Goal: Task Accomplishment & Management: Manage account settings

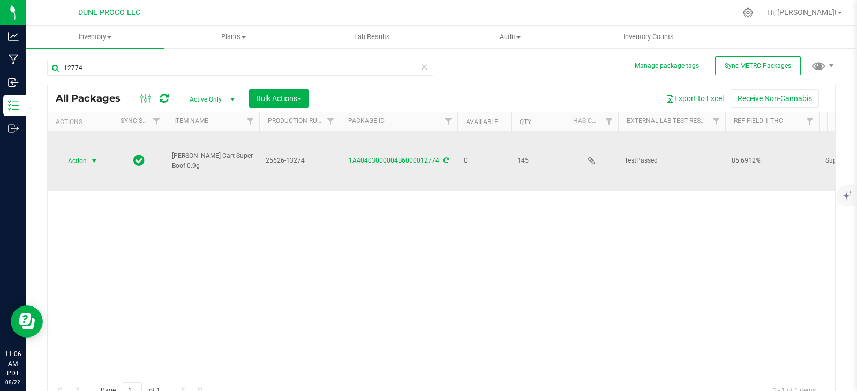
click at [67, 154] on span "Action" at bounding box center [72, 161] width 29 height 15
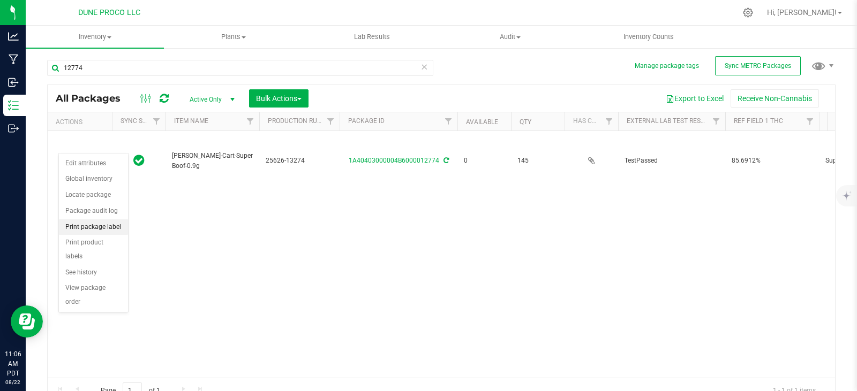
click at [103, 229] on li "Print package label" at bounding box center [93, 228] width 69 height 16
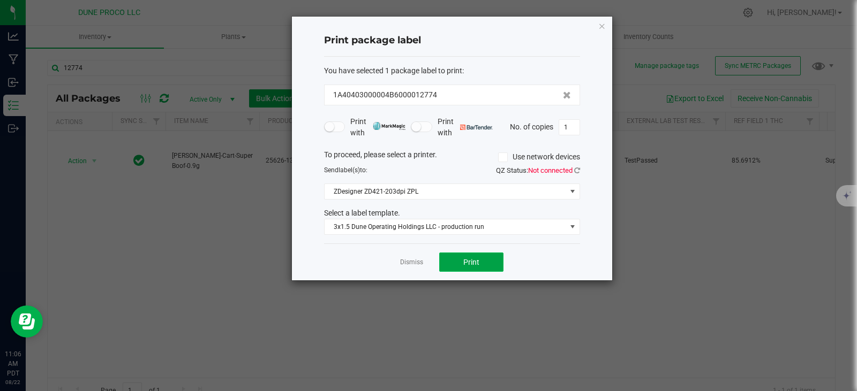
click at [477, 260] on span "Print" at bounding box center [471, 262] width 16 height 9
click at [574, 126] on input "1" at bounding box center [569, 127] width 20 height 15
type input "145"
click at [483, 259] on button "Print" at bounding box center [471, 262] width 64 height 19
click at [604, 23] on icon "button" at bounding box center [601, 25] width 7 height 13
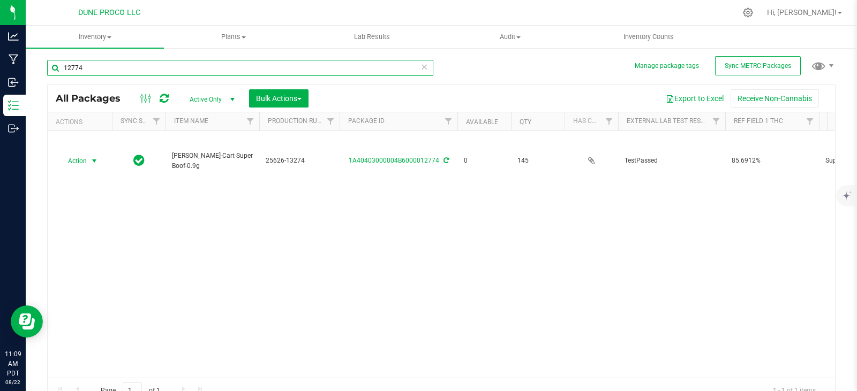
click at [317, 69] on input "12774" at bounding box center [240, 68] width 386 height 16
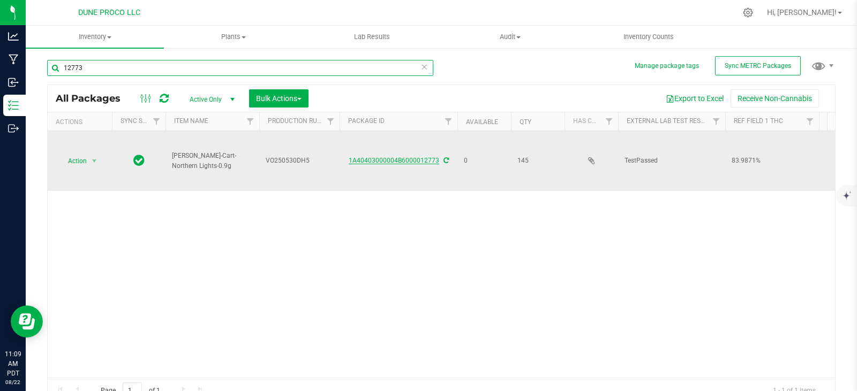
type input "12773"
click at [369, 157] on link "1A40403000004B6000012773" at bounding box center [394, 160] width 90 height 7
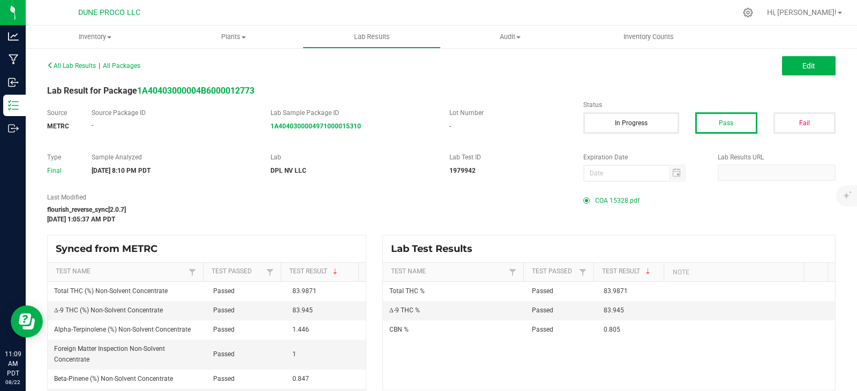
click at [608, 198] on span "COA 15328.pdf" at bounding box center [617, 201] width 44 height 16
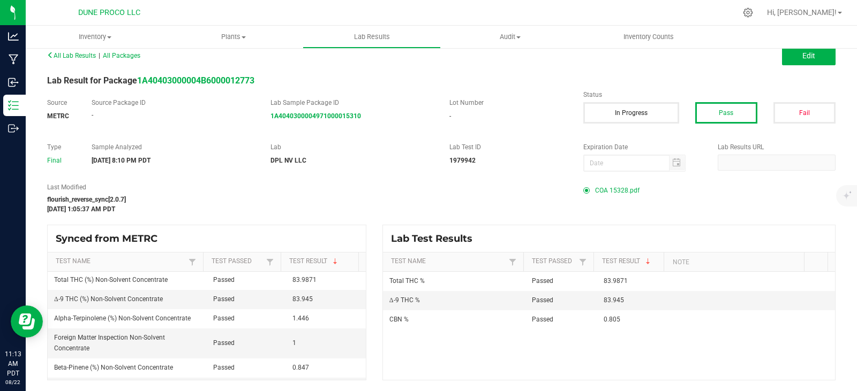
scroll to position [2, 0]
click at [55, 55] on span "All Lab Results" at bounding box center [71, 55] width 49 height 7
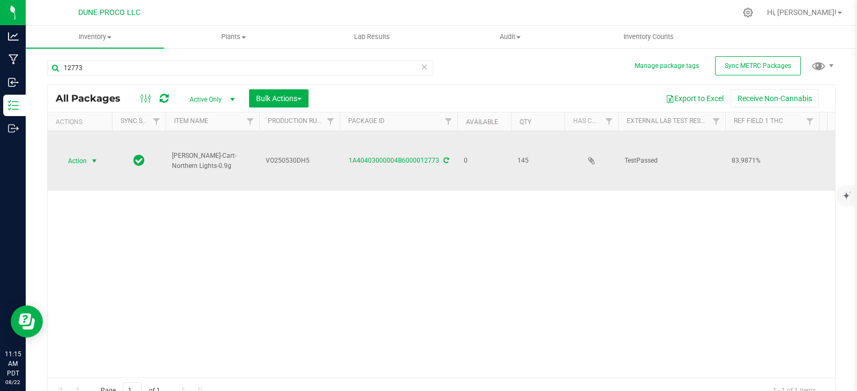
click at [75, 154] on span "Action" at bounding box center [72, 161] width 29 height 15
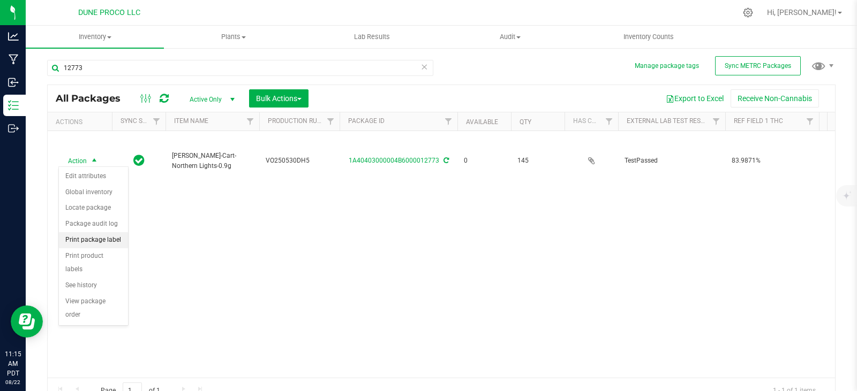
click at [95, 238] on li "Print package label" at bounding box center [93, 240] width 69 height 16
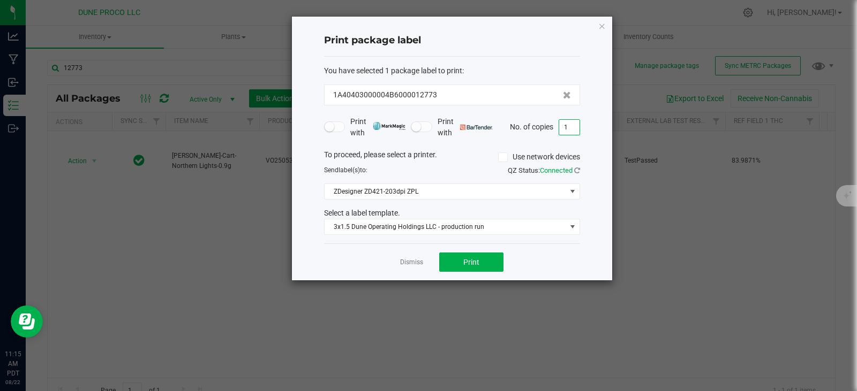
click at [570, 130] on input "1" at bounding box center [569, 127] width 20 height 15
type input "145"
click at [472, 253] on button "Print" at bounding box center [471, 262] width 64 height 19
click at [596, 26] on div "Print package label You have selected 1 package label to print : 1A40403000004B…" at bounding box center [452, 149] width 320 height 264
click at [602, 27] on icon "button" at bounding box center [601, 25] width 7 height 13
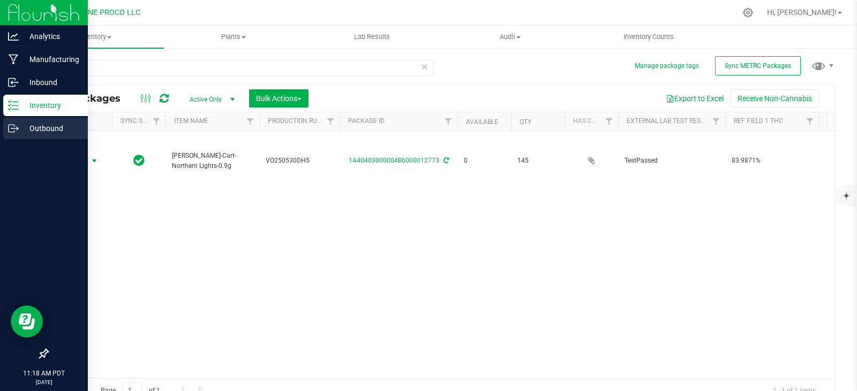
click at [11, 121] on div "Outbound" at bounding box center [45, 128] width 85 height 21
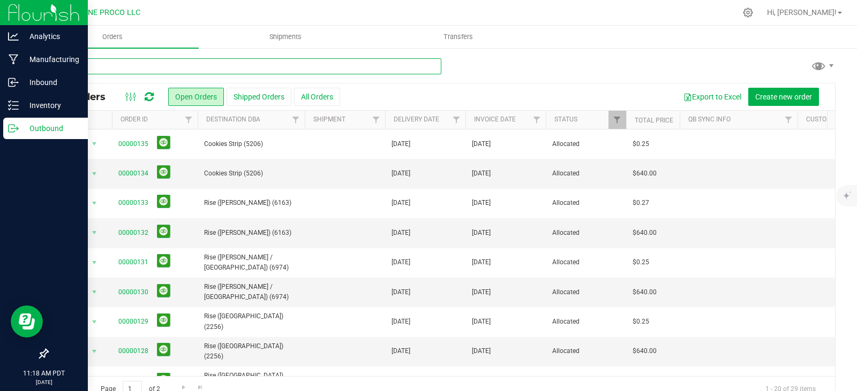
click at [228, 66] on input "text" at bounding box center [244, 66] width 394 height 16
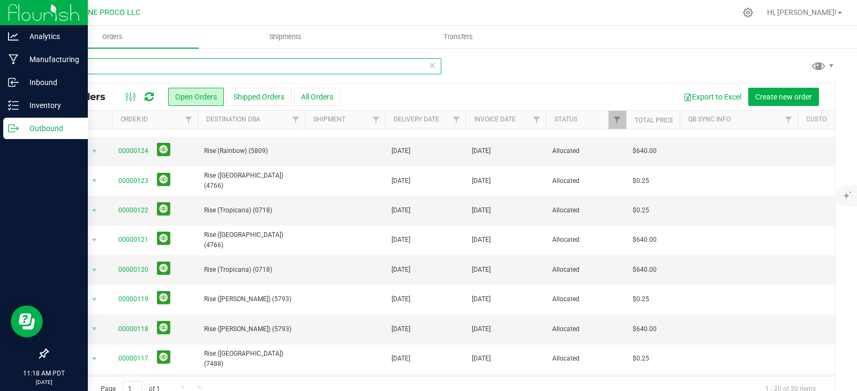
scroll to position [260, 0]
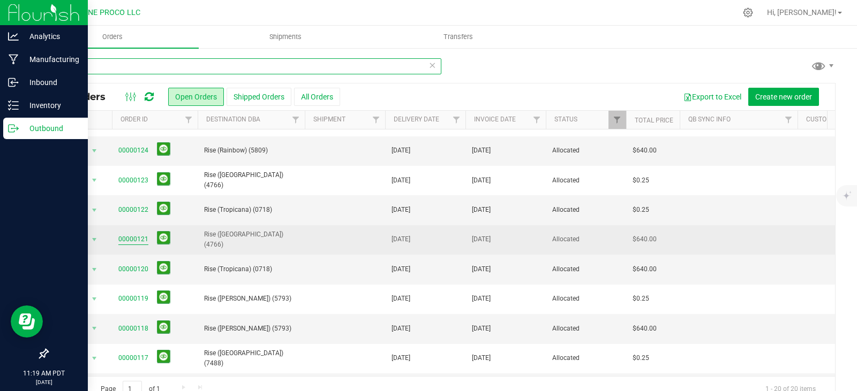
type input "rise"
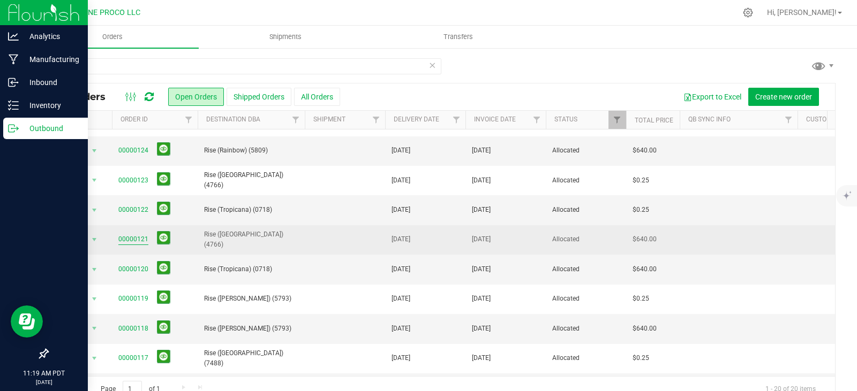
click at [137, 237] on link "00000121" at bounding box center [133, 240] width 30 height 10
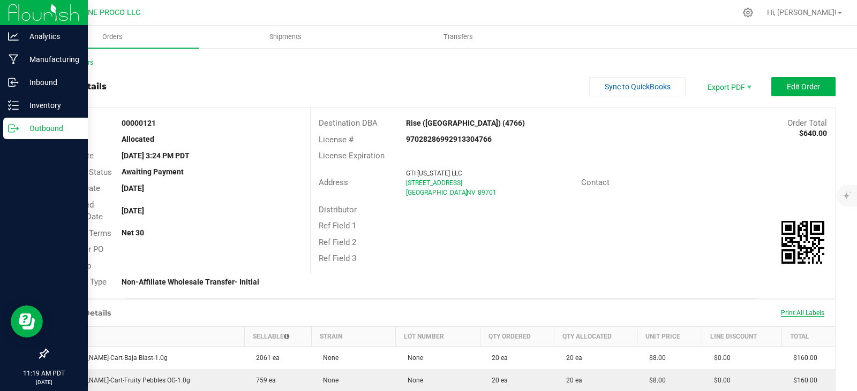
click at [794, 314] on span "Print All Labels" at bounding box center [802, 312] width 43 height 7
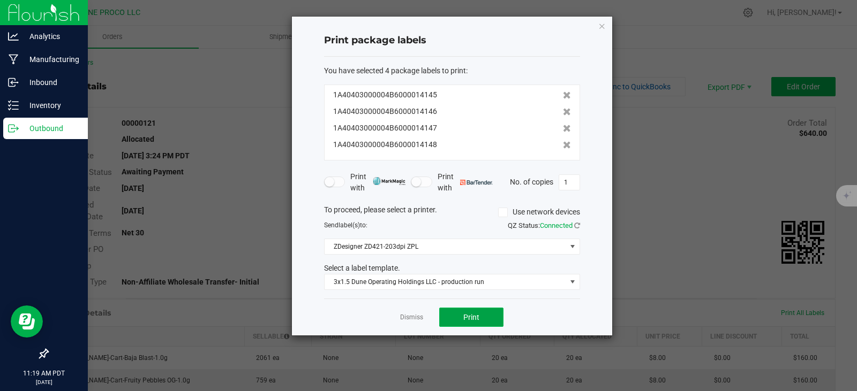
click at [477, 323] on button "Print" at bounding box center [471, 317] width 64 height 19
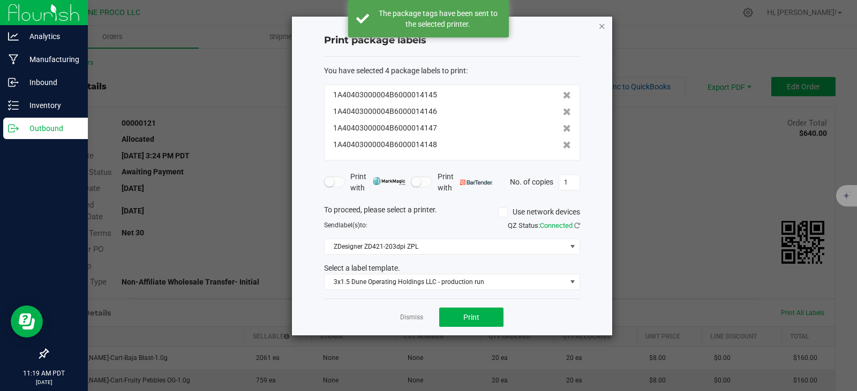
click at [598, 23] on icon "button" at bounding box center [601, 25] width 7 height 13
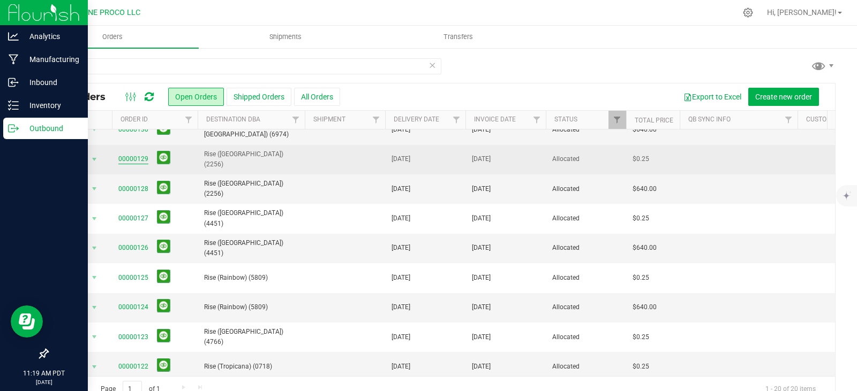
scroll to position [104, 0]
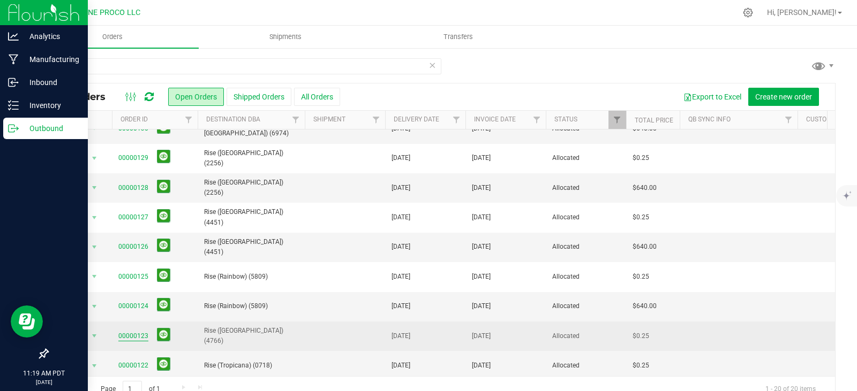
click at [128, 331] on link "00000123" at bounding box center [133, 336] width 30 height 10
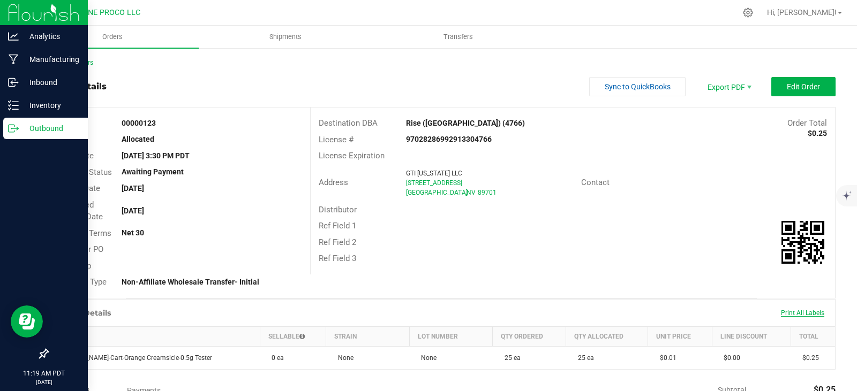
click at [781, 312] on span "Print All Labels" at bounding box center [802, 312] width 43 height 7
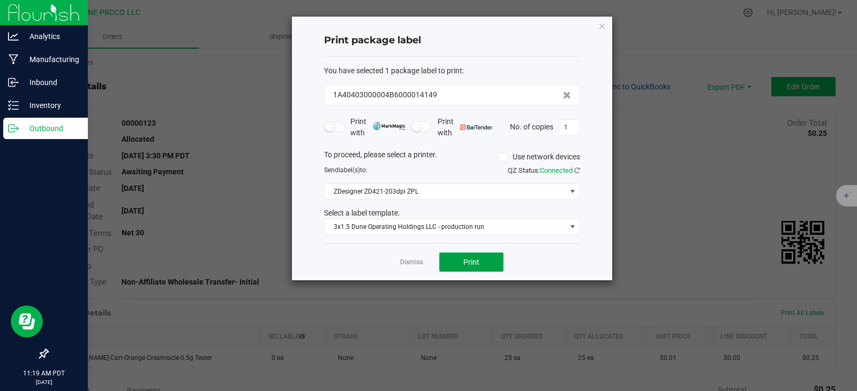
click at [490, 258] on button "Print" at bounding box center [471, 262] width 64 height 19
click at [604, 27] on icon "button" at bounding box center [601, 25] width 7 height 13
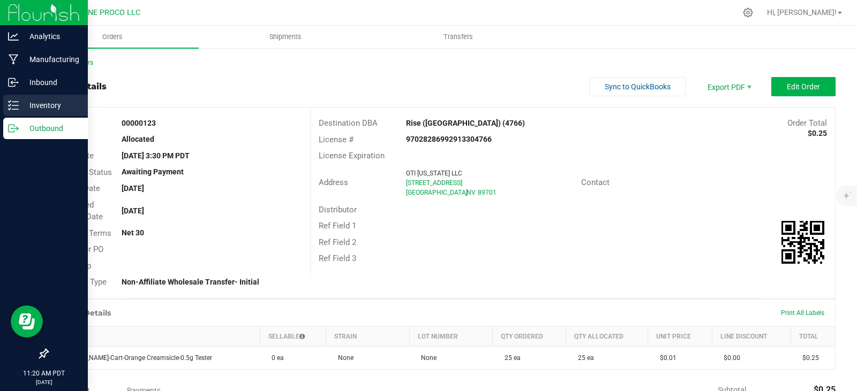
click at [17, 104] on icon at bounding box center [13, 105] width 11 height 11
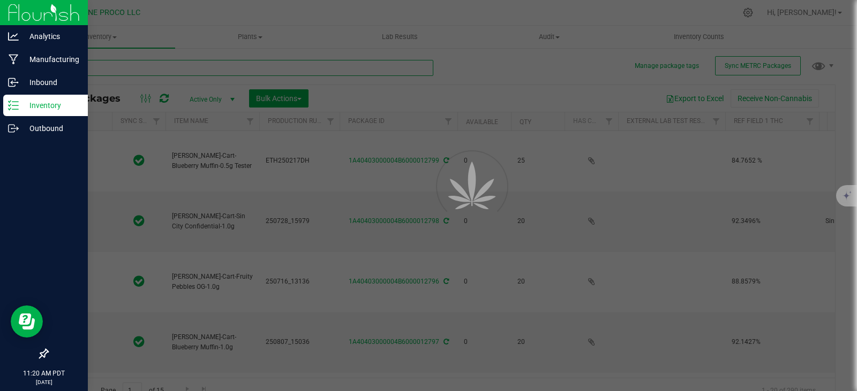
click at [206, 67] on input "text" at bounding box center [240, 68] width 386 height 16
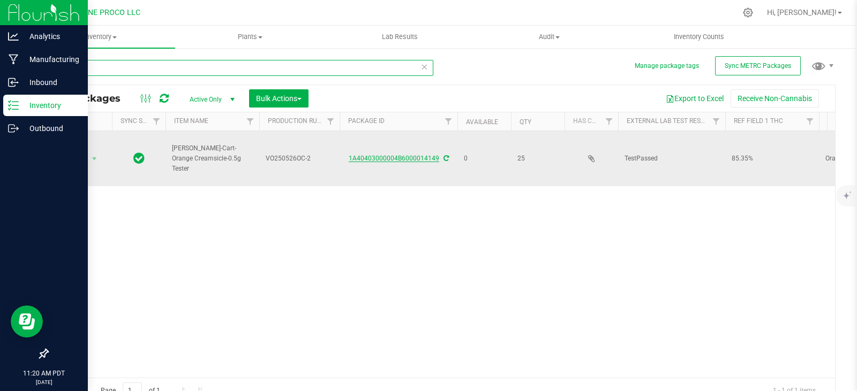
type input "14149"
click at [361, 159] on link "1A40403000004B6000014149" at bounding box center [394, 158] width 90 height 7
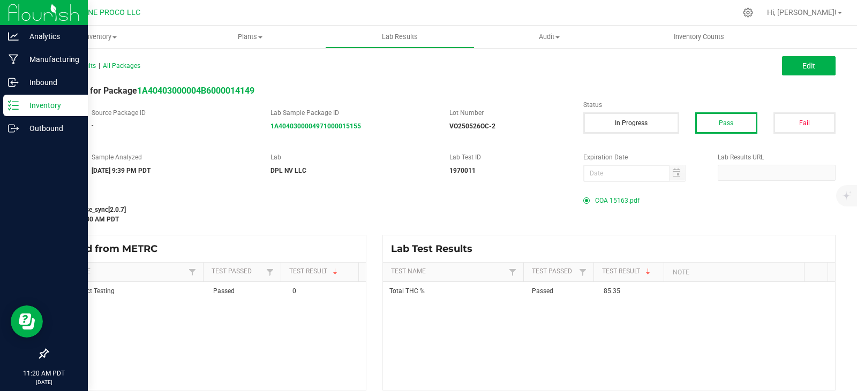
click at [595, 198] on span "COA 15163.pdf" at bounding box center [617, 201] width 44 height 16
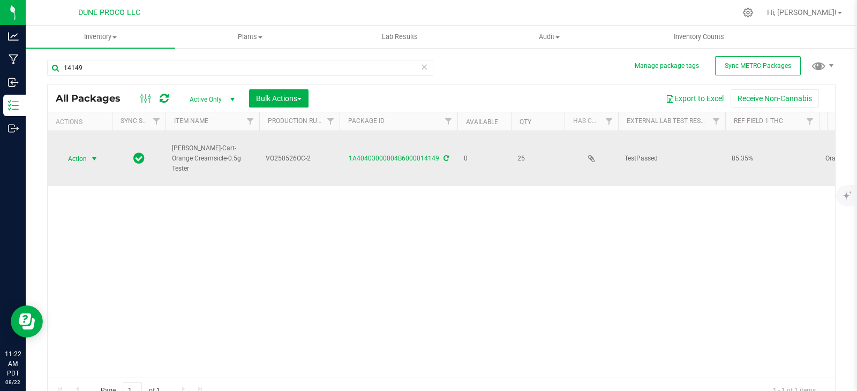
click at [88, 159] on span "select" at bounding box center [94, 159] width 13 height 15
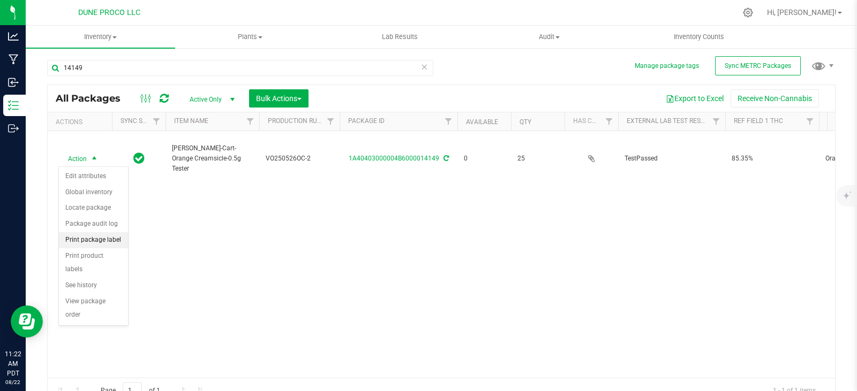
click at [102, 239] on li "Print package label" at bounding box center [93, 240] width 69 height 16
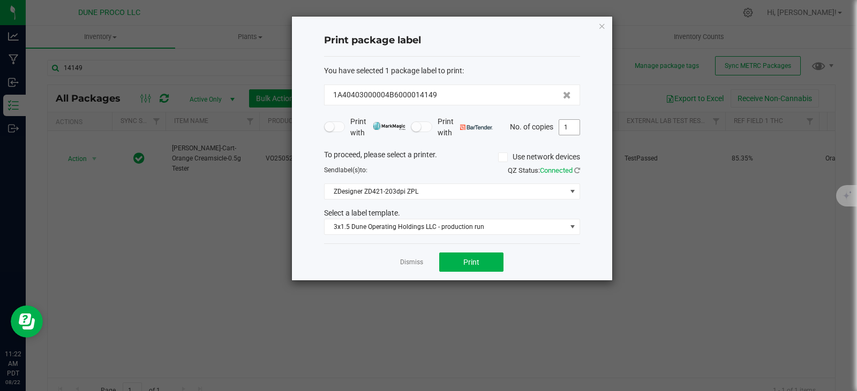
click at [571, 130] on input "1" at bounding box center [569, 127] width 20 height 15
type input "25"
click at [485, 256] on button "Print" at bounding box center [471, 262] width 64 height 19
click at [599, 26] on icon "button" at bounding box center [601, 25] width 7 height 13
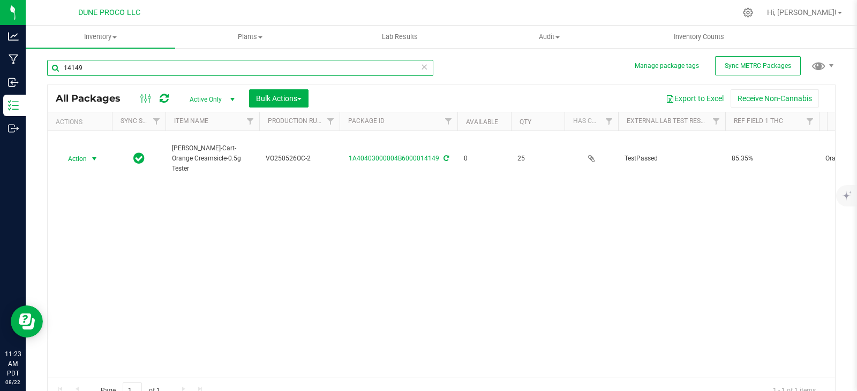
click at [223, 62] on input "14149" at bounding box center [240, 68] width 386 height 16
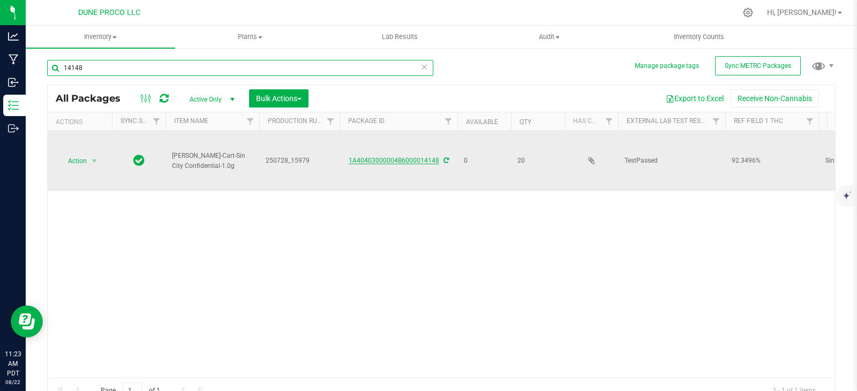
type input "14148"
click at [376, 161] on link "1A40403000004B6000014148" at bounding box center [394, 160] width 90 height 7
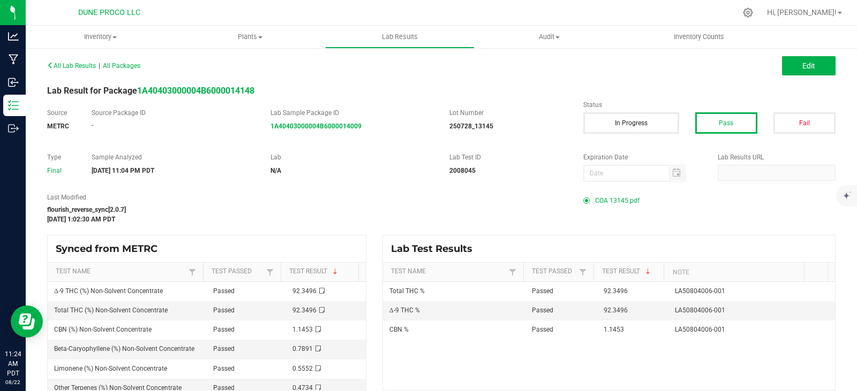
click at [624, 201] on span "COA 13145.pdf" at bounding box center [617, 201] width 44 height 16
click at [61, 65] on span "All Lab Results" at bounding box center [71, 65] width 49 height 7
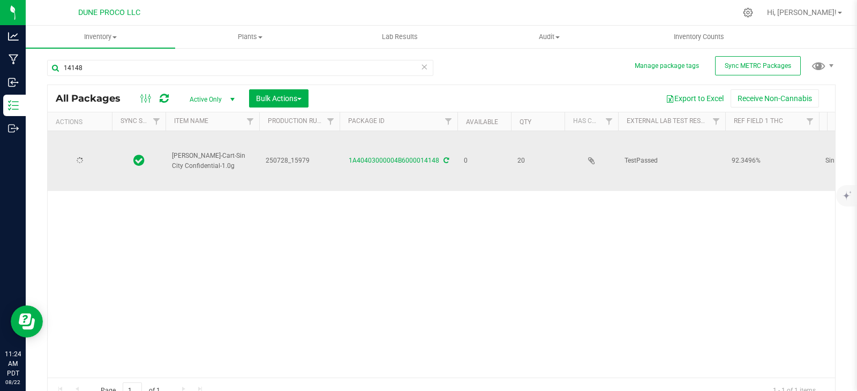
type input "[DATE]"
click at [281, 160] on span "250728_15979" at bounding box center [299, 161] width 67 height 10
type input "250728_"
click at [291, 158] on span "250728_" at bounding box center [299, 161] width 67 height 10
type input "250728_13145"
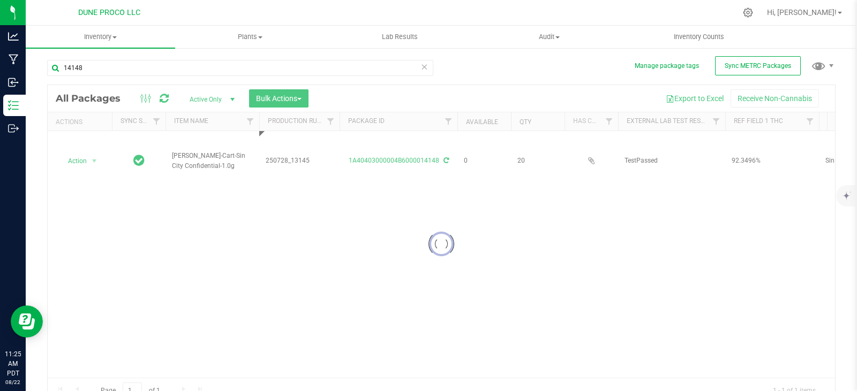
click at [320, 233] on div "Loading... All Packages Active Only Active Only Lab Samples Locked All External…" at bounding box center [441, 244] width 788 height 319
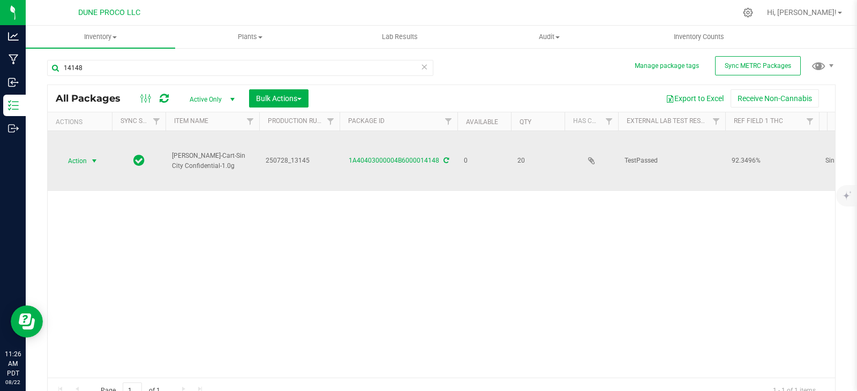
click at [84, 163] on span "Action" at bounding box center [72, 161] width 29 height 15
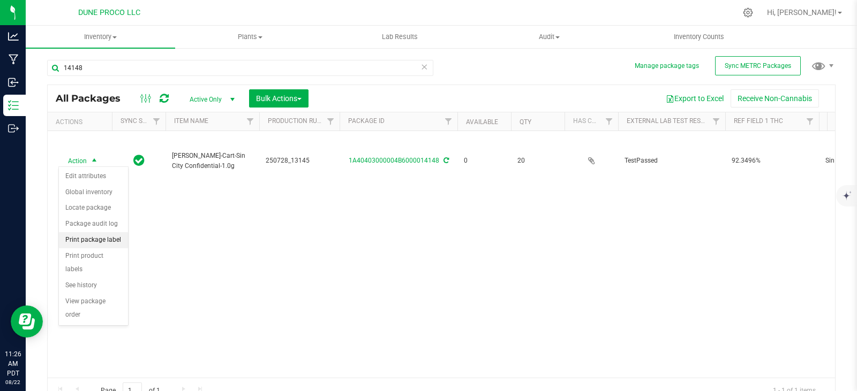
click at [97, 238] on li "Print package label" at bounding box center [93, 240] width 69 height 16
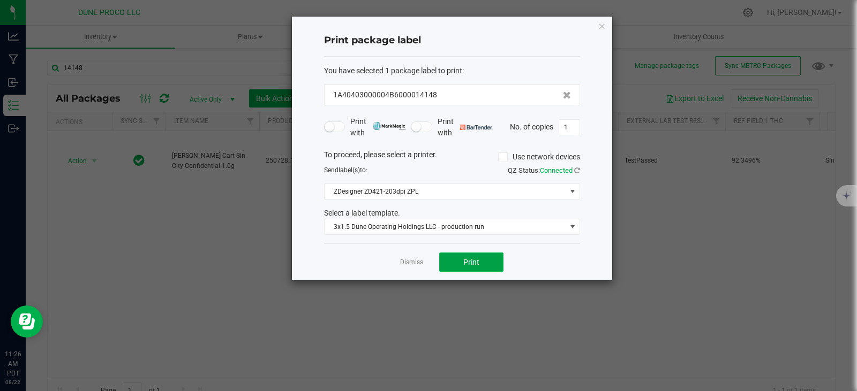
click at [457, 259] on button "Print" at bounding box center [471, 262] width 64 height 19
click at [598, 24] on icon "button" at bounding box center [601, 25] width 7 height 13
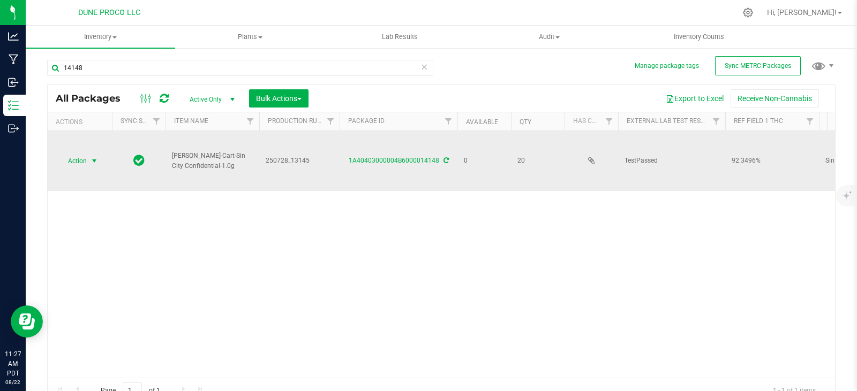
click at [86, 161] on span "Action" at bounding box center [72, 161] width 29 height 15
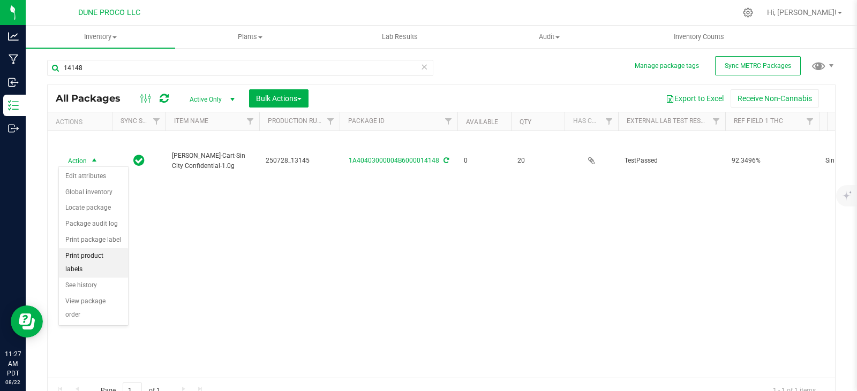
click at [90, 254] on li "Print product labels" at bounding box center [93, 262] width 69 height 29
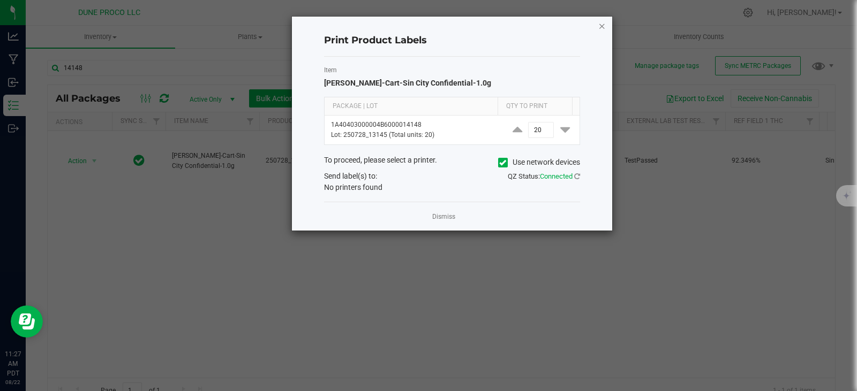
click at [603, 25] on icon "button" at bounding box center [601, 25] width 7 height 13
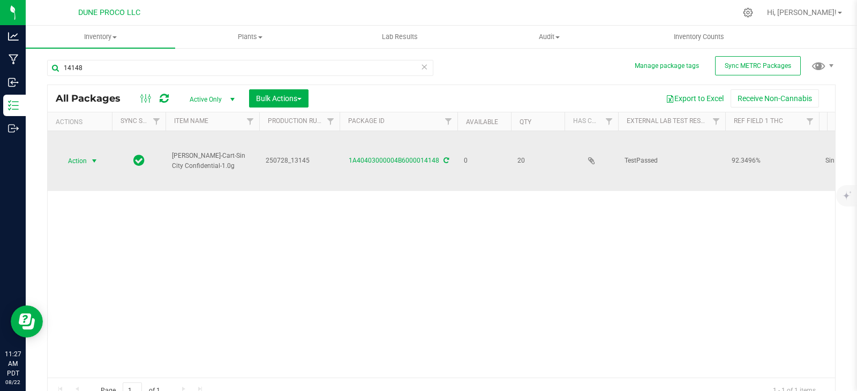
click at [91, 154] on span "select" at bounding box center [94, 161] width 13 height 15
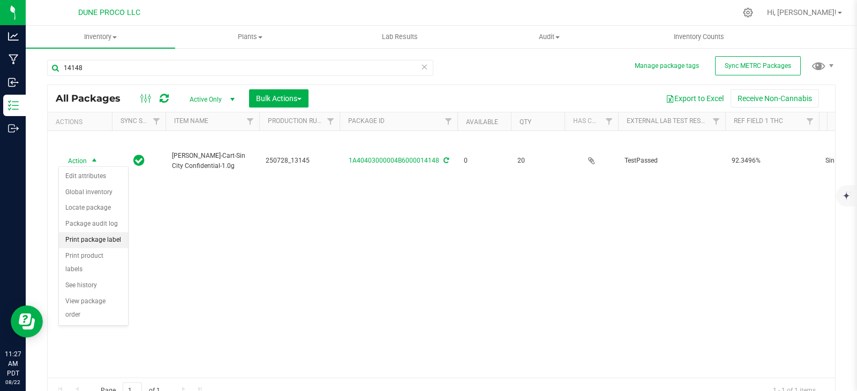
click at [97, 241] on li "Print package label" at bounding box center [93, 240] width 69 height 16
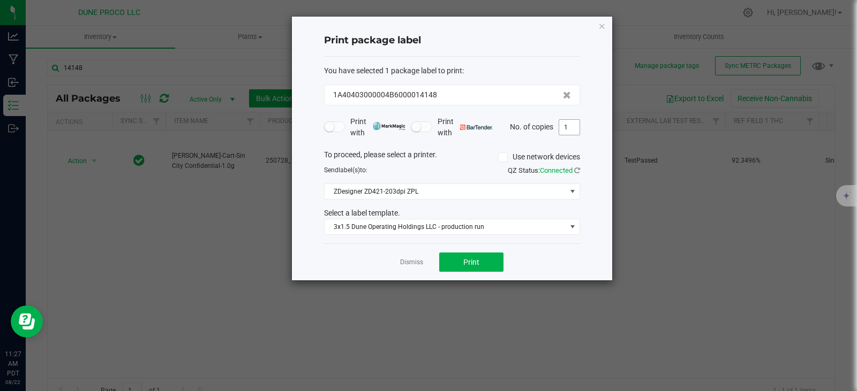
click at [570, 127] on input "1" at bounding box center [569, 127] width 20 height 15
type input "20"
click at [487, 258] on button "Print" at bounding box center [471, 262] width 64 height 19
click at [600, 30] on icon "button" at bounding box center [601, 25] width 7 height 13
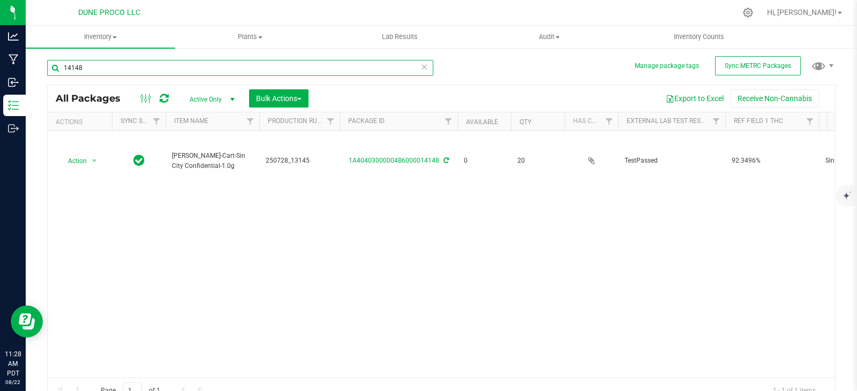
click at [425, 69] on input "14148" at bounding box center [240, 68] width 386 height 16
click at [420, 66] on icon at bounding box center [423, 66] width 7 height 13
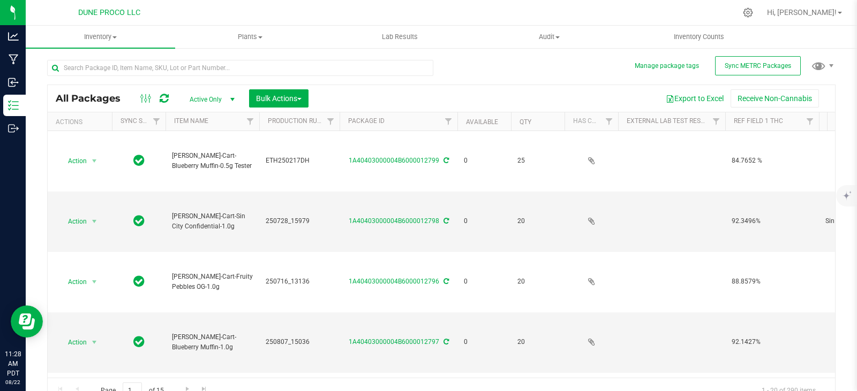
click at [417, 59] on div at bounding box center [244, 67] width 394 height 34
click at [410, 73] on input "text" at bounding box center [240, 68] width 386 height 16
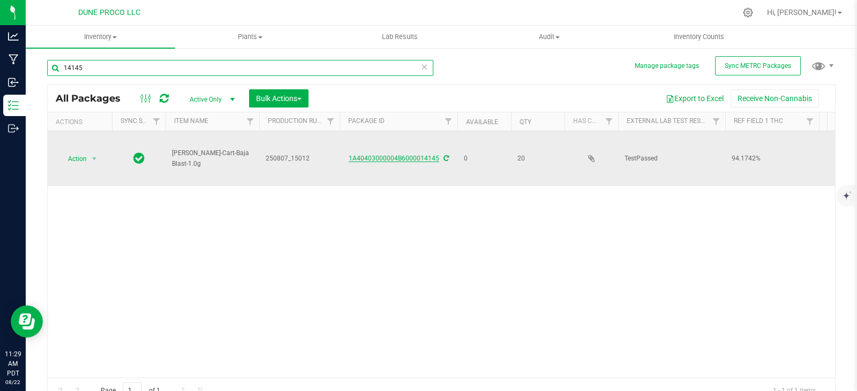
type input "14145"
click at [383, 155] on link "1A40403000004B6000014145" at bounding box center [394, 158] width 90 height 7
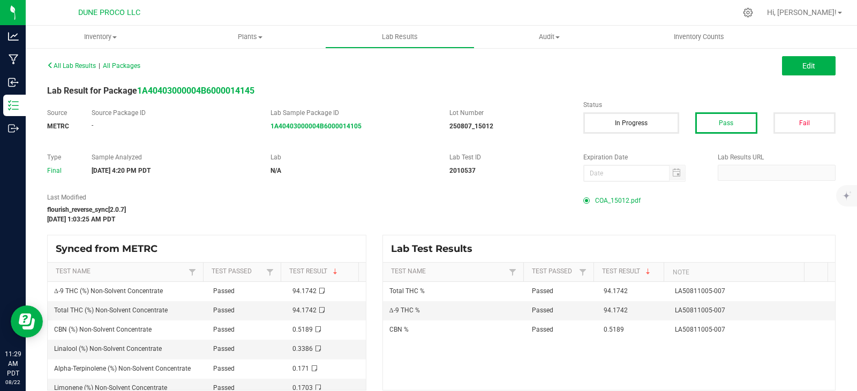
click at [629, 199] on span "COA_15012.pdf" at bounding box center [618, 201] width 46 height 16
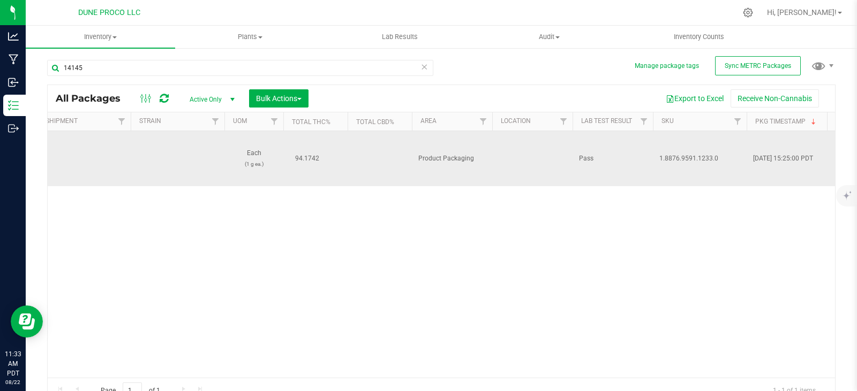
scroll to position [0, 1123]
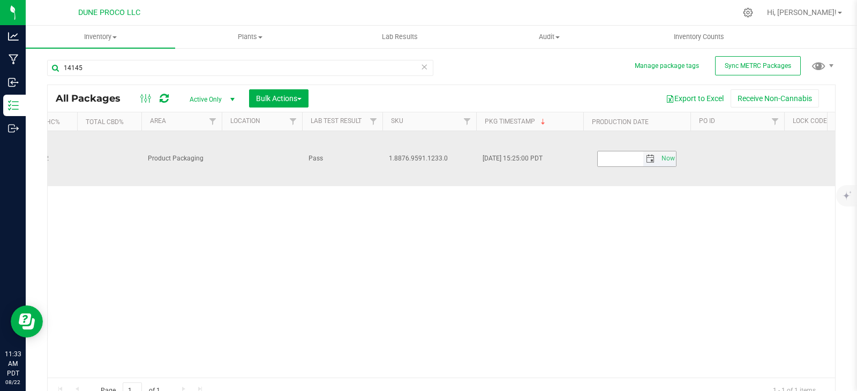
click at [614, 158] on input "text" at bounding box center [621, 159] width 46 height 15
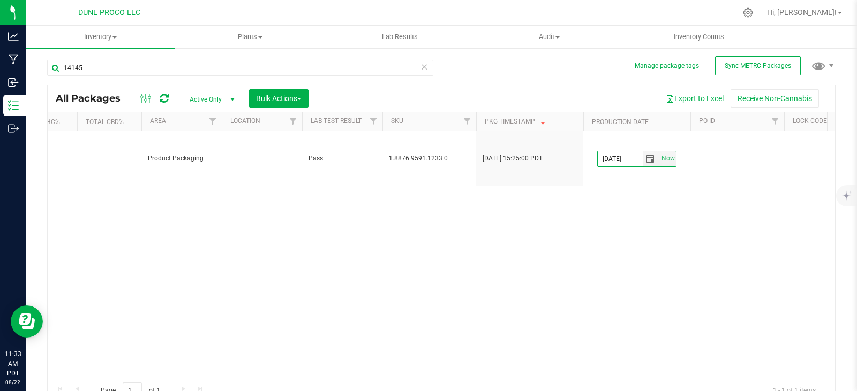
type input "[DATE]"
click at [646, 196] on div "Action Action Edit attributes Global inventory Locate package Package audit log…" at bounding box center [441, 254] width 787 height 247
click at [614, 201] on div "Action Action Edit attributes Global inventory Locate package Package audit log…" at bounding box center [441, 254] width 787 height 247
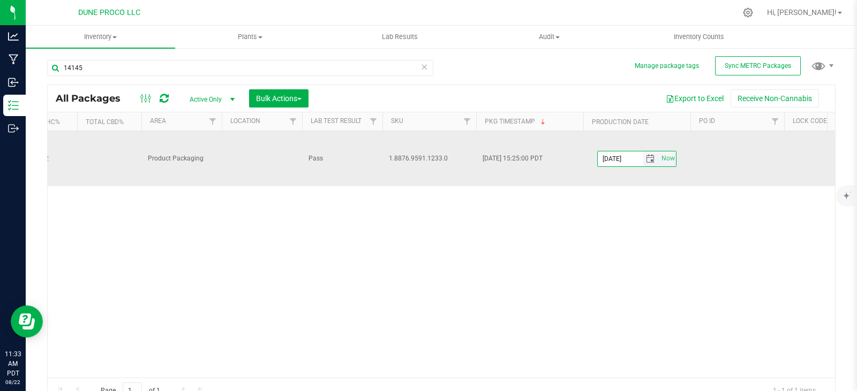
click at [625, 157] on input "[DATE]" at bounding box center [621, 159] width 46 height 15
click at [628, 162] on input "[DATE]" at bounding box center [621, 159] width 46 height 15
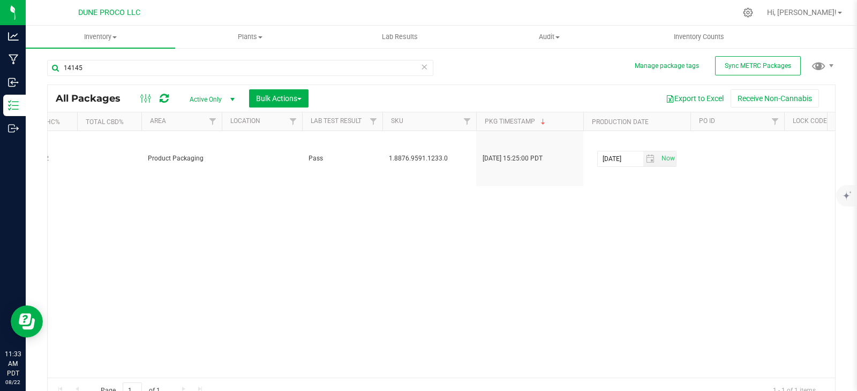
click at [602, 205] on div "Action Action Edit attributes Global inventory Locate package Package audit log…" at bounding box center [441, 254] width 787 height 247
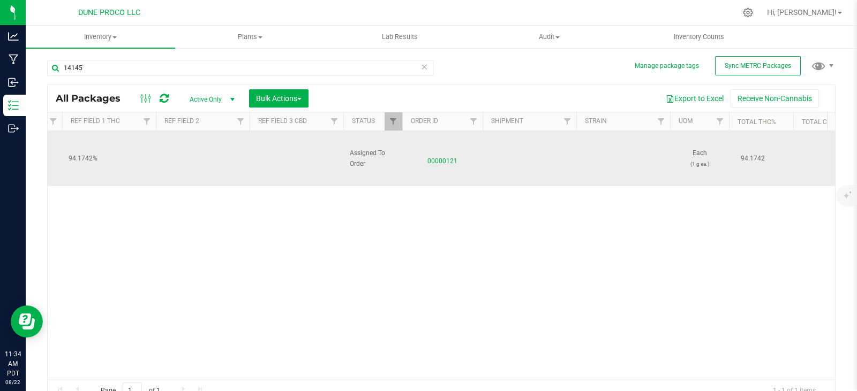
scroll to position [0, 0]
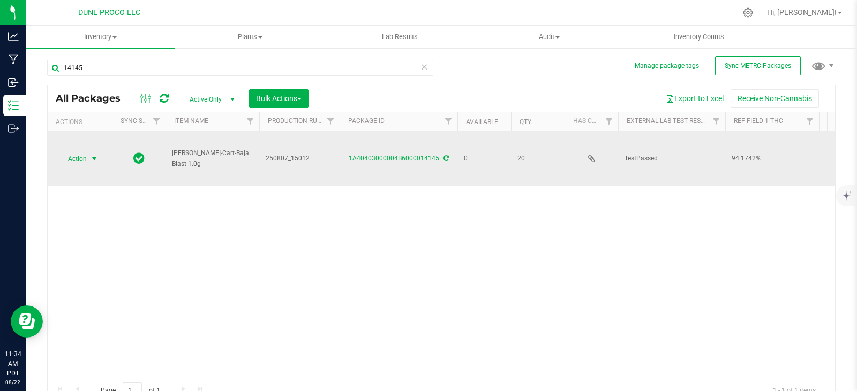
click at [99, 160] on span "select" at bounding box center [94, 159] width 13 height 15
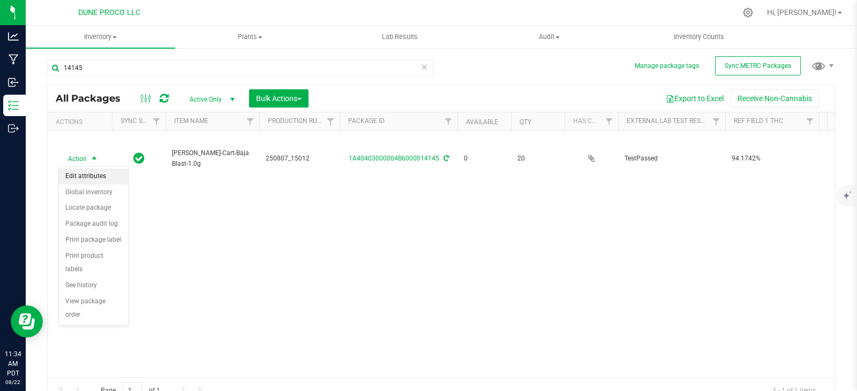
click at [91, 177] on li "Edit attributes" at bounding box center [93, 177] width 69 height 16
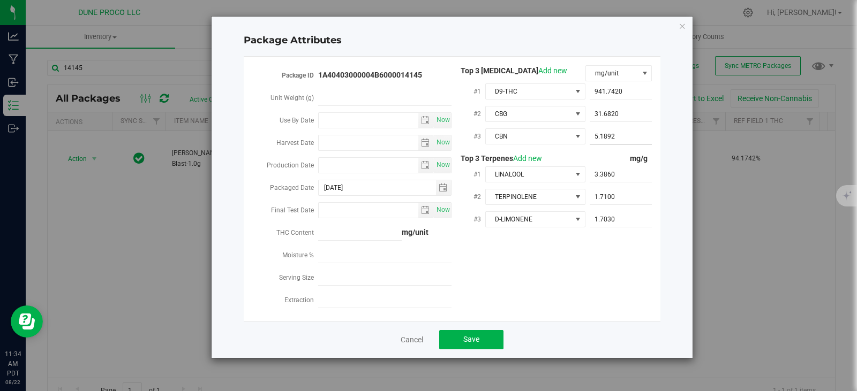
click at [618, 137] on span "5.1892 5.1892" at bounding box center [620, 137] width 63 height 16
type input "5"
paste input "5.18919"
type input "5.18919"
click at [488, 333] on button "Save" at bounding box center [471, 339] width 64 height 19
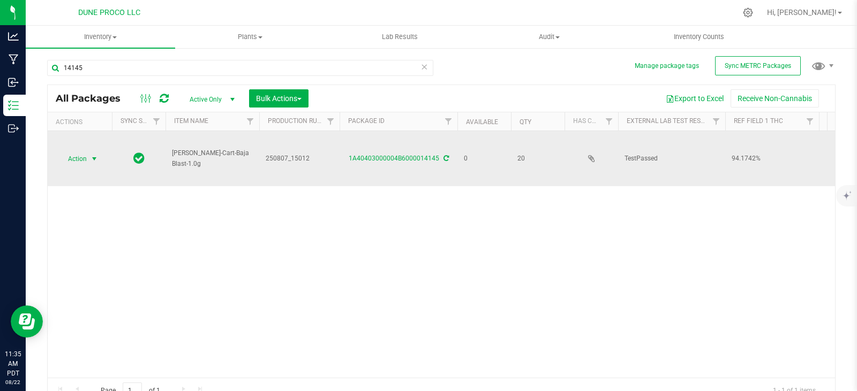
click at [87, 163] on span "Action" at bounding box center [72, 159] width 29 height 15
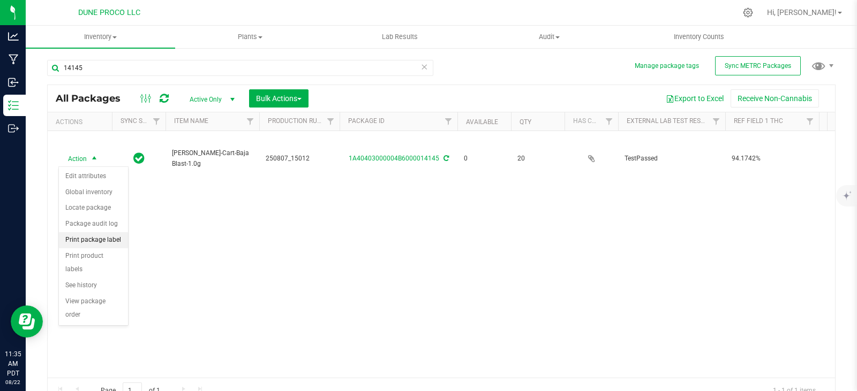
click at [109, 232] on li "Print package label" at bounding box center [93, 240] width 69 height 16
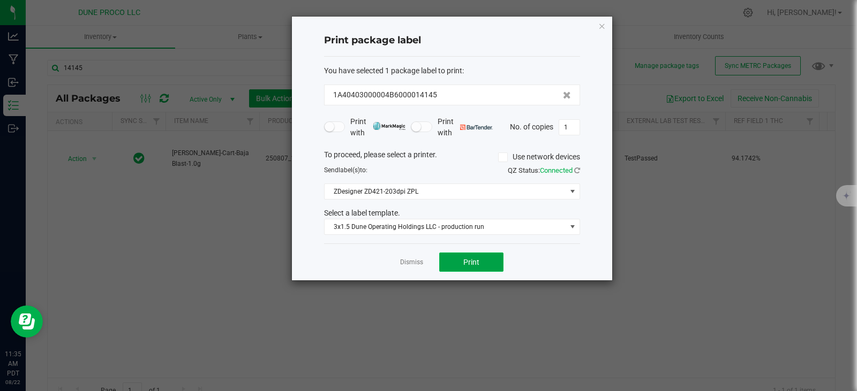
click at [456, 263] on button "Print" at bounding box center [471, 262] width 64 height 19
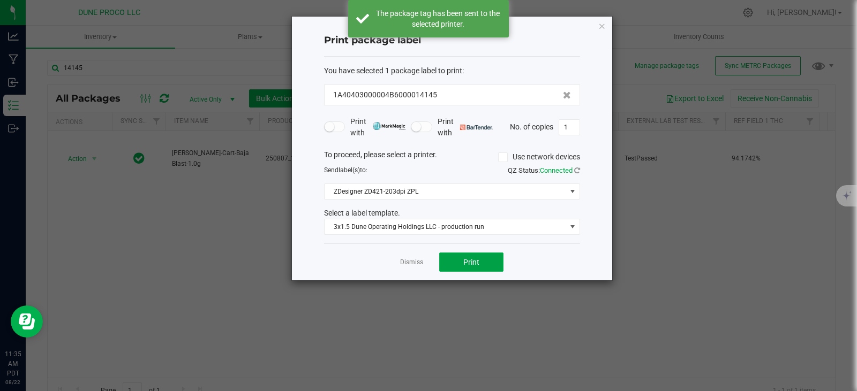
click at [456, 263] on button "Print" at bounding box center [471, 262] width 64 height 19
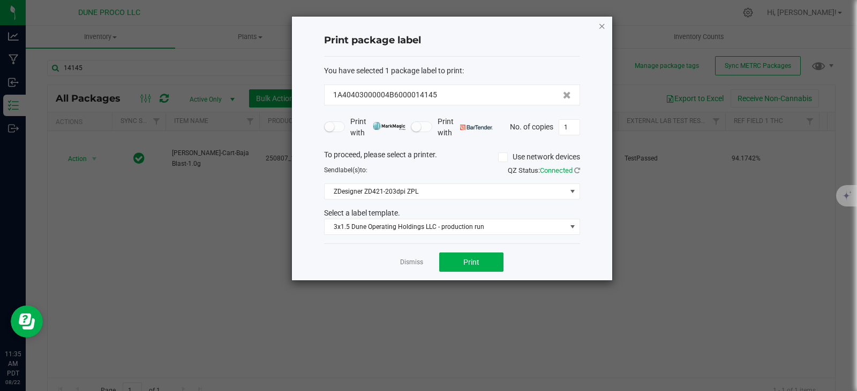
click at [602, 31] on icon "button" at bounding box center [601, 25] width 7 height 13
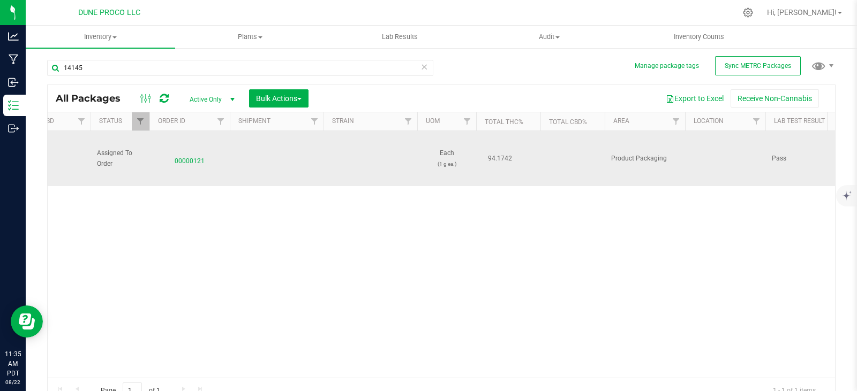
scroll to position [0, 1040]
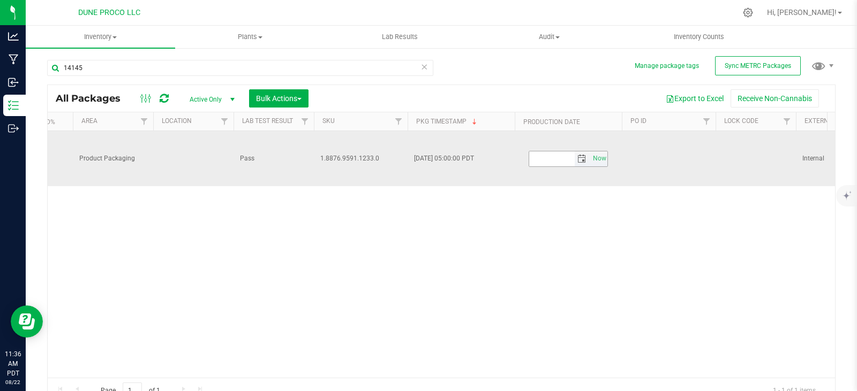
click at [576, 160] on span "select" at bounding box center [582, 159] width 16 height 15
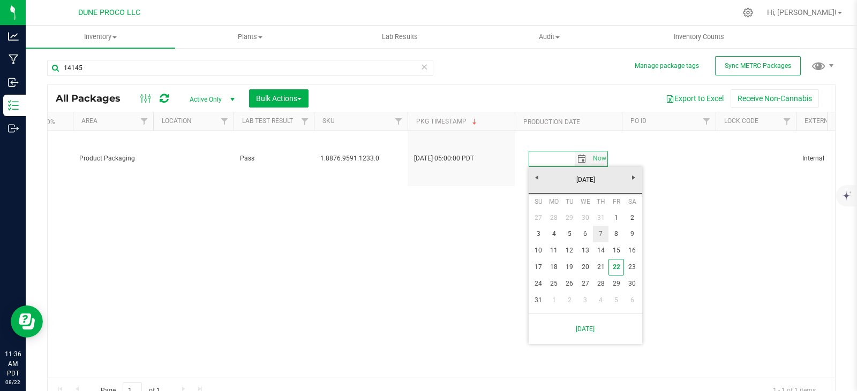
click at [599, 241] on link "7" at bounding box center [601, 234] width 16 height 17
type input "[DATE]"
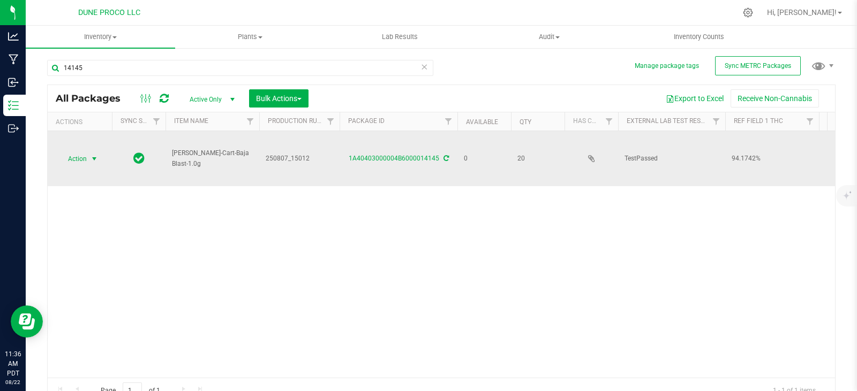
click at [89, 159] on span "select" at bounding box center [94, 159] width 13 height 15
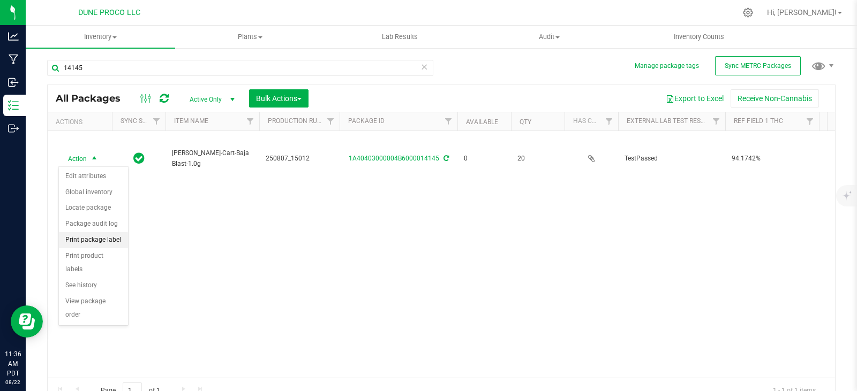
click at [105, 240] on li "Print package label" at bounding box center [93, 240] width 69 height 16
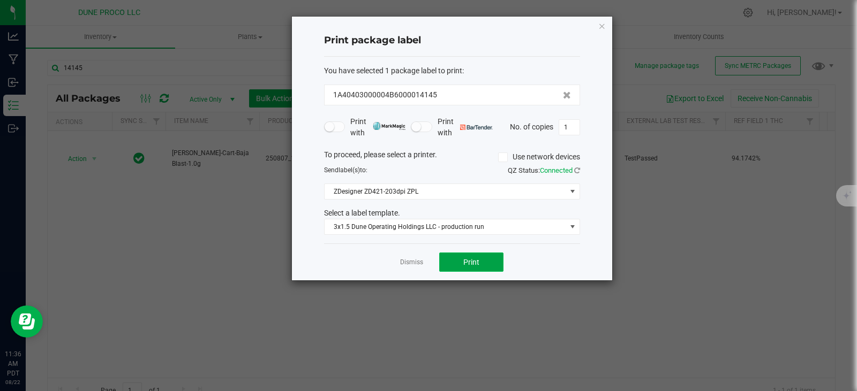
click at [492, 263] on button "Print" at bounding box center [471, 262] width 64 height 19
click at [603, 31] on icon "button" at bounding box center [601, 25] width 7 height 13
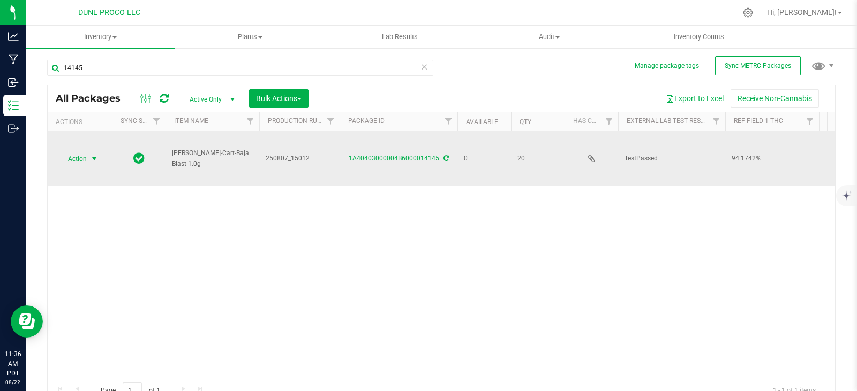
click at [88, 160] on span "select" at bounding box center [94, 159] width 13 height 15
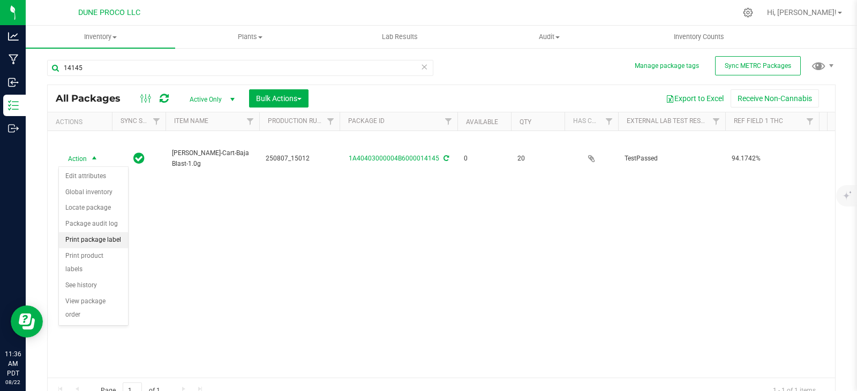
click at [105, 244] on li "Print package label" at bounding box center [93, 240] width 69 height 16
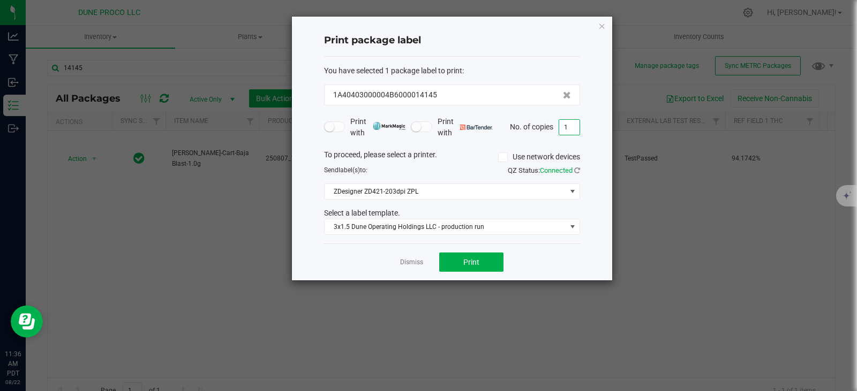
click at [576, 127] on input "1" at bounding box center [569, 127] width 20 height 15
type input "20"
click at [476, 262] on span "Print" at bounding box center [471, 262] width 16 height 9
click at [600, 23] on icon "button" at bounding box center [601, 25] width 7 height 13
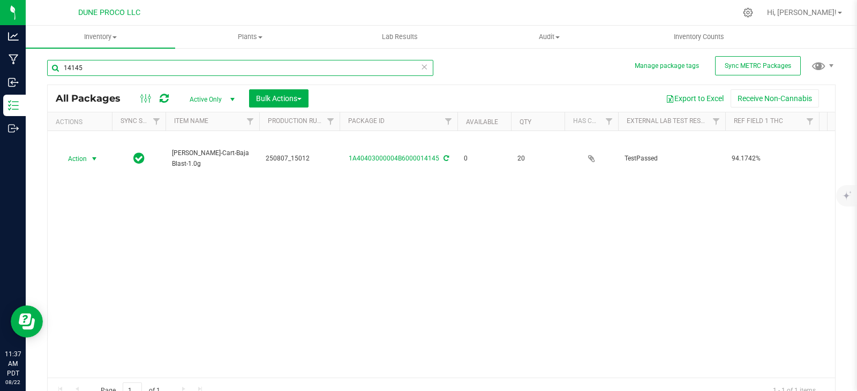
click at [350, 72] on input "14145" at bounding box center [240, 68] width 386 height 16
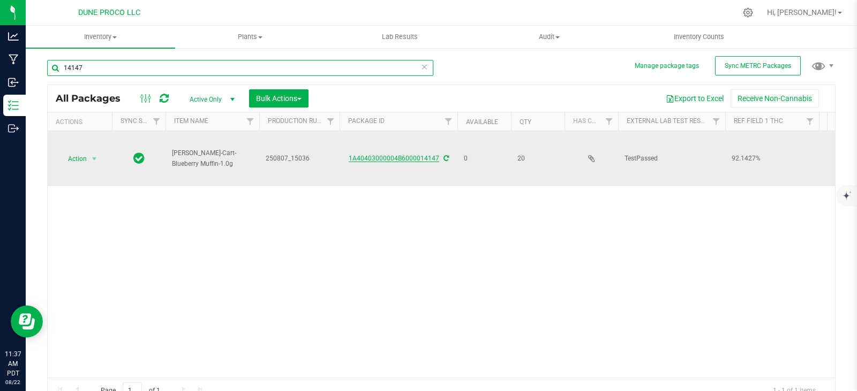
type input "14147"
click at [358, 158] on link "1A40403000004B6000014147" at bounding box center [394, 158] width 90 height 7
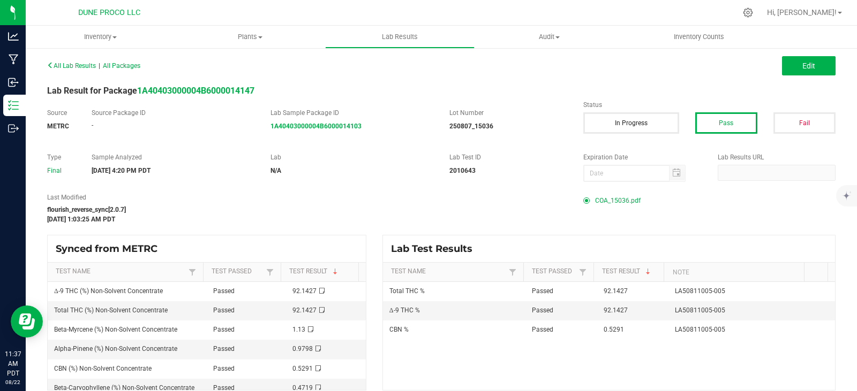
click at [602, 198] on span "COA_15036.pdf" at bounding box center [618, 201] width 46 height 16
click at [595, 202] on span "COA_15036.pdf" at bounding box center [618, 201] width 46 height 16
click at [598, 202] on span "COA_15036.pdf" at bounding box center [618, 201] width 46 height 16
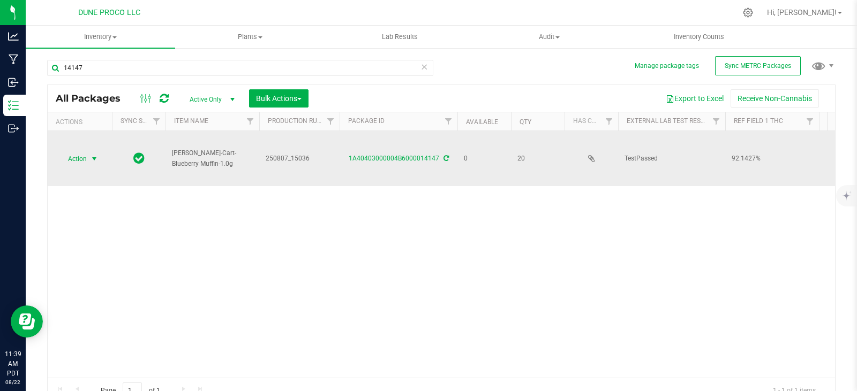
click at [88, 155] on span "select" at bounding box center [94, 159] width 13 height 15
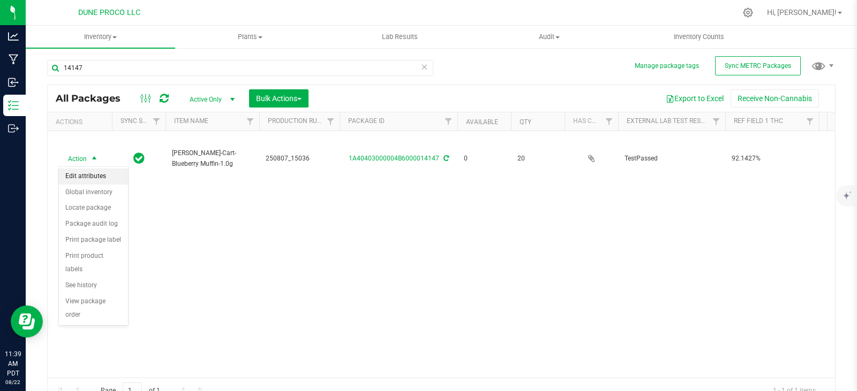
click at [78, 174] on li "Edit attributes" at bounding box center [93, 177] width 69 height 16
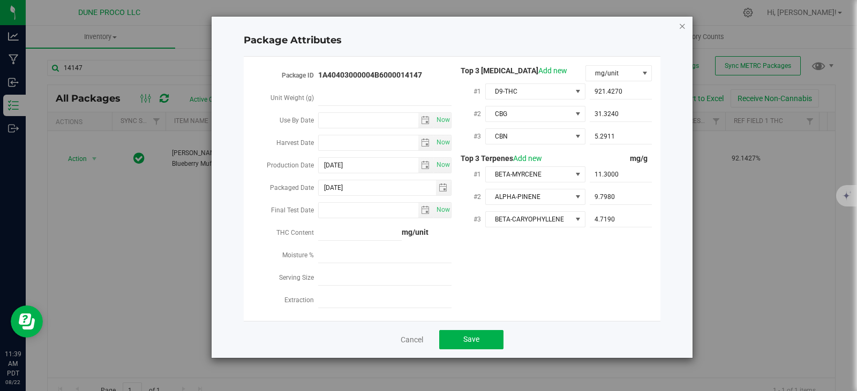
click at [683, 26] on icon "Close modal" at bounding box center [681, 25] width 7 height 13
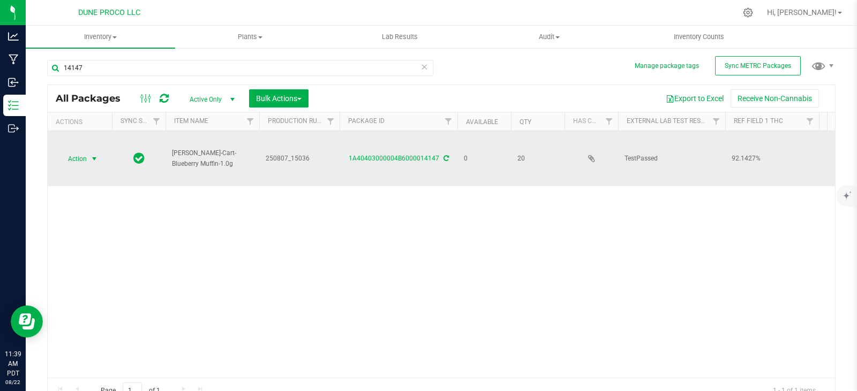
click at [85, 155] on span "Action" at bounding box center [72, 159] width 29 height 15
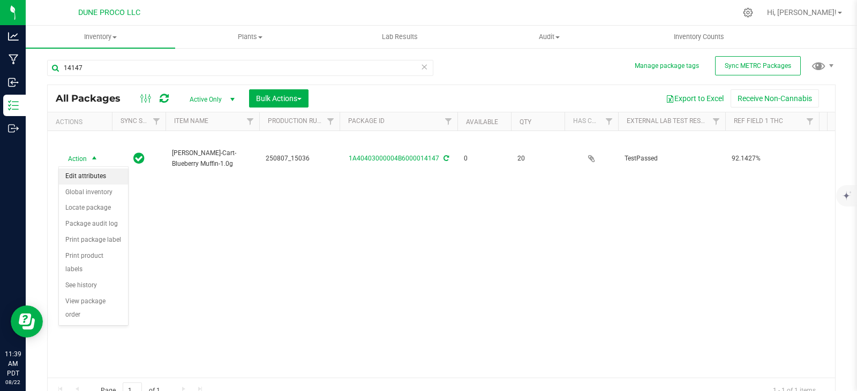
click at [95, 172] on li "Edit attributes" at bounding box center [93, 177] width 69 height 16
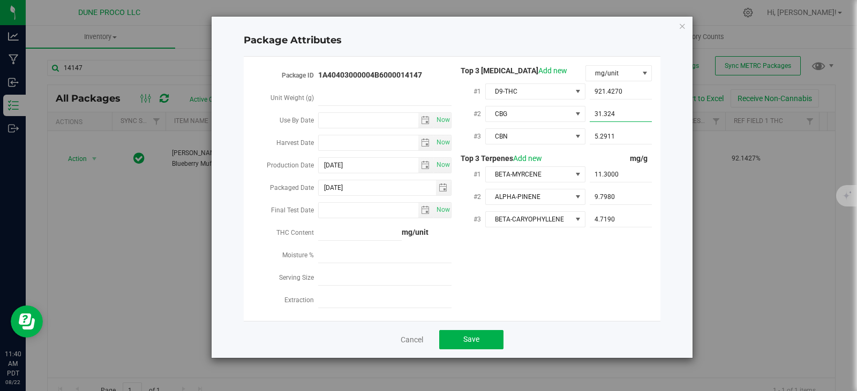
click at [629, 117] on span "31.3240 31.324" at bounding box center [620, 115] width 63 height 16
click at [629, 117] on input "31.324" at bounding box center [620, 114] width 63 height 15
paste input "31.3324"
type input "31.3324"
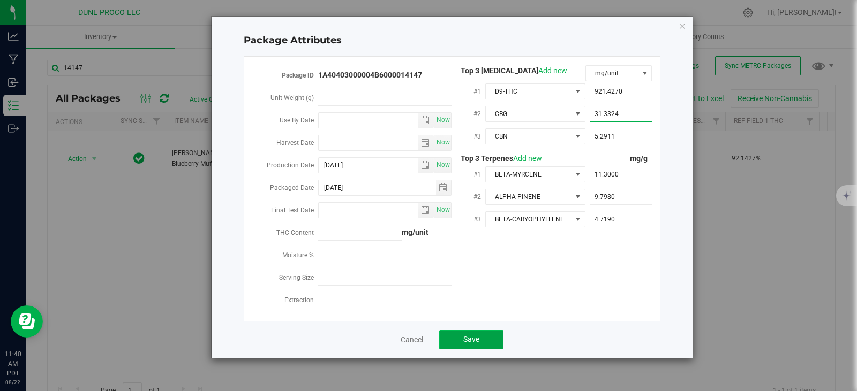
click at [473, 335] on span "Save" at bounding box center [471, 339] width 16 height 9
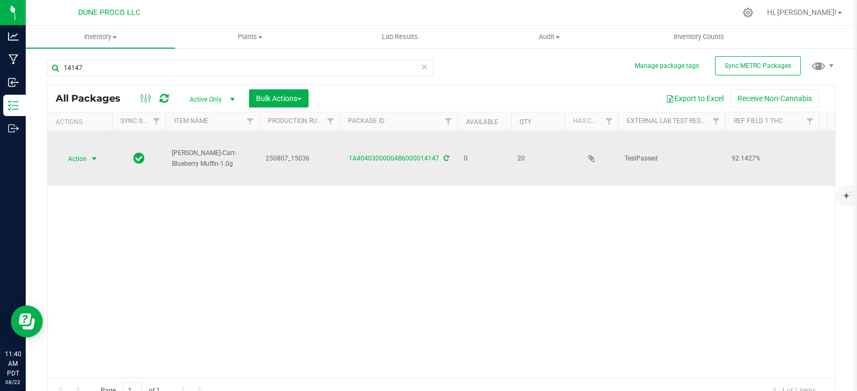
click at [94, 157] on span "select" at bounding box center [94, 159] width 9 height 9
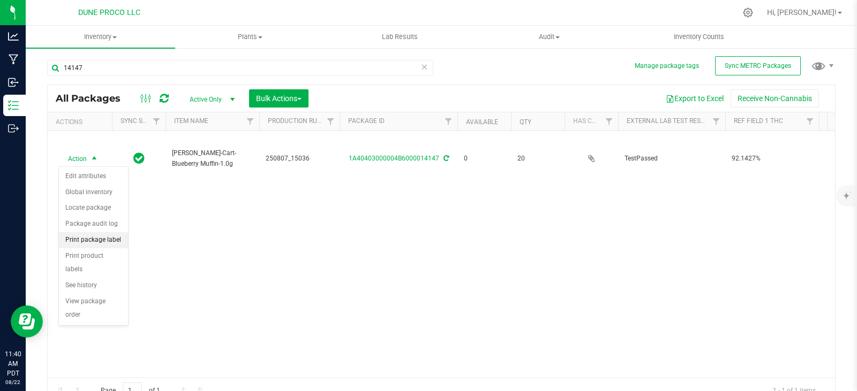
click at [94, 245] on li "Print package label" at bounding box center [93, 240] width 69 height 16
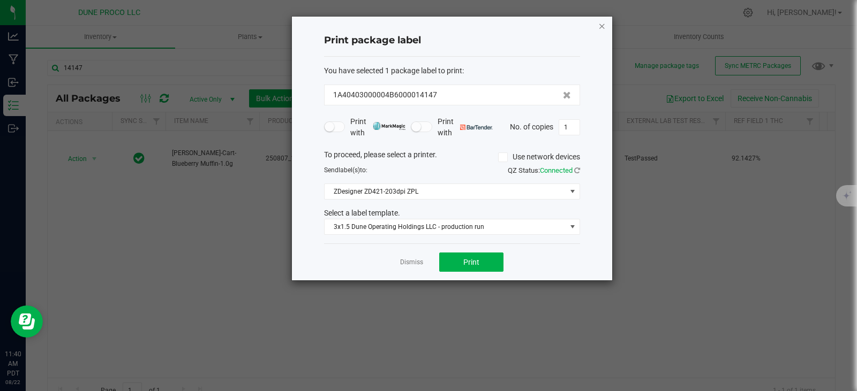
click at [603, 22] on icon "button" at bounding box center [601, 25] width 7 height 13
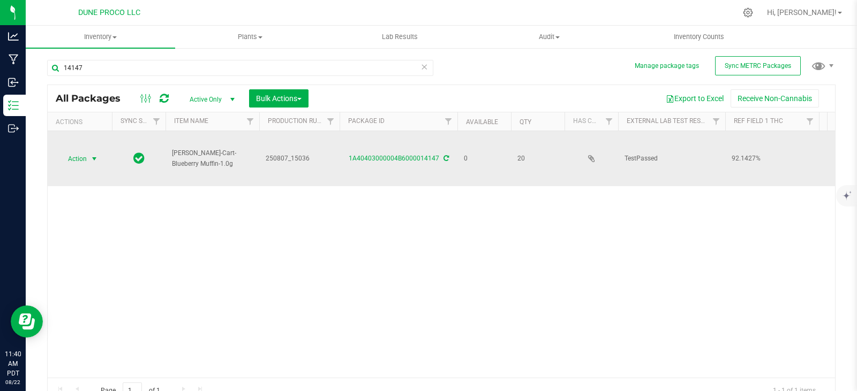
click at [88, 156] on span "select" at bounding box center [94, 159] width 13 height 15
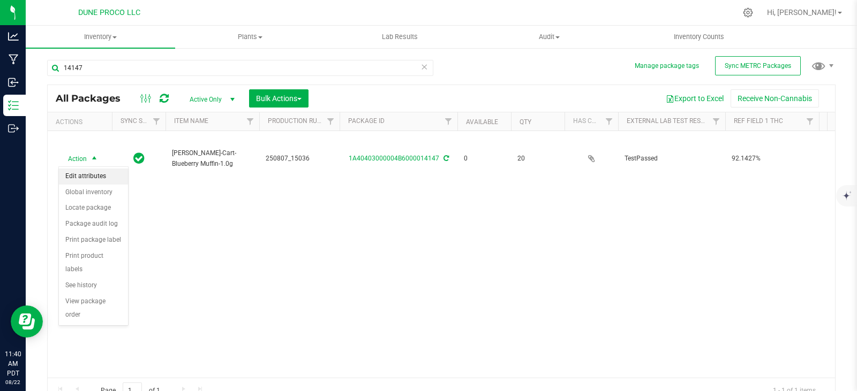
click at [86, 172] on li "Edit attributes" at bounding box center [93, 177] width 69 height 16
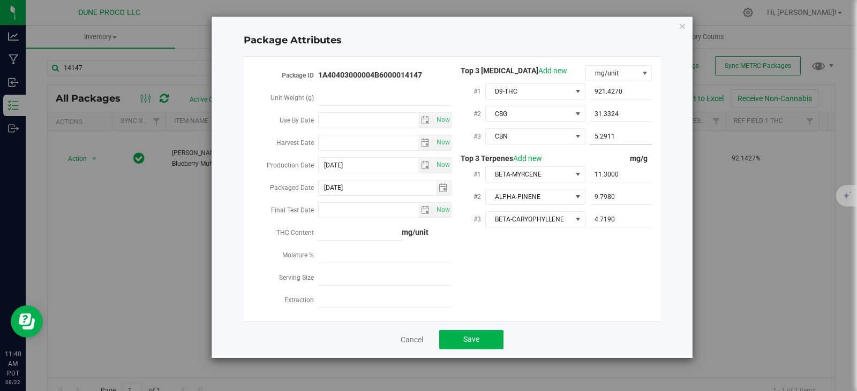
click at [618, 134] on span "5.2911 5.2911" at bounding box center [620, 137] width 63 height 16
click at [618, 134] on input "5.2911" at bounding box center [620, 136] width 63 height 15
paste input "5.29117"
type input "5.29117"
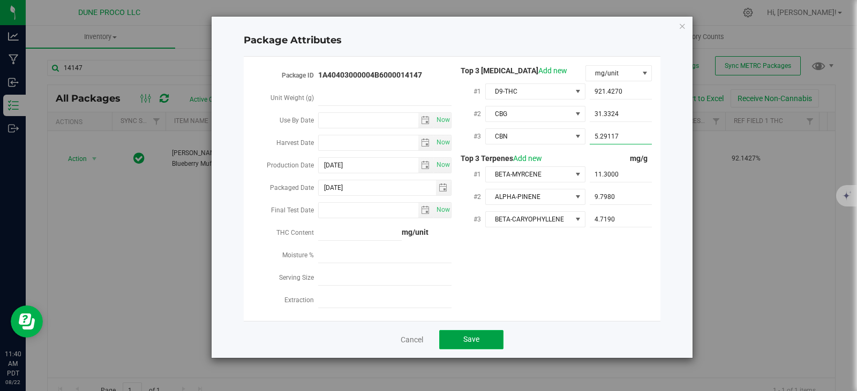
type input "5.2912"
click at [479, 330] on button "Save" at bounding box center [471, 339] width 64 height 19
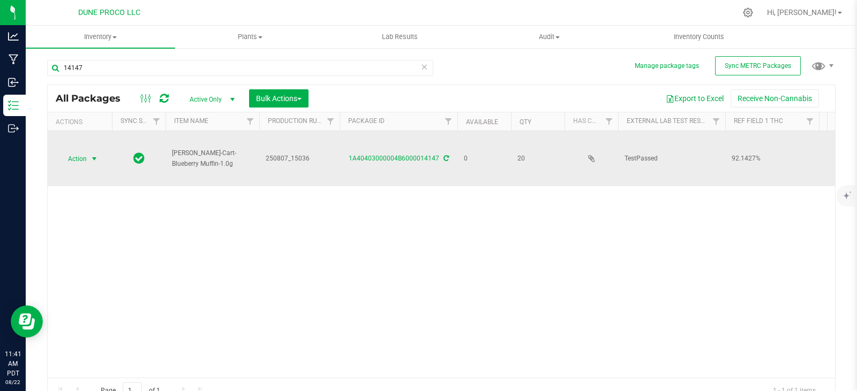
click at [94, 161] on span "select" at bounding box center [94, 159] width 9 height 9
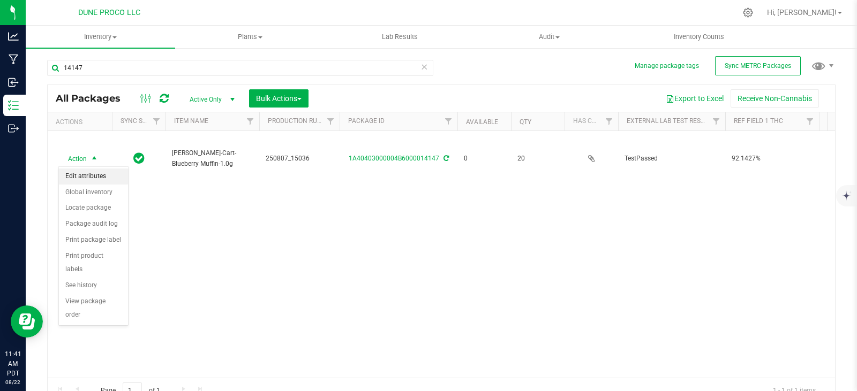
click at [96, 176] on li "Edit attributes" at bounding box center [93, 177] width 69 height 16
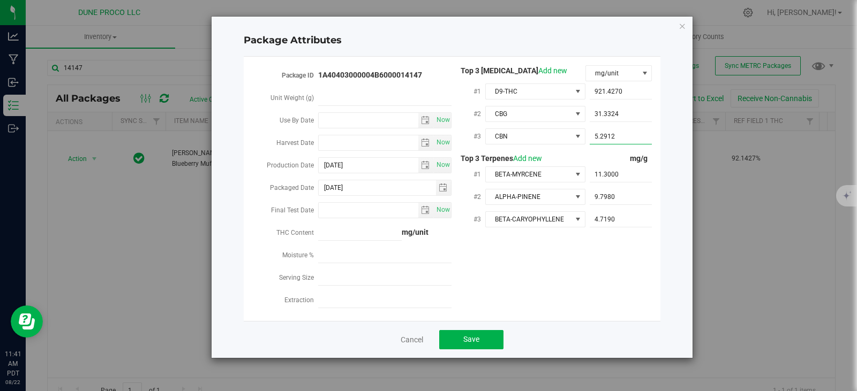
click at [619, 131] on span "5.2912 5.2912" at bounding box center [620, 137] width 63 height 16
click at [619, 131] on input "5.2912" at bounding box center [620, 136] width 63 height 15
click at [597, 138] on input "text" at bounding box center [620, 136] width 63 height 15
paste input "5.29117"
type input "5.29117"
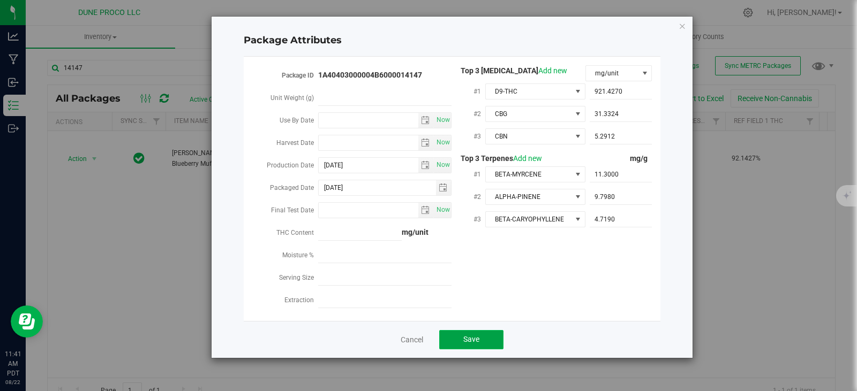
click at [486, 332] on button "Save" at bounding box center [471, 339] width 64 height 19
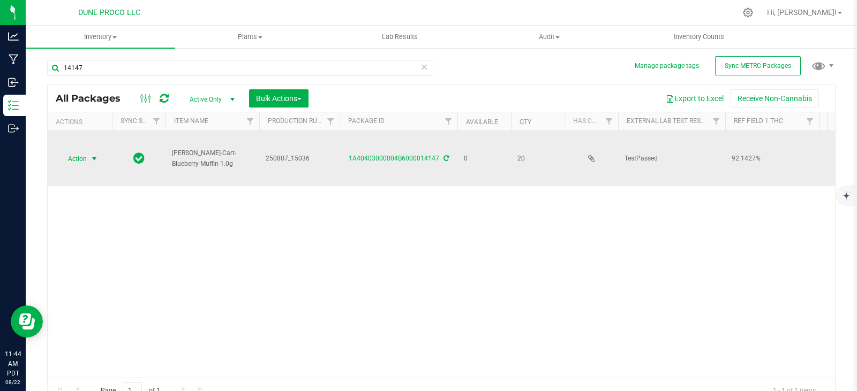
click at [90, 155] on span "select" at bounding box center [94, 159] width 9 height 9
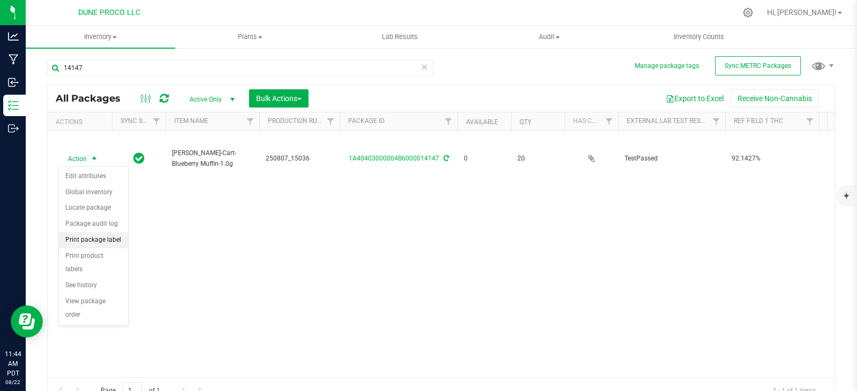
click at [94, 239] on li "Print package label" at bounding box center [93, 240] width 69 height 16
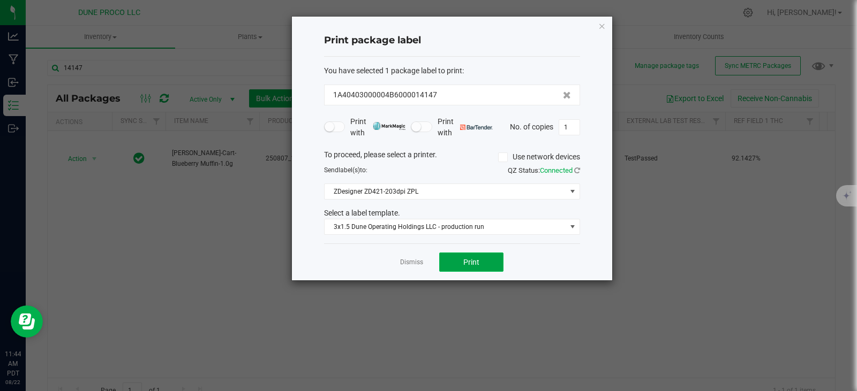
click at [458, 255] on button "Print" at bounding box center [471, 262] width 64 height 19
click at [603, 22] on icon "button" at bounding box center [601, 25] width 7 height 13
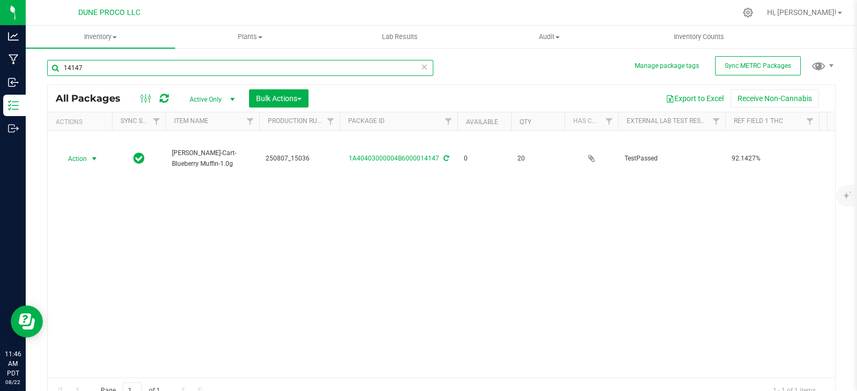
click at [380, 70] on input "14147" at bounding box center [240, 68] width 386 height 16
type input "1"
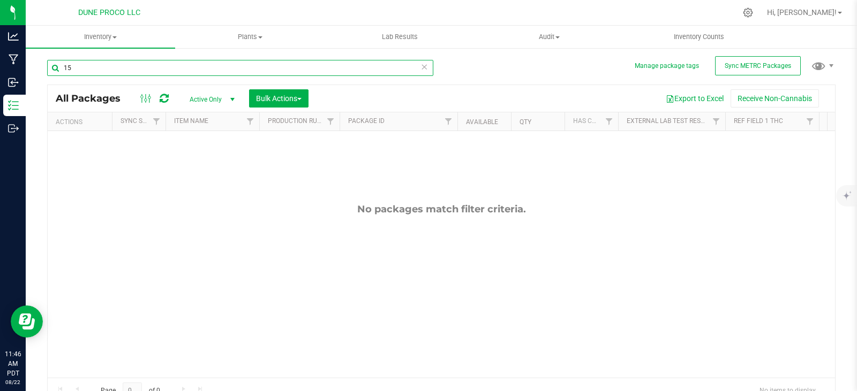
type input "1"
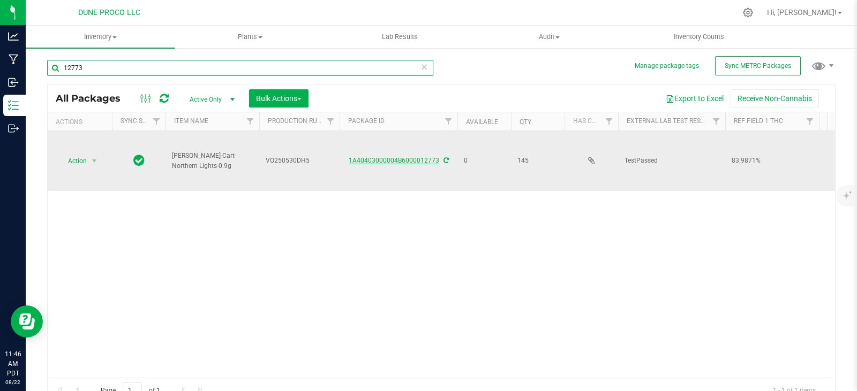
type input "12773"
click at [370, 157] on link "1A40403000004B6000012773" at bounding box center [394, 160] width 90 height 7
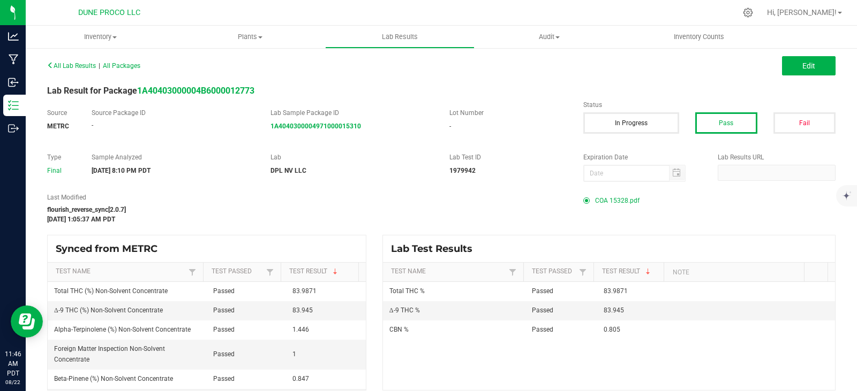
click at [620, 199] on span "COA 15328.pdf" at bounding box center [617, 201] width 44 height 16
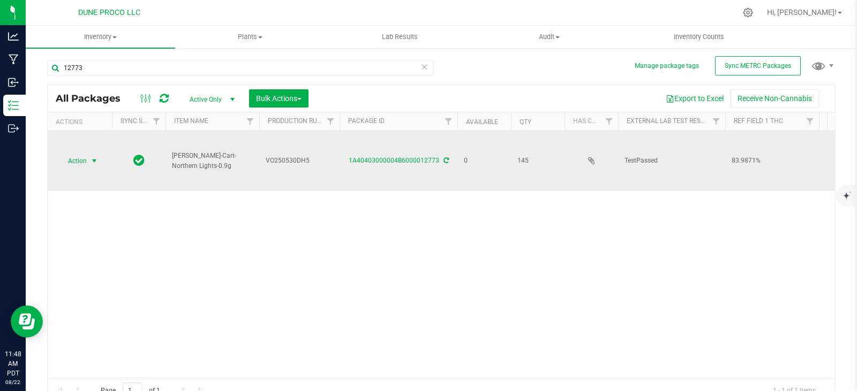
click at [74, 160] on span "Action" at bounding box center [72, 161] width 29 height 15
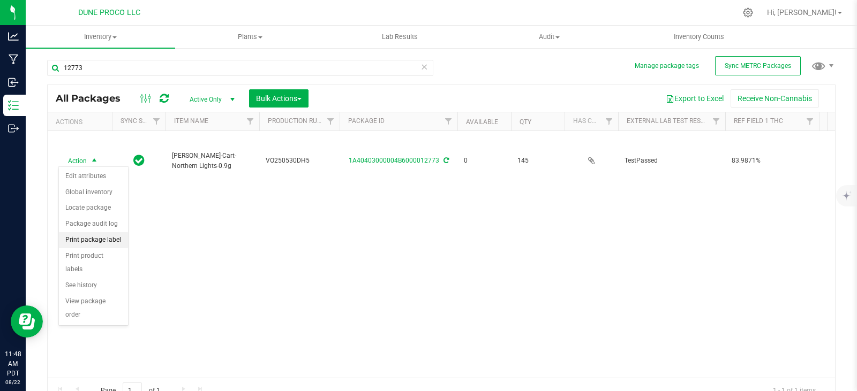
click at [100, 243] on li "Print package label" at bounding box center [93, 240] width 69 height 16
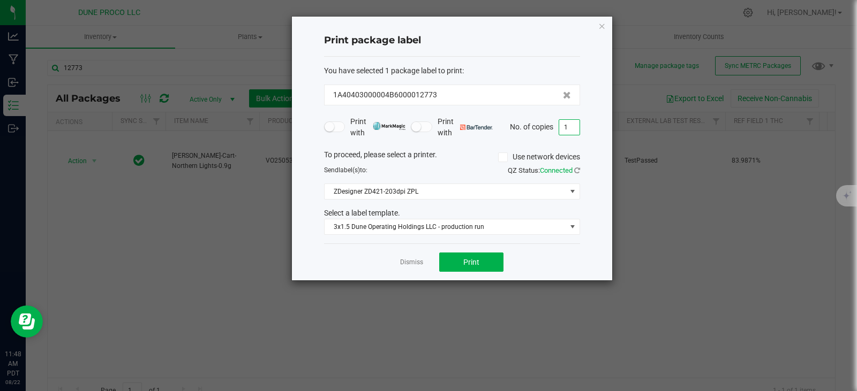
click at [571, 128] on input "1" at bounding box center [569, 127] width 20 height 15
type input "145"
click at [472, 252] on div "Dismiss Print" at bounding box center [452, 262] width 256 height 37
click at [472, 258] on span "Print" at bounding box center [471, 262] width 16 height 9
click at [599, 27] on icon "button" at bounding box center [601, 25] width 7 height 13
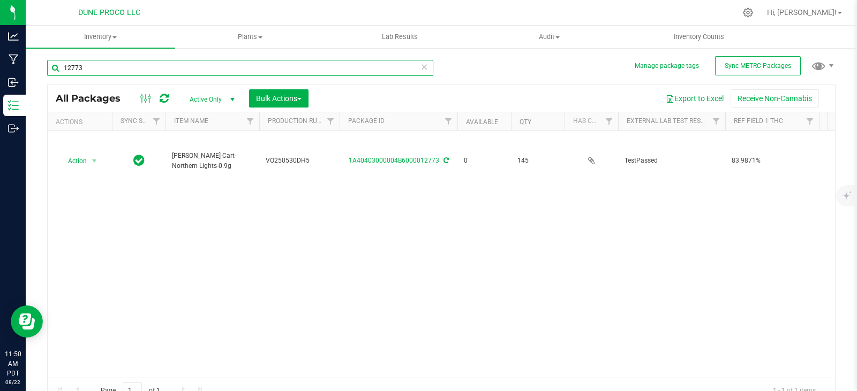
click at [183, 67] on input "12773" at bounding box center [240, 68] width 386 height 16
type input "12777"
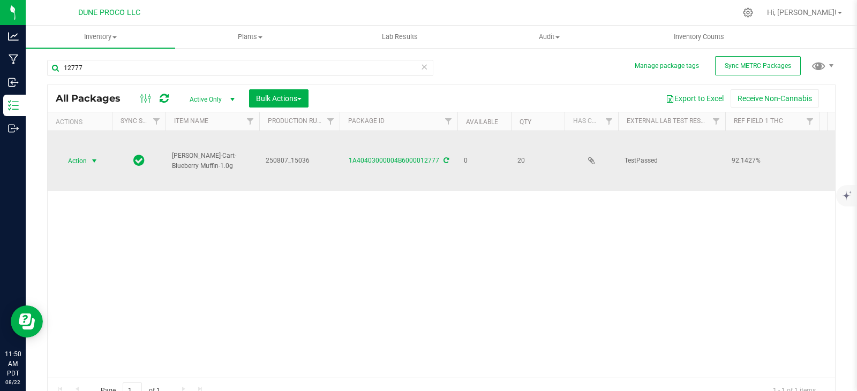
click at [77, 158] on span "Action" at bounding box center [72, 161] width 29 height 15
click at [77, 154] on span "Action" at bounding box center [72, 161] width 29 height 15
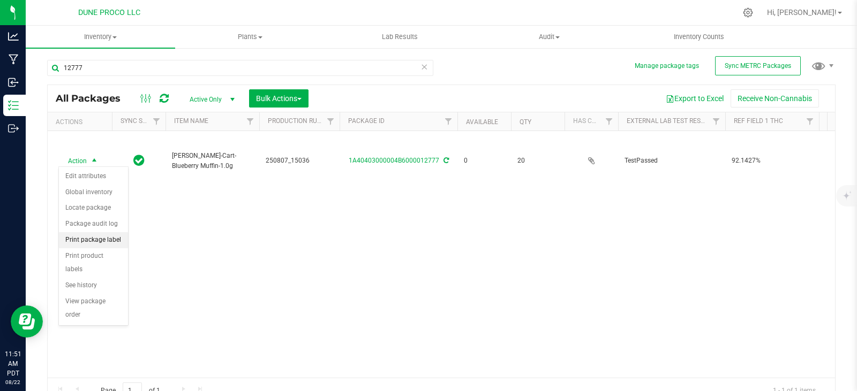
click at [92, 246] on li "Print package label" at bounding box center [93, 240] width 69 height 16
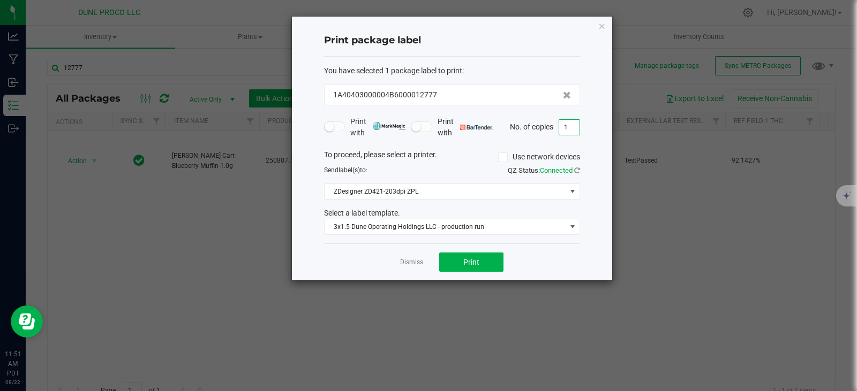
click at [568, 126] on input "1" at bounding box center [569, 127] width 20 height 15
type input "20"
click at [491, 263] on button "Print" at bounding box center [471, 262] width 64 height 19
click at [600, 25] on icon "button" at bounding box center [601, 25] width 7 height 13
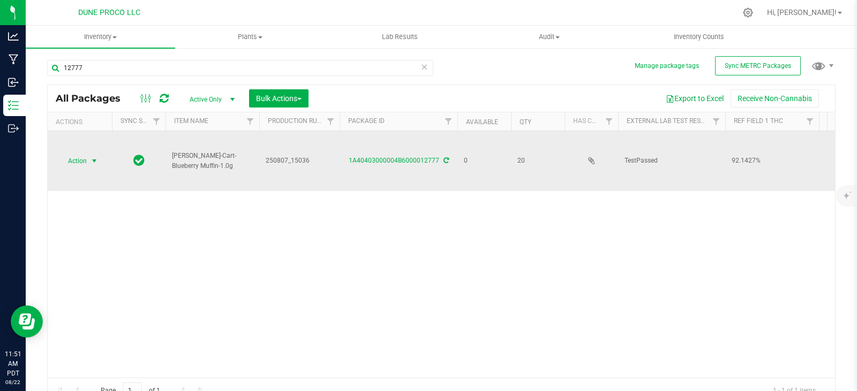
click at [89, 159] on span "select" at bounding box center [94, 161] width 13 height 15
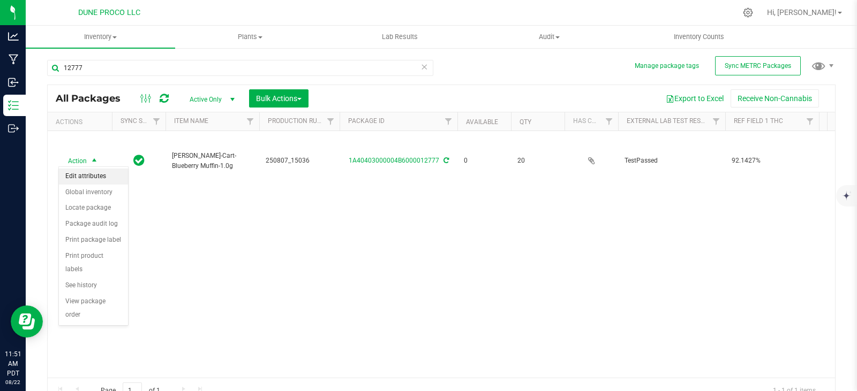
click at [94, 178] on li "Edit attributes" at bounding box center [93, 177] width 69 height 16
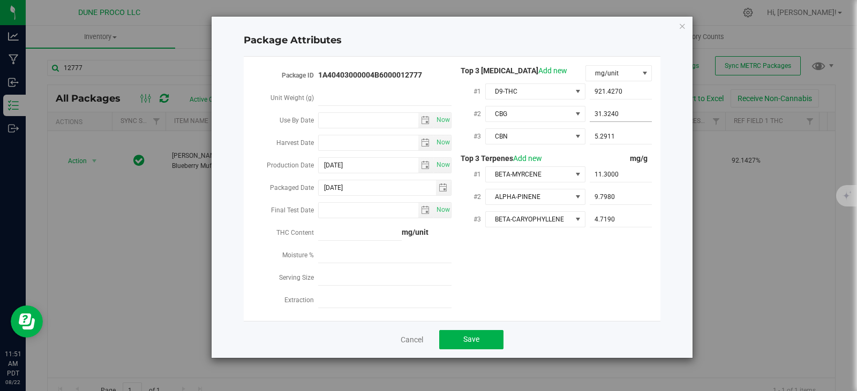
click at [618, 117] on span "31.3240 31.324" at bounding box center [620, 115] width 63 height 16
type input "31.3324"
click at [466, 336] on span "Save" at bounding box center [471, 339] width 16 height 9
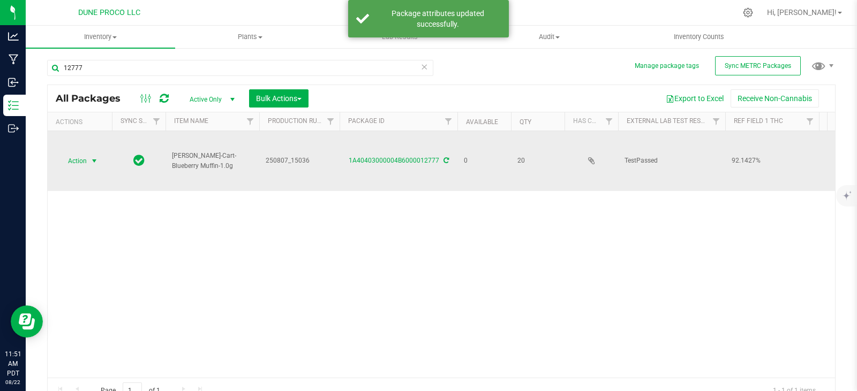
click at [83, 157] on span "Action" at bounding box center [72, 161] width 29 height 15
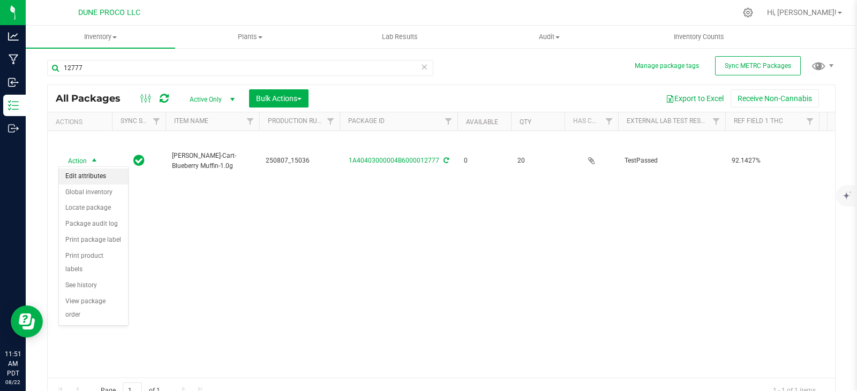
click at [99, 173] on li "Edit attributes" at bounding box center [93, 177] width 69 height 16
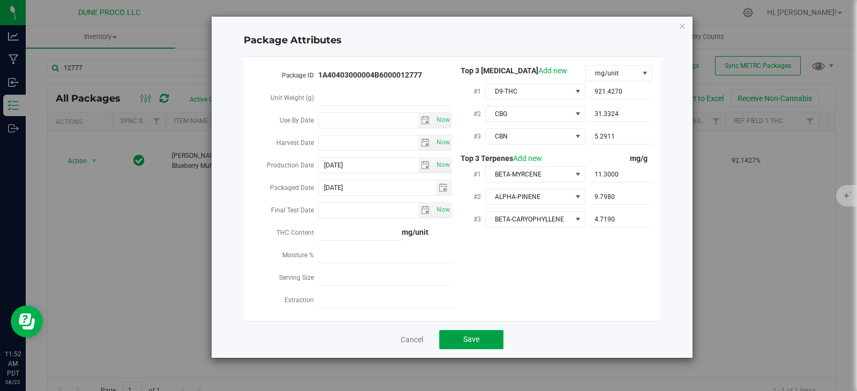
click at [454, 332] on button "Save" at bounding box center [471, 339] width 64 height 19
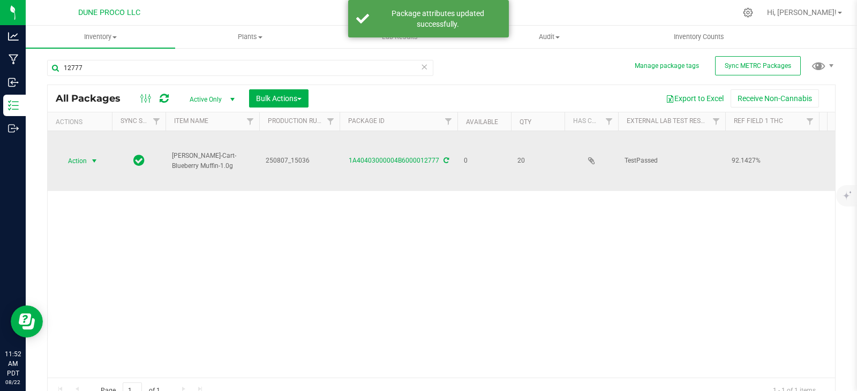
click at [63, 161] on span "Action" at bounding box center [72, 161] width 29 height 15
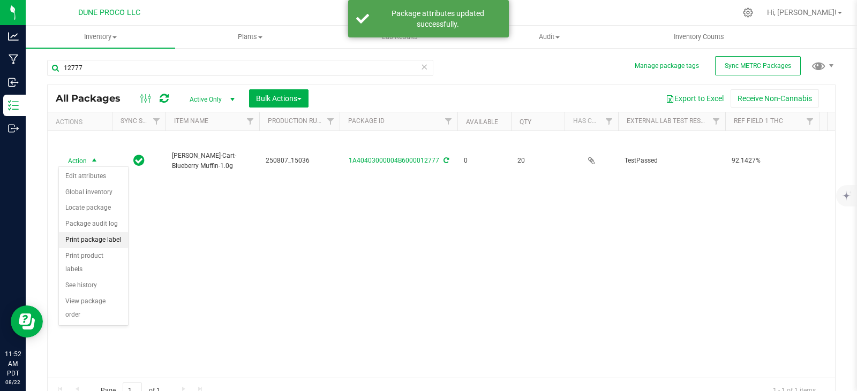
click at [105, 242] on li "Print package label" at bounding box center [93, 240] width 69 height 16
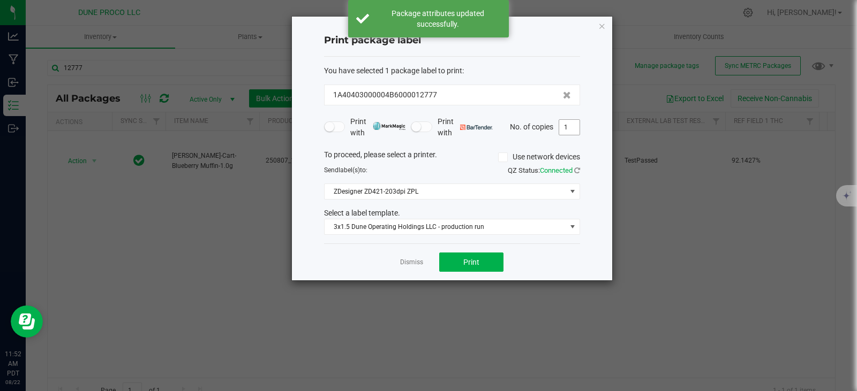
click at [568, 128] on input "1" at bounding box center [569, 127] width 20 height 15
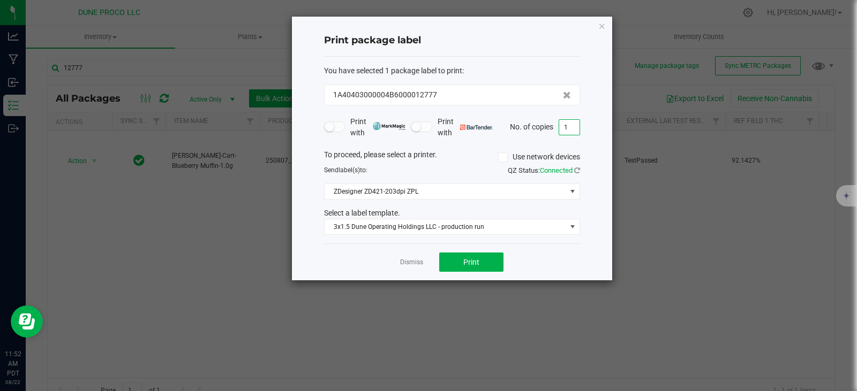
click at [568, 128] on input "1" at bounding box center [569, 127] width 20 height 15
type input "20"
click at [478, 253] on button "Print" at bounding box center [471, 262] width 64 height 19
click at [601, 22] on icon "button" at bounding box center [601, 25] width 7 height 13
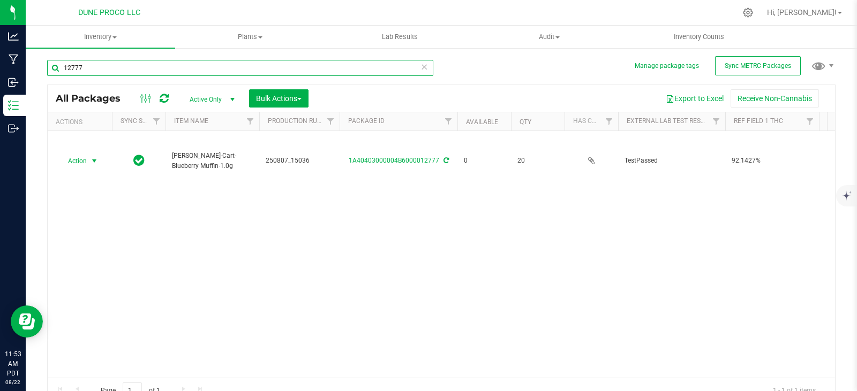
click at [94, 67] on input "12777" at bounding box center [240, 68] width 386 height 16
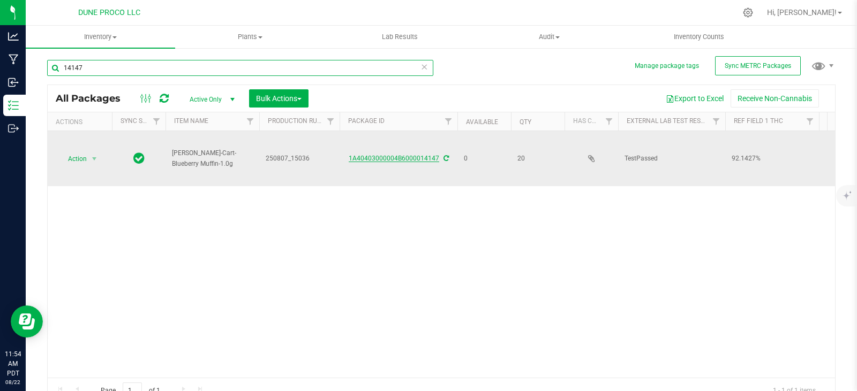
type input "14147"
click at [408, 158] on link "1A40403000004B6000014147" at bounding box center [394, 158] width 90 height 7
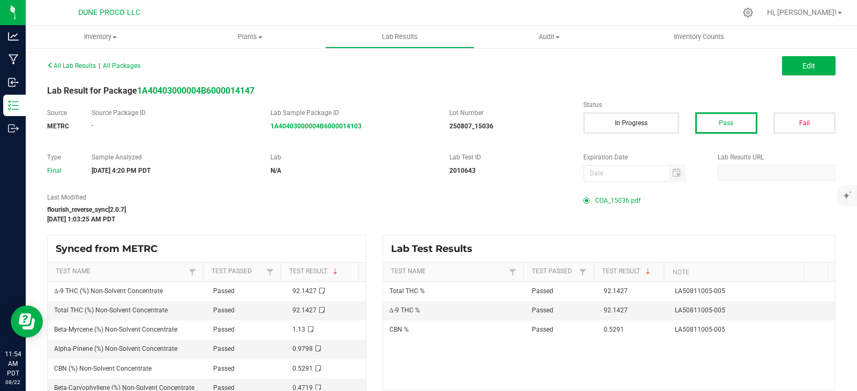
click at [615, 200] on span "COA_15036.pdf" at bounding box center [618, 201] width 46 height 16
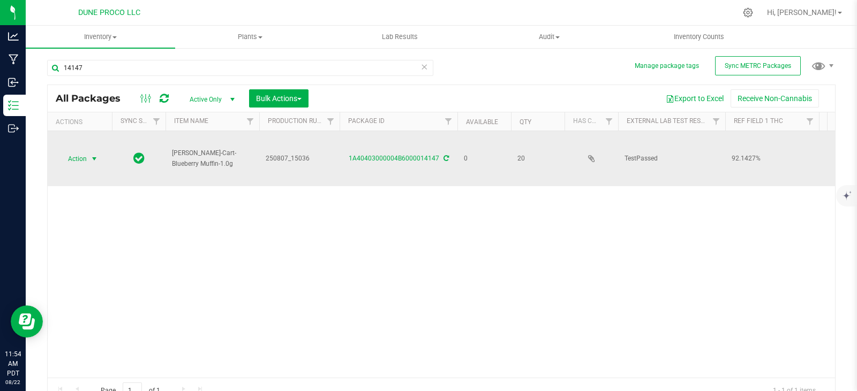
click at [88, 156] on span "select" at bounding box center [94, 159] width 13 height 15
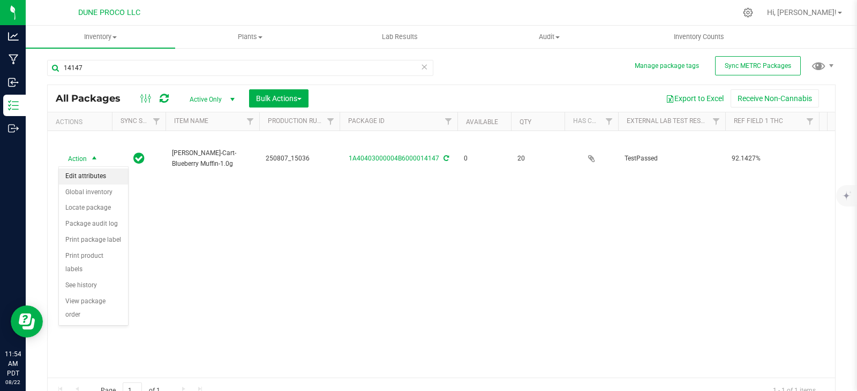
click at [84, 180] on li "Edit attributes" at bounding box center [93, 177] width 69 height 16
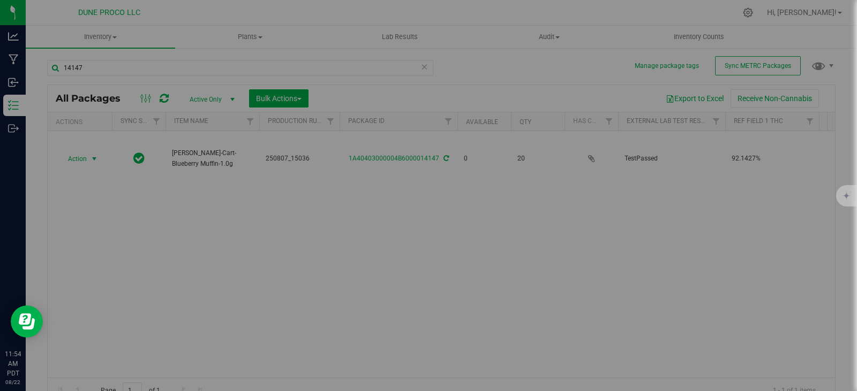
type input "[DATE]"
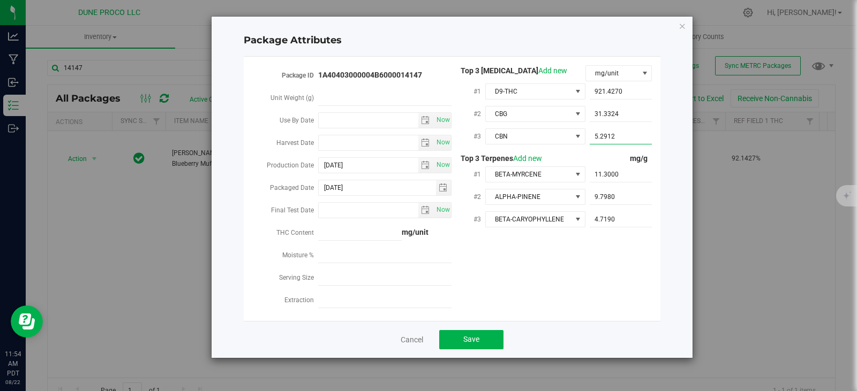
click at [618, 134] on span "5.2912 5.2912" at bounding box center [620, 137] width 63 height 16
click at [618, 134] on input "5.2912" at bounding box center [620, 136] width 63 height 15
paste input "5.29117"
type input "5.29117"
click at [485, 330] on button "Save" at bounding box center [471, 339] width 64 height 19
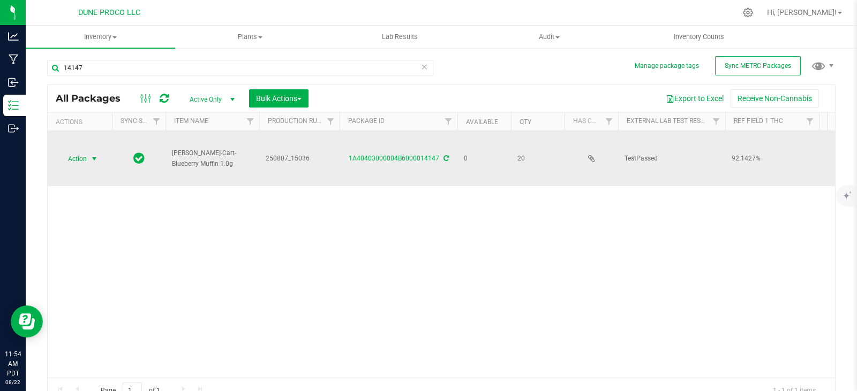
click at [92, 157] on span "select" at bounding box center [94, 159] width 9 height 9
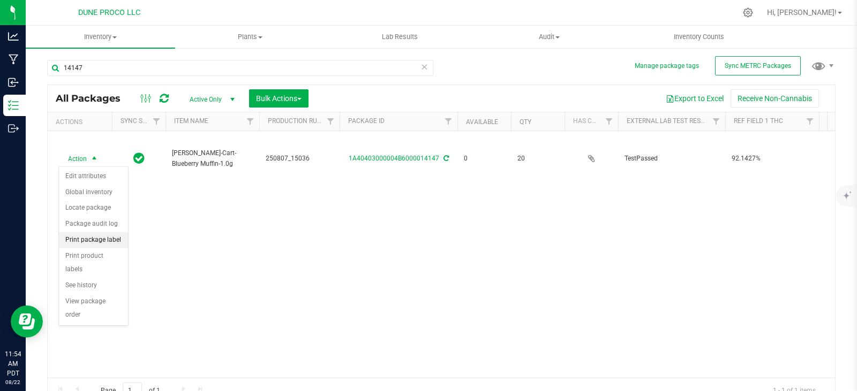
click at [90, 238] on li "Print package label" at bounding box center [93, 240] width 69 height 16
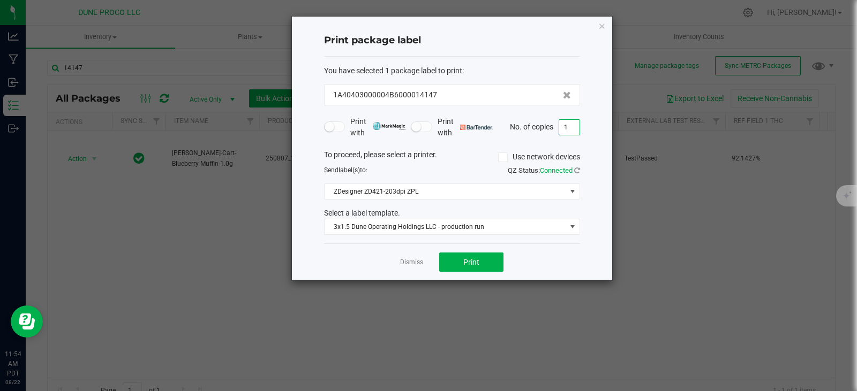
click at [576, 124] on input "1" at bounding box center [569, 127] width 20 height 15
type input "20"
click at [472, 262] on span "Print" at bounding box center [471, 262] width 16 height 9
click at [599, 28] on icon "button" at bounding box center [601, 25] width 7 height 13
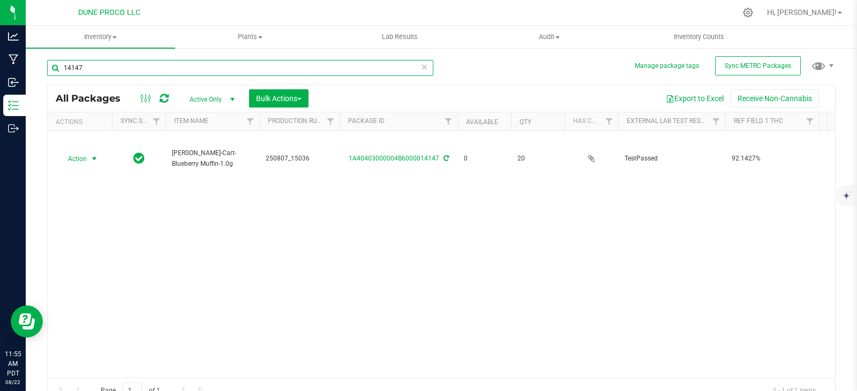
click at [203, 69] on input "14147" at bounding box center [240, 68] width 386 height 16
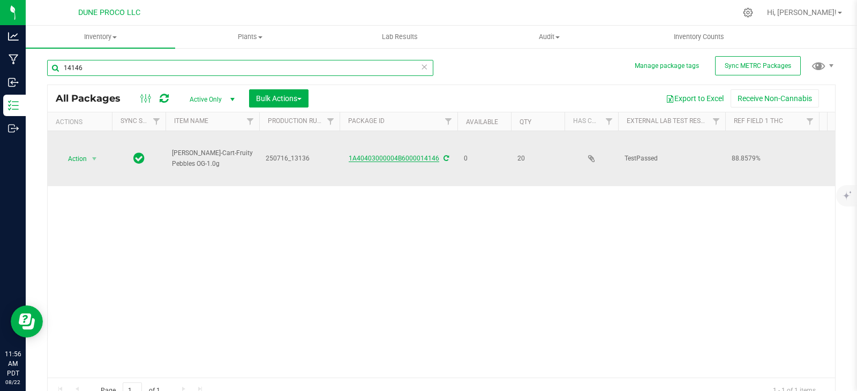
type input "14146"
click at [375, 160] on link "1A40403000004B6000014146" at bounding box center [394, 158] width 90 height 7
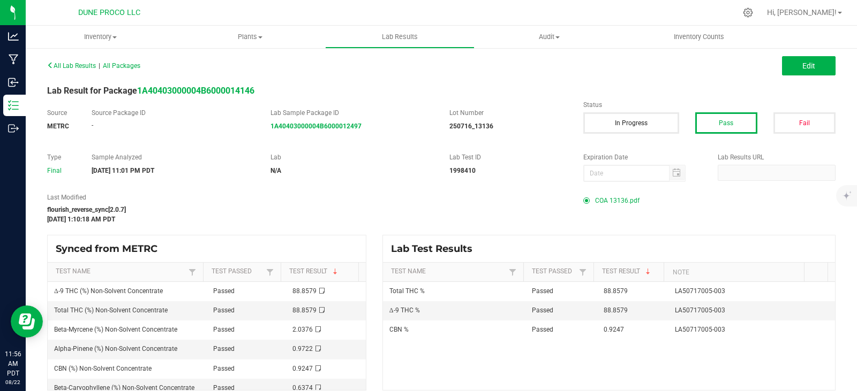
click at [614, 202] on span "COA 13136.pdf" at bounding box center [617, 201] width 44 height 16
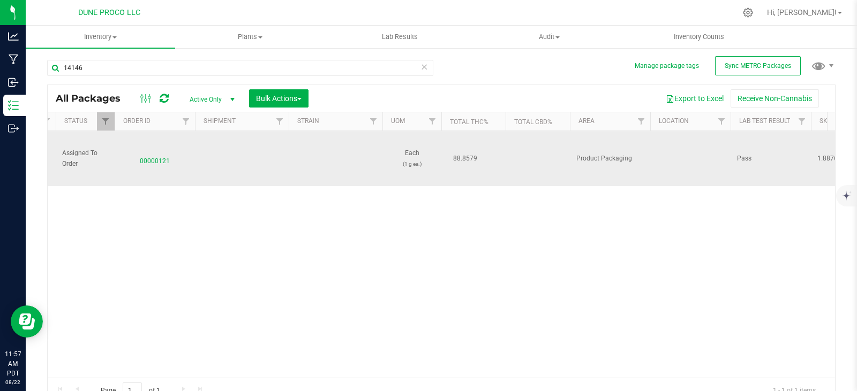
scroll to position [0, 951]
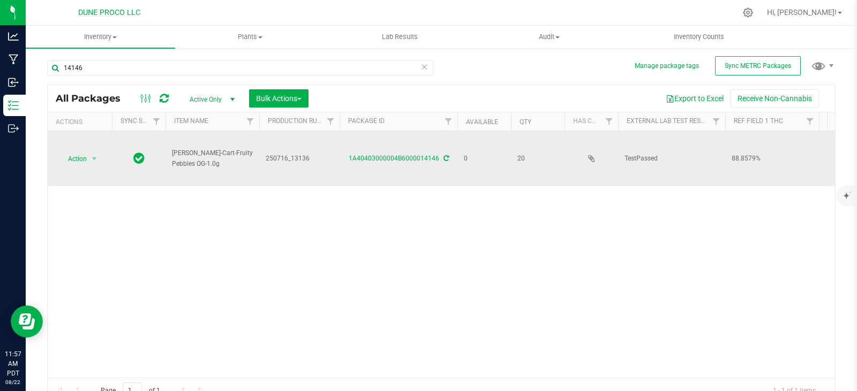
click at [287, 158] on span "250716_13136" at bounding box center [299, 159] width 67 height 10
click at [288, 158] on input "250716_13136" at bounding box center [297, 158] width 77 height 17
type input "-"
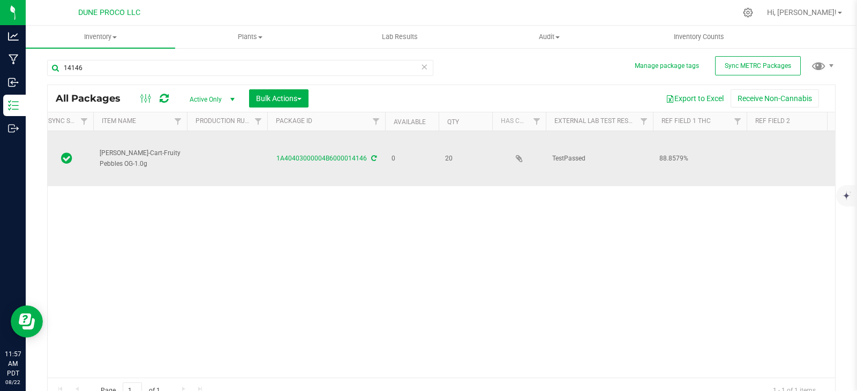
click at [236, 148] on td at bounding box center [227, 158] width 80 height 55
type input "250716-13136"
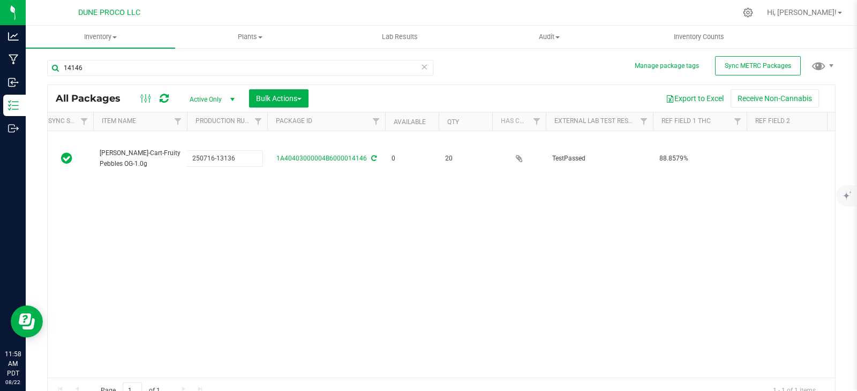
click at [238, 201] on div "All Packages Active Only Active Only Lab Samples Locked All External Internal B…" at bounding box center [441, 244] width 788 height 319
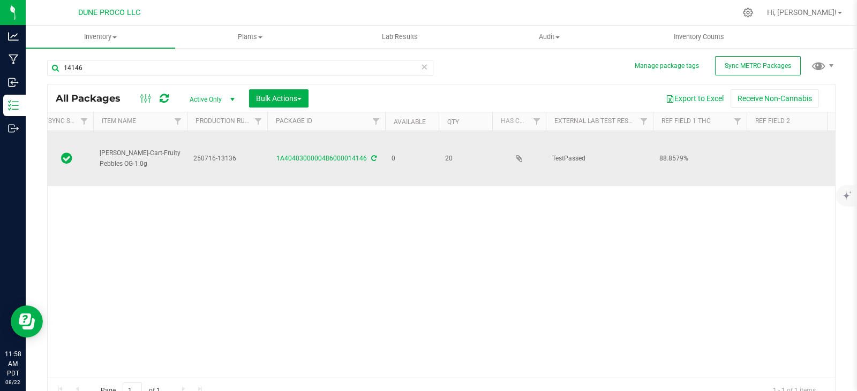
click at [235, 156] on span "250716-13136" at bounding box center [226, 159] width 67 height 10
click at [235, 156] on input "250716-13136" at bounding box center [224, 158] width 77 height 17
click at [273, 201] on div "Action Action Edit attributes Global inventory Locate package Package audit log…" at bounding box center [441, 254] width 787 height 247
click at [243, 155] on span "250716-13136" at bounding box center [226, 159] width 67 height 10
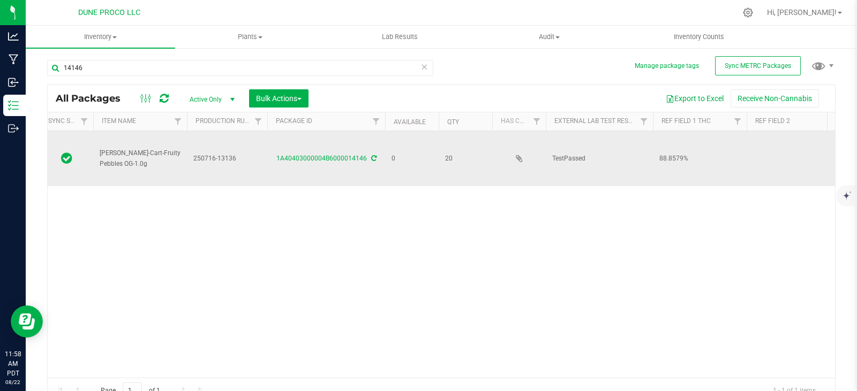
click at [205, 200] on div "Action Action Edit attributes Global inventory Locate package Package audit log…" at bounding box center [441, 254] width 787 height 247
click at [82, 158] on td at bounding box center [67, 158] width 54 height 55
click at [60, 157] on td at bounding box center [67, 158] width 54 height 55
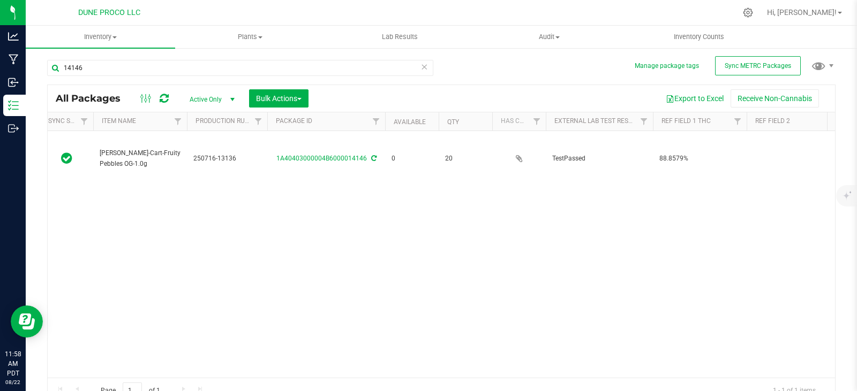
click at [165, 100] on icon at bounding box center [164, 98] width 9 height 11
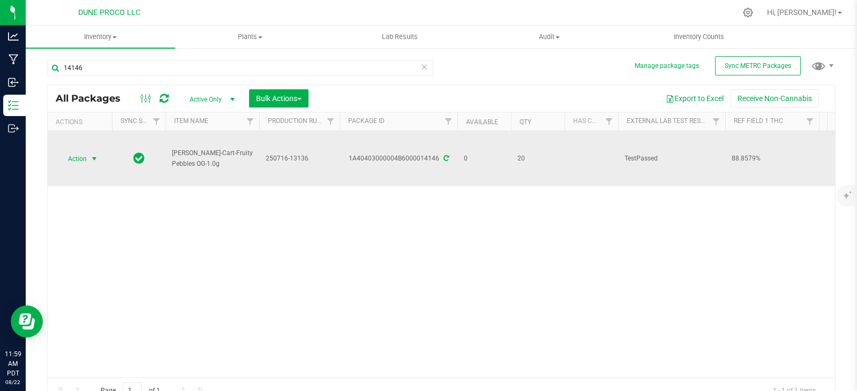
click at [91, 157] on span "select" at bounding box center [94, 159] width 9 height 9
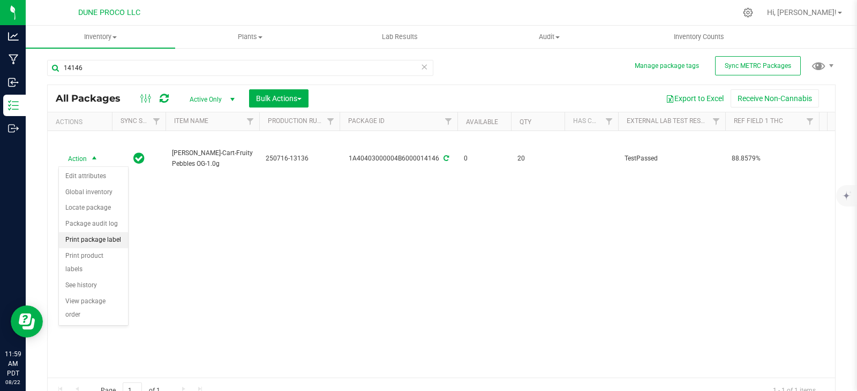
click at [100, 239] on li "Print package label" at bounding box center [93, 240] width 69 height 16
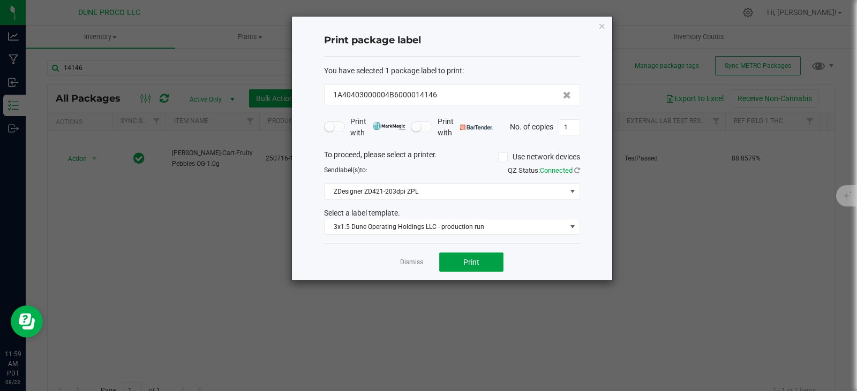
click at [479, 262] on span "Print" at bounding box center [471, 262] width 16 height 9
click at [604, 26] on icon "button" at bounding box center [601, 25] width 7 height 13
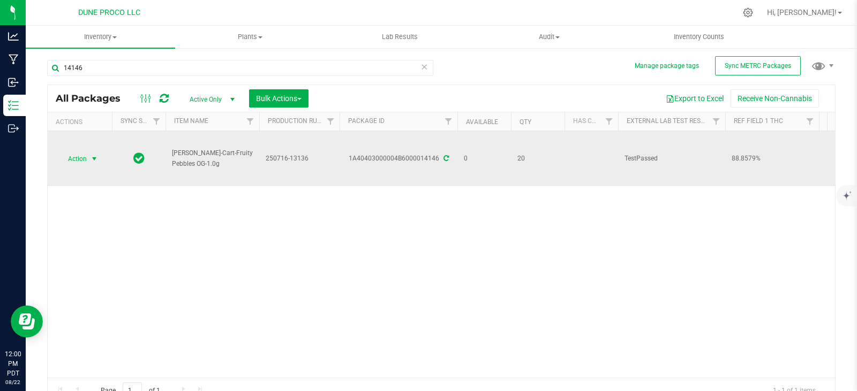
click at [61, 154] on span "Action" at bounding box center [72, 159] width 29 height 15
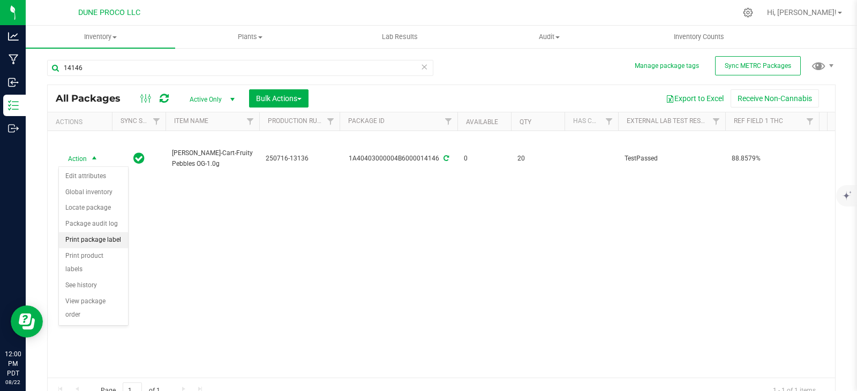
click at [97, 238] on li "Print package label" at bounding box center [93, 240] width 69 height 16
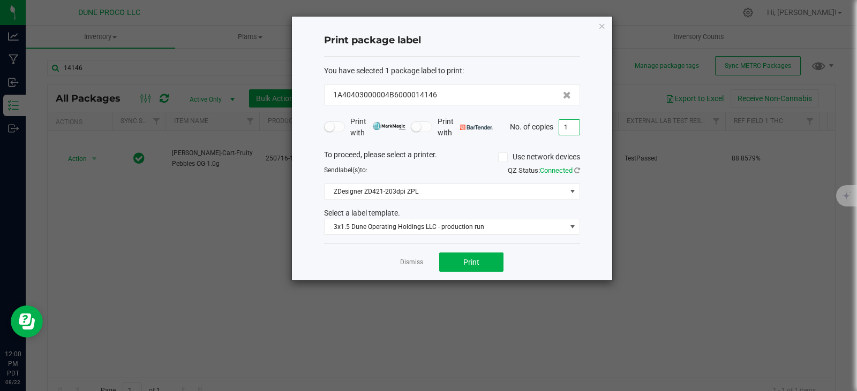
click at [572, 127] on input "1" at bounding box center [569, 127] width 20 height 15
type input "20"
click at [472, 261] on span "Print" at bounding box center [471, 262] width 16 height 9
click at [599, 23] on icon "button" at bounding box center [601, 25] width 7 height 13
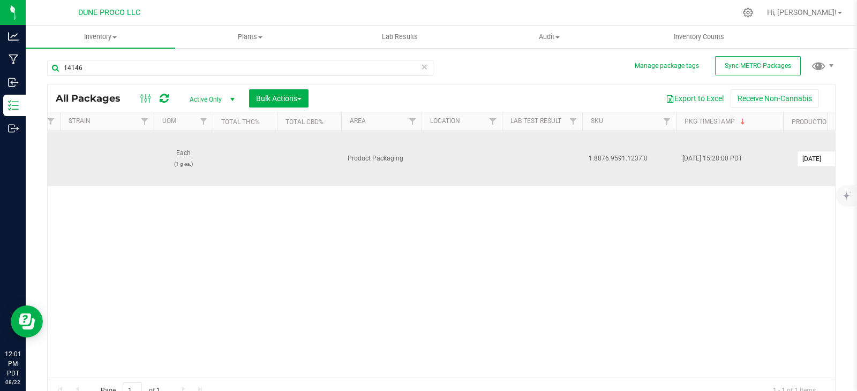
scroll to position [0, 1431]
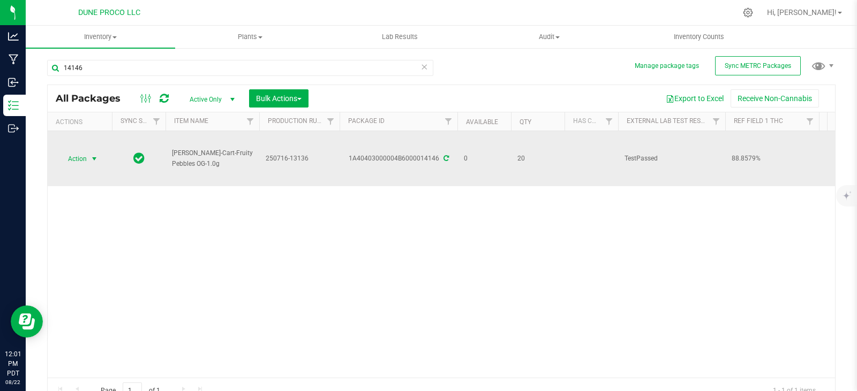
click at [81, 157] on span "Action" at bounding box center [72, 159] width 29 height 15
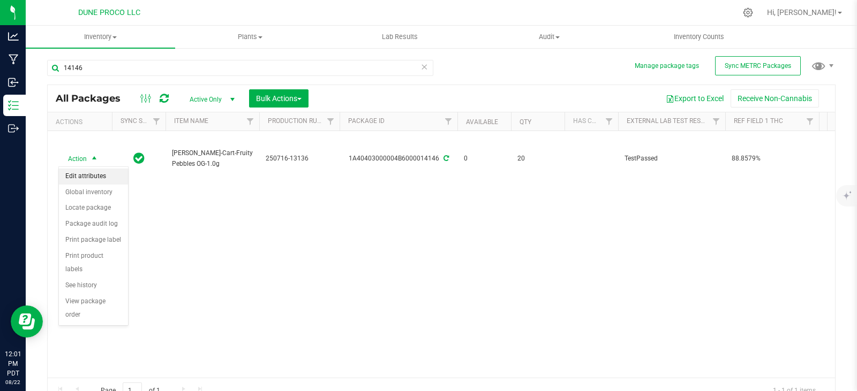
click at [81, 173] on li "Edit attributes" at bounding box center [93, 177] width 69 height 16
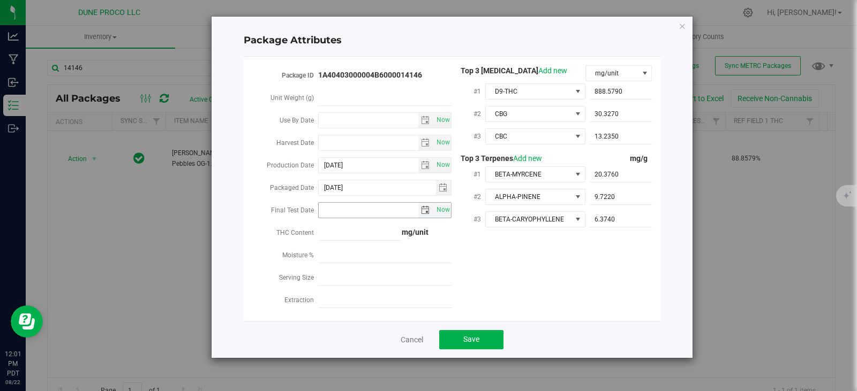
click at [430, 207] on span "select" at bounding box center [426, 210] width 16 height 15
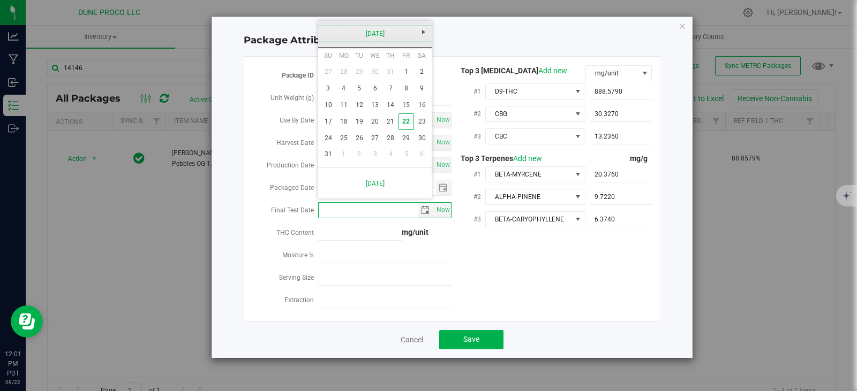
click at [326, 27] on link "[DATE]" at bounding box center [374, 34] width 115 height 17
click at [387, 87] on link "[DATE]" at bounding box center [388, 93] width 27 height 27
click at [358, 120] on link "22" at bounding box center [359, 122] width 16 height 17
type input "[DATE]"
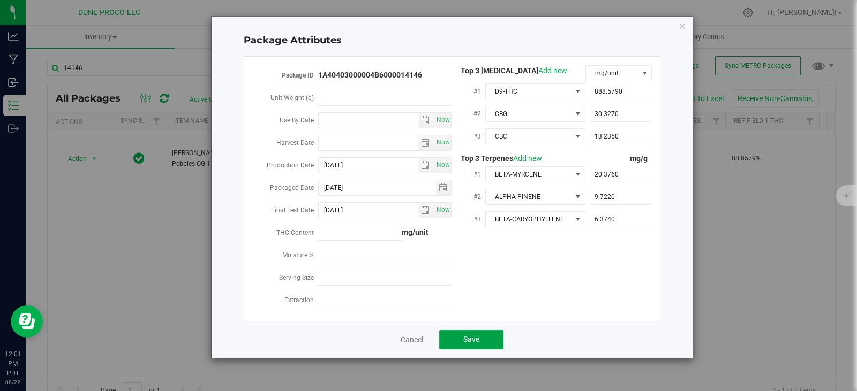
click at [460, 330] on button "Save" at bounding box center [471, 339] width 64 height 19
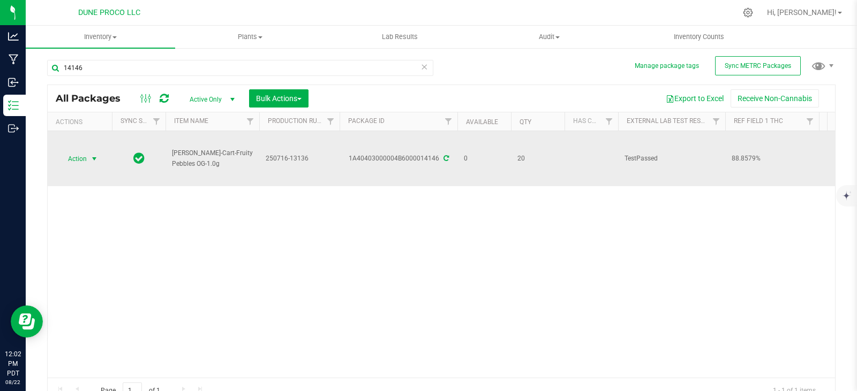
click at [88, 158] on span "select" at bounding box center [94, 159] width 13 height 15
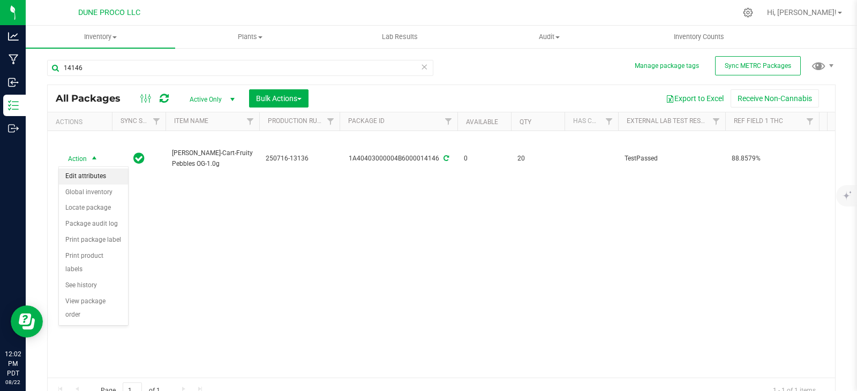
click at [99, 179] on li "Edit attributes" at bounding box center [93, 177] width 69 height 16
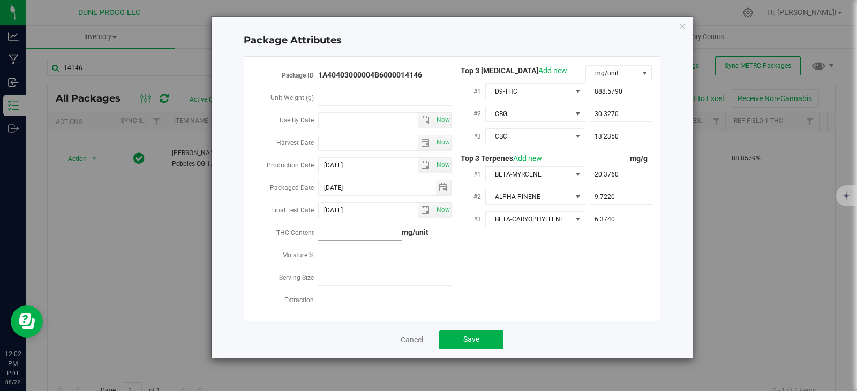
click at [351, 229] on span at bounding box center [360, 233] width 84 height 16
paste input "88.8579"
type input "88.8579"
click at [458, 331] on button "Save" at bounding box center [471, 339] width 64 height 19
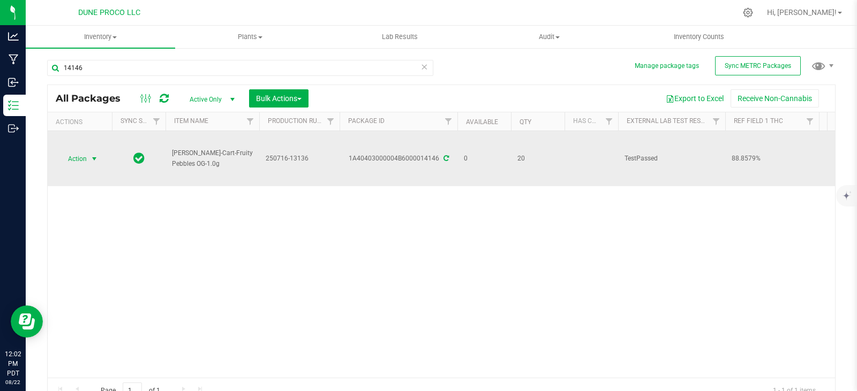
click at [94, 158] on span "select" at bounding box center [94, 159] width 9 height 9
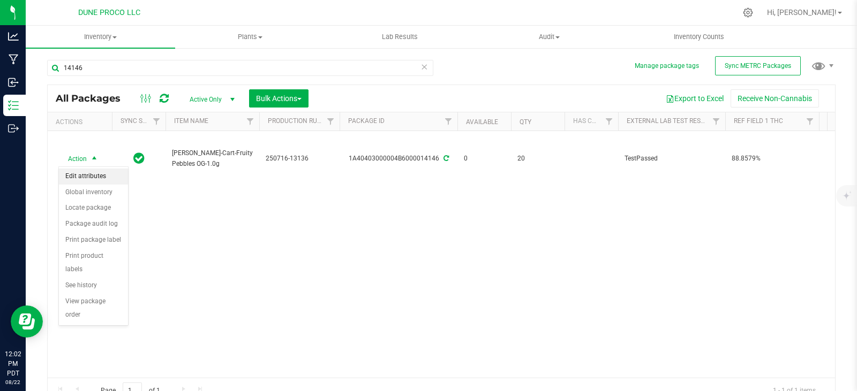
click at [92, 176] on li "Edit attributes" at bounding box center [93, 177] width 69 height 16
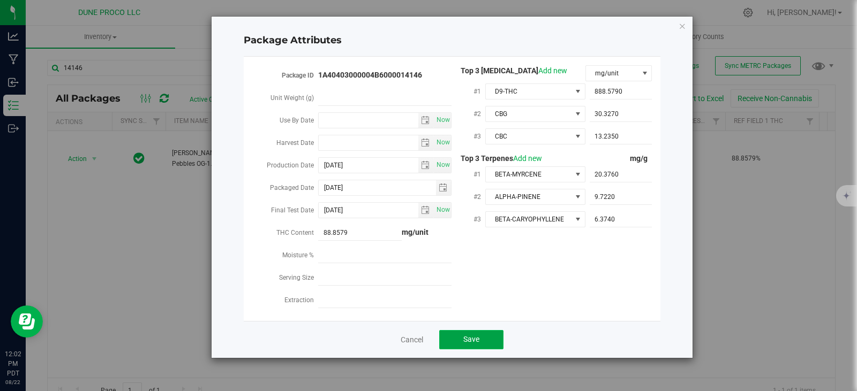
click at [470, 340] on button "Save" at bounding box center [471, 339] width 64 height 19
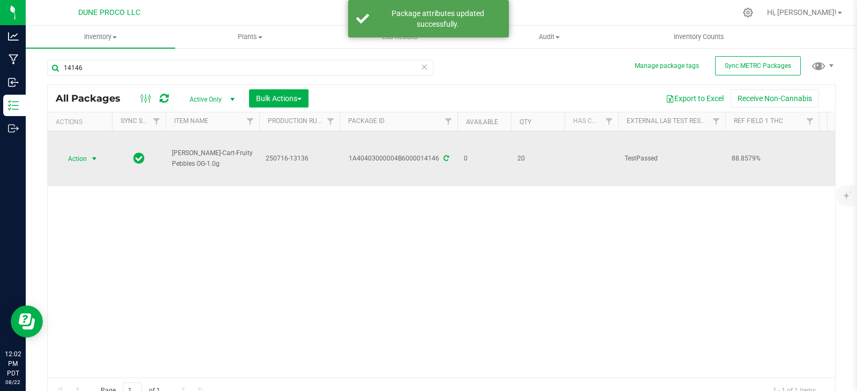
click at [86, 152] on span "Action" at bounding box center [72, 159] width 29 height 15
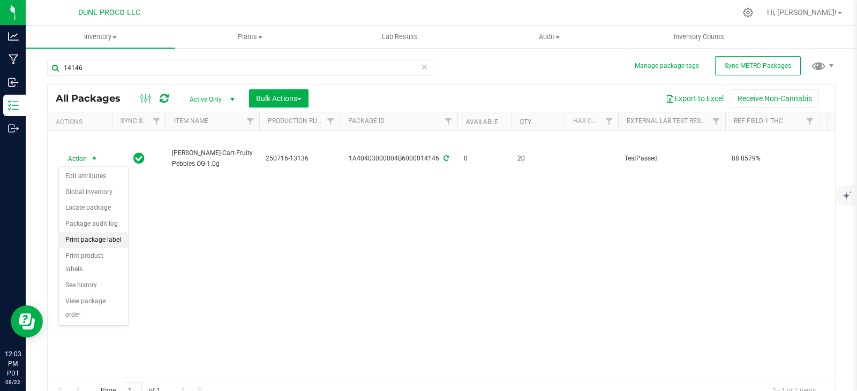
click at [110, 238] on li "Print package label" at bounding box center [93, 240] width 69 height 16
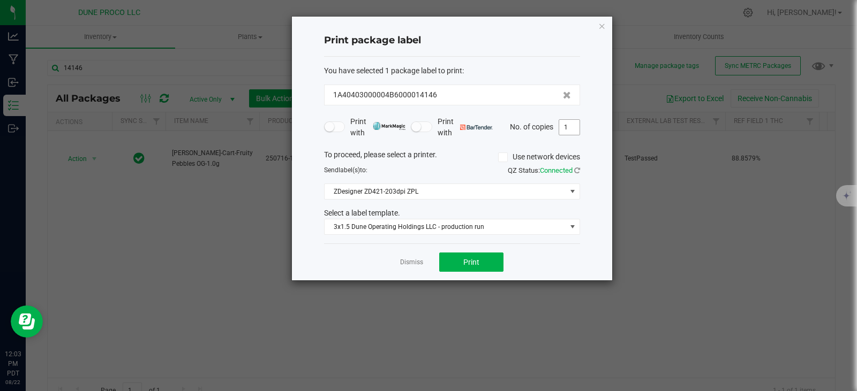
click at [570, 127] on input "1" at bounding box center [569, 127] width 20 height 15
type input "20"
click at [482, 256] on button "Print" at bounding box center [471, 262] width 64 height 19
click at [601, 24] on icon "button" at bounding box center [601, 25] width 7 height 13
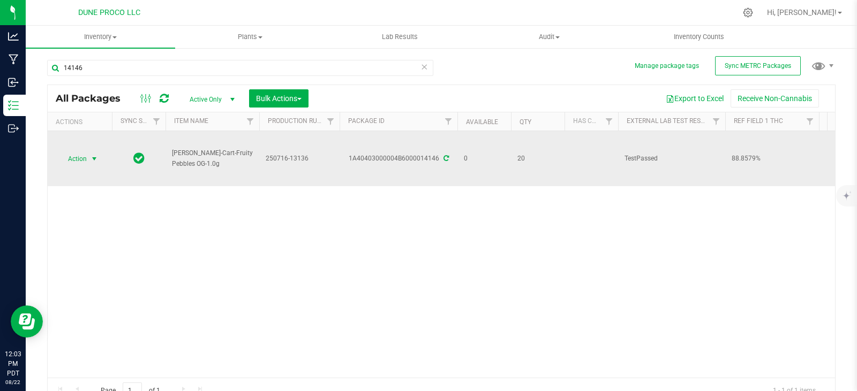
click at [91, 160] on span "select" at bounding box center [94, 159] width 9 height 9
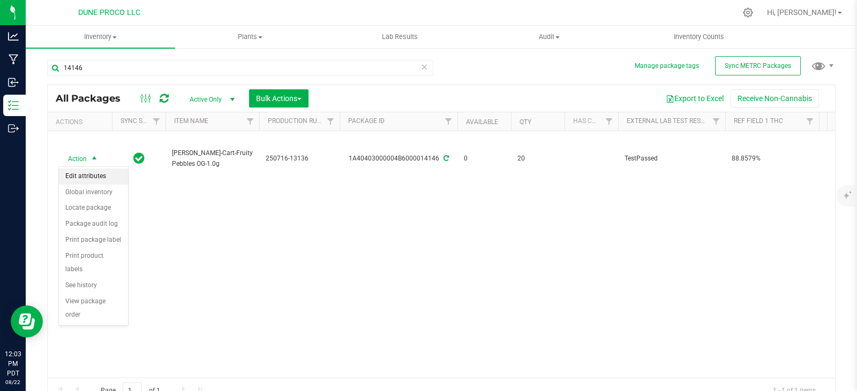
click at [106, 179] on li "Edit attributes" at bounding box center [93, 177] width 69 height 16
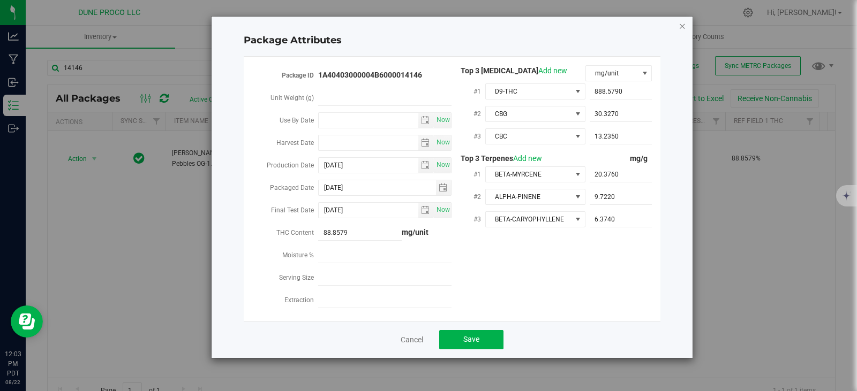
click at [685, 28] on icon "Close modal" at bounding box center [681, 25] width 7 height 13
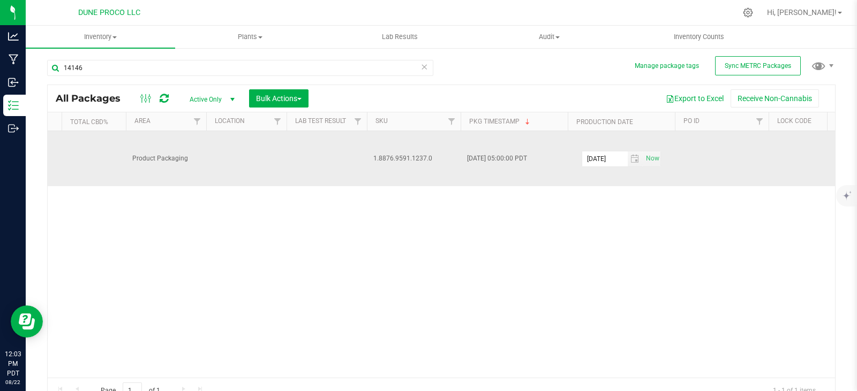
scroll to position [0, 1401]
click at [612, 157] on input "[DATE]" at bounding box center [597, 159] width 46 height 15
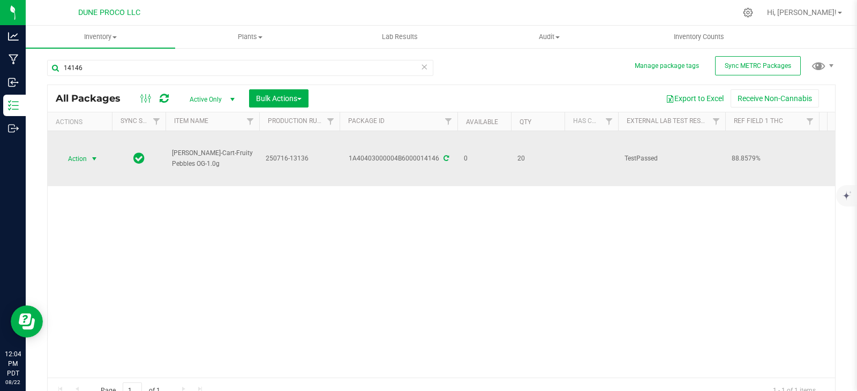
click at [79, 160] on span "Action" at bounding box center [72, 159] width 29 height 15
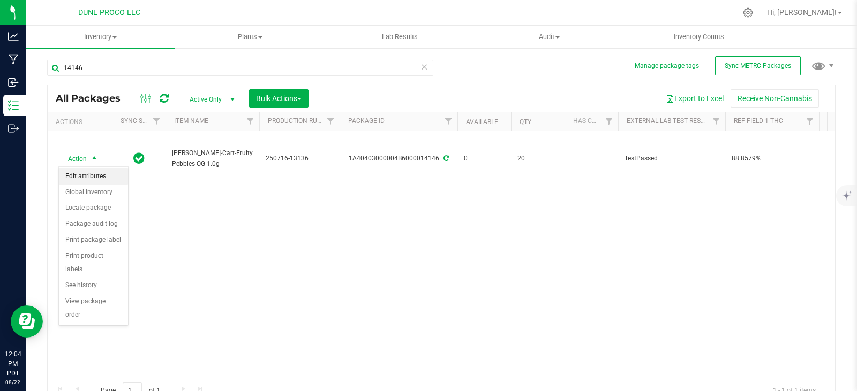
click at [90, 173] on li "Edit attributes" at bounding box center [93, 177] width 69 height 16
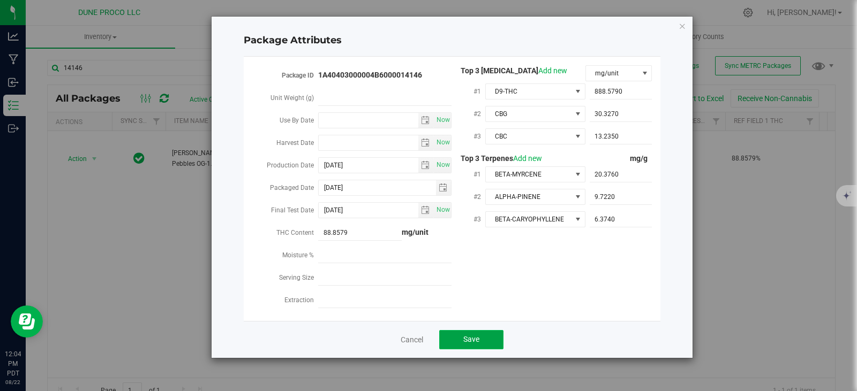
click at [466, 338] on span "Save" at bounding box center [471, 339] width 16 height 9
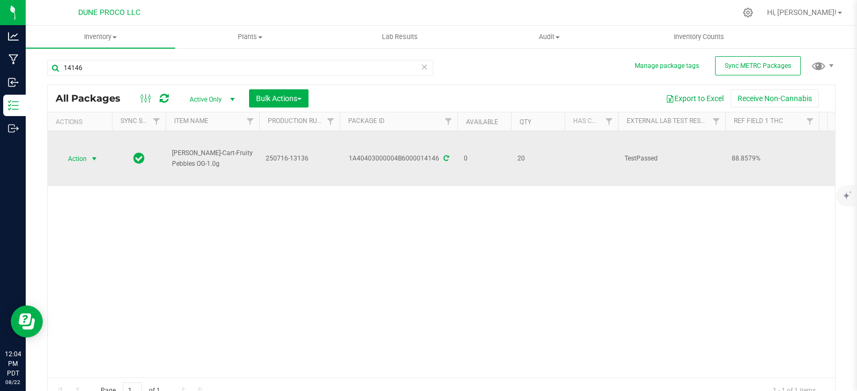
click at [85, 155] on span "Action" at bounding box center [72, 159] width 29 height 15
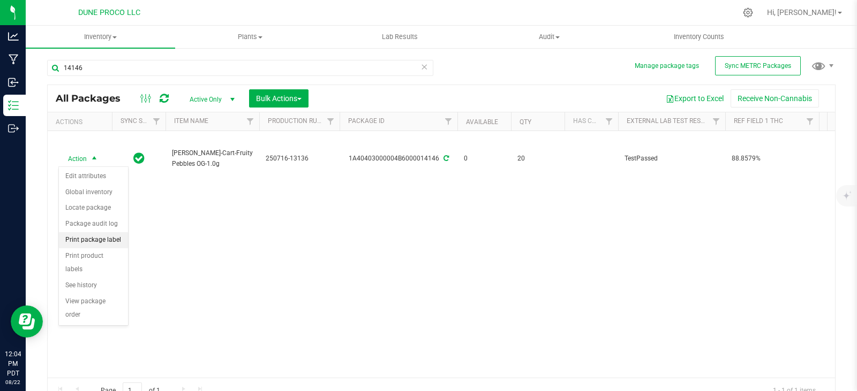
click at [95, 241] on li "Print package label" at bounding box center [93, 240] width 69 height 16
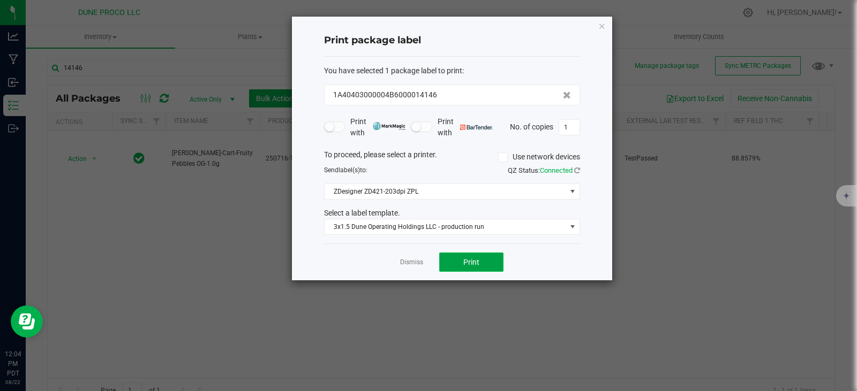
click at [482, 262] on button "Print" at bounding box center [471, 262] width 64 height 19
click at [601, 27] on icon "button" at bounding box center [601, 25] width 7 height 13
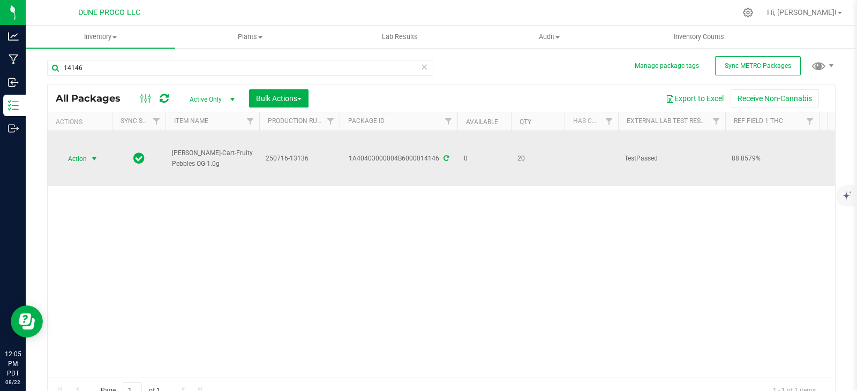
click at [87, 157] on span "Action" at bounding box center [72, 159] width 29 height 15
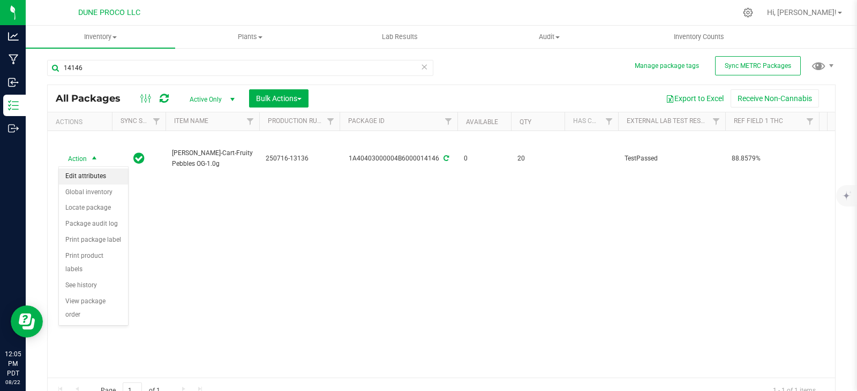
click at [90, 176] on li "Edit attributes" at bounding box center [93, 177] width 69 height 16
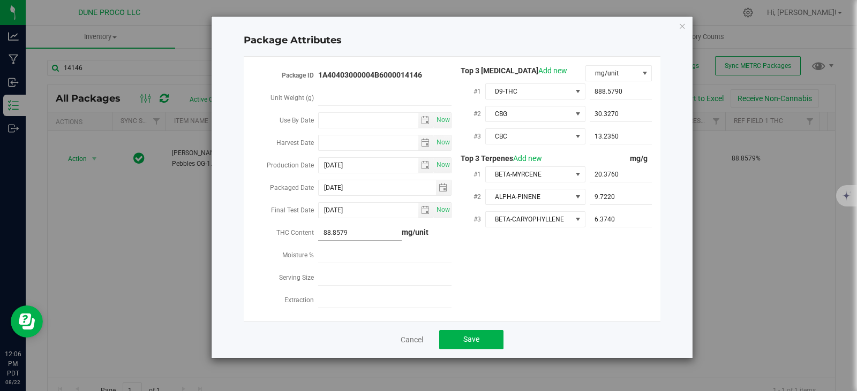
click at [332, 231] on span "88.8579 88.8579" at bounding box center [360, 233] width 84 height 16
click at [334, 230] on input "888579" at bounding box center [360, 232] width 84 height 15
type input "888.579"
type input "888.5790"
click at [477, 330] on button "Save" at bounding box center [471, 339] width 64 height 19
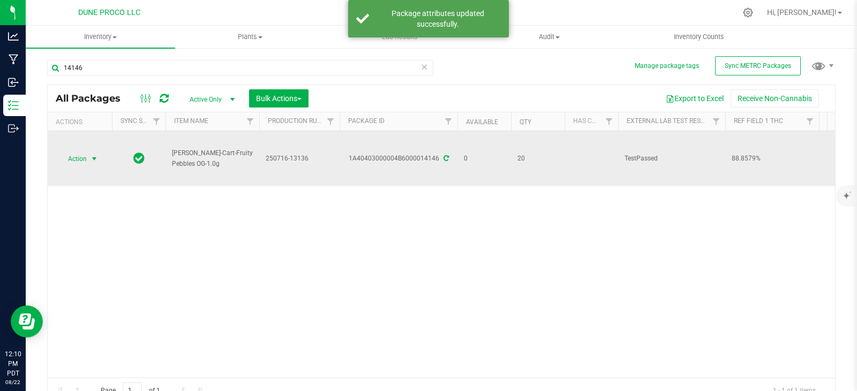
click at [79, 162] on span "Action" at bounding box center [72, 159] width 29 height 15
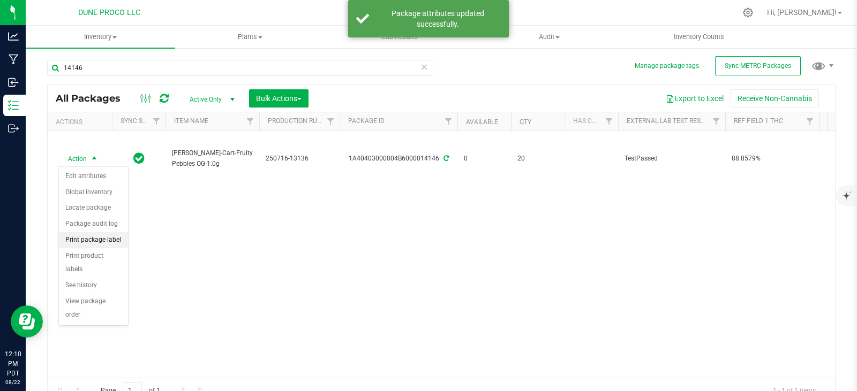
click at [93, 244] on li "Print package label" at bounding box center [93, 240] width 69 height 16
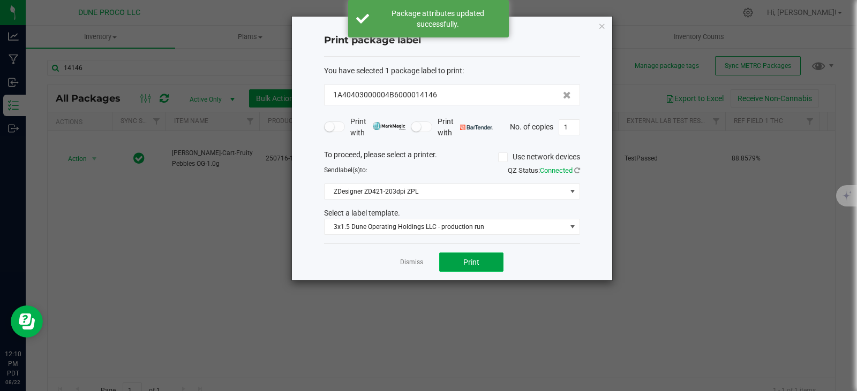
click at [467, 264] on span "Print" at bounding box center [471, 262] width 16 height 9
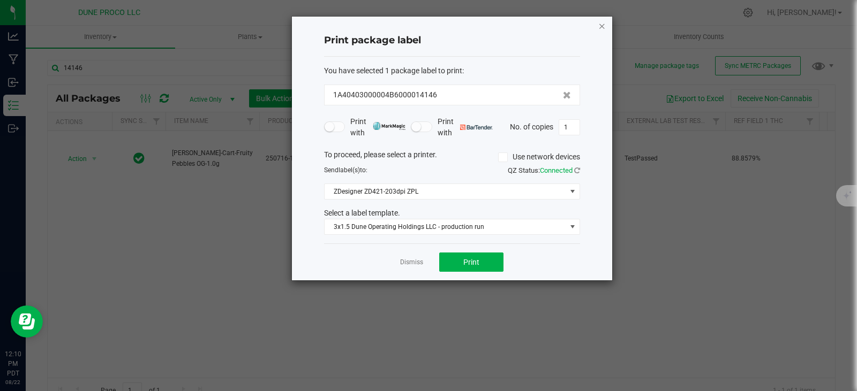
click at [603, 21] on icon "button" at bounding box center [601, 25] width 7 height 13
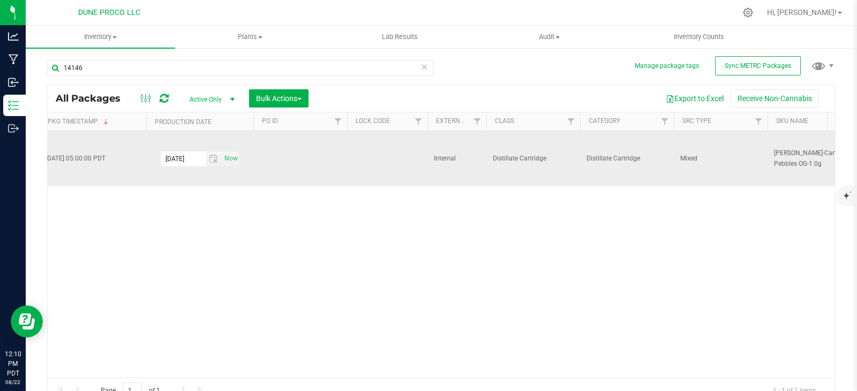
scroll to position [0, 2016]
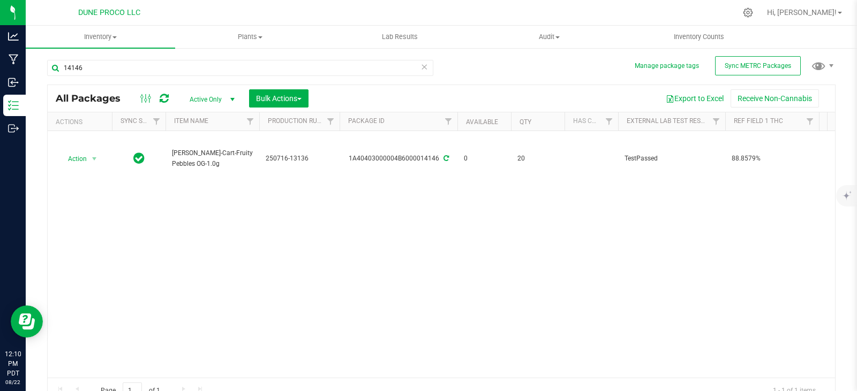
drag, startPoint x: 442, startPoint y: 158, endPoint x: 386, endPoint y: 196, distance: 67.4
drag, startPoint x: 386, startPoint y: 196, endPoint x: 367, endPoint y: 258, distance: 64.5
click at [367, 258] on div "Action Action Edit attributes Global inventory Locate package Package audit log…" at bounding box center [441, 254] width 787 height 247
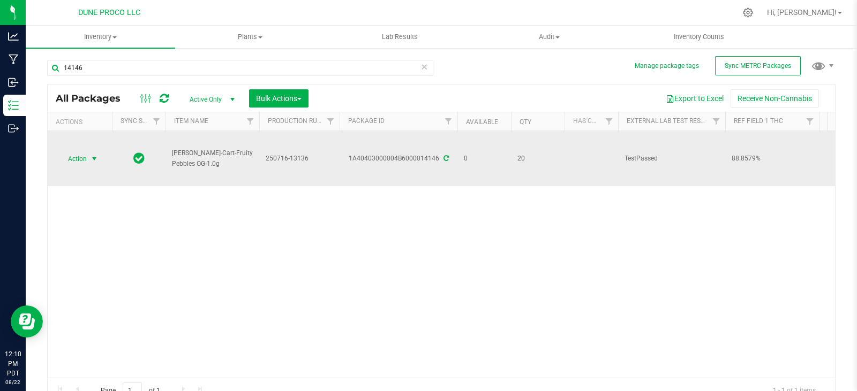
click at [85, 161] on span "Action" at bounding box center [72, 159] width 29 height 15
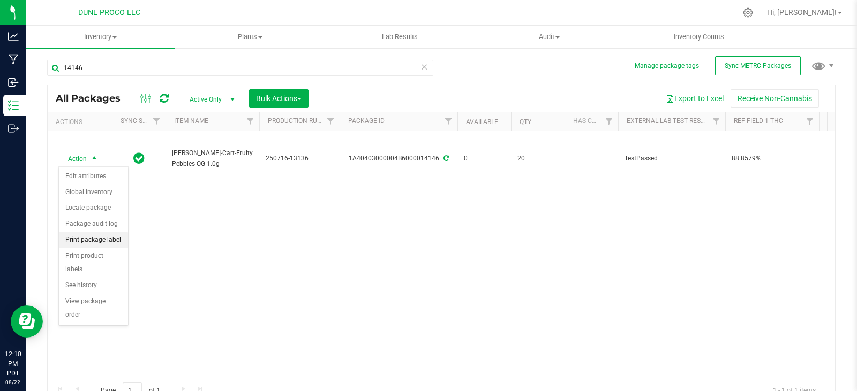
click at [100, 239] on li "Print package label" at bounding box center [93, 240] width 69 height 16
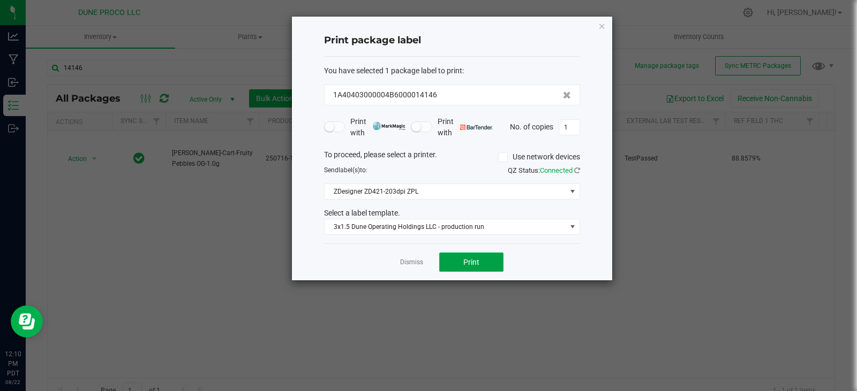
click at [481, 255] on button "Print" at bounding box center [471, 262] width 64 height 19
click at [607, 27] on div "Print package label You have selected 1 package label to print : 1A40403000004B…" at bounding box center [452, 149] width 320 height 264
click at [602, 26] on icon "button" at bounding box center [601, 25] width 7 height 13
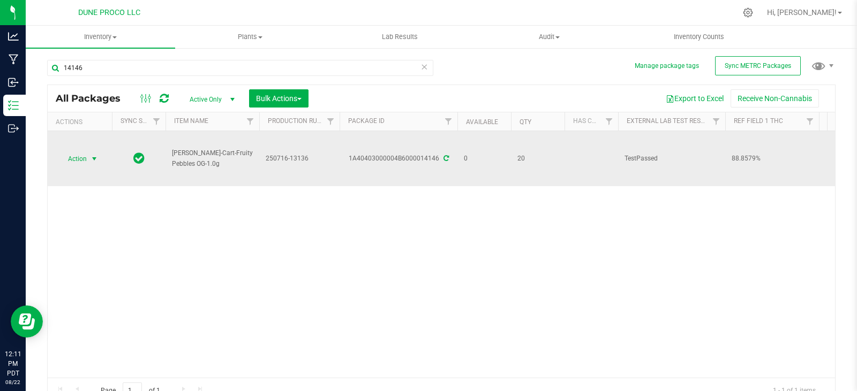
click at [75, 153] on span "Action" at bounding box center [72, 159] width 29 height 15
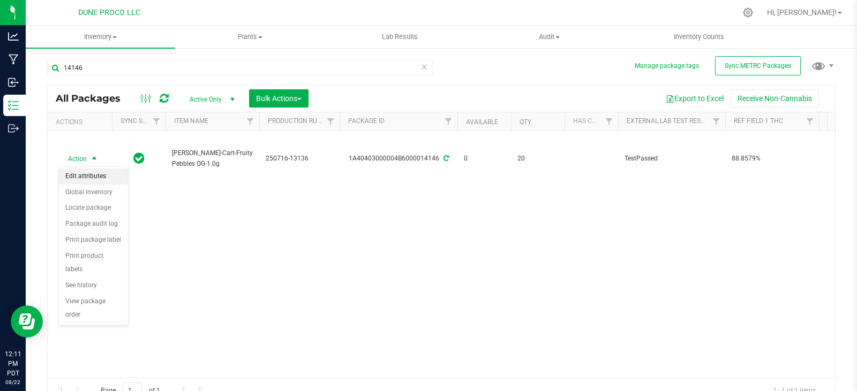
click at [93, 177] on li "Edit attributes" at bounding box center [93, 177] width 69 height 16
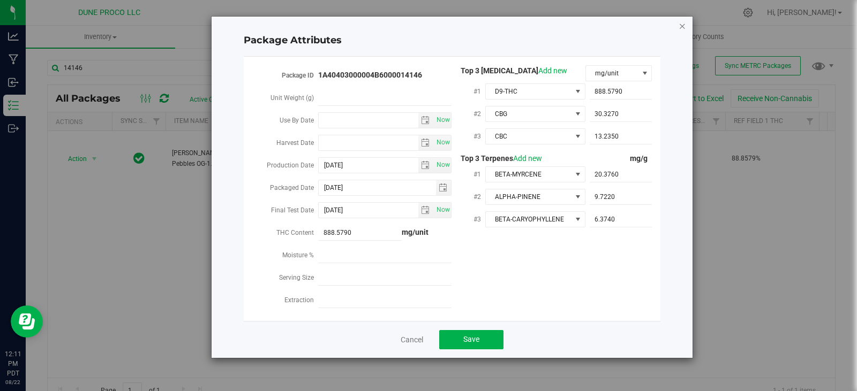
click at [680, 20] on icon "Close modal" at bounding box center [681, 25] width 7 height 13
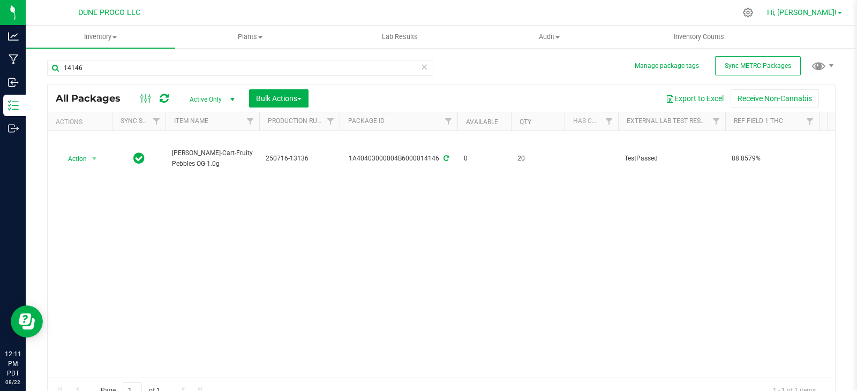
click at [829, 10] on span "Hi, [PERSON_NAME]!" at bounding box center [802, 12] width 70 height 9
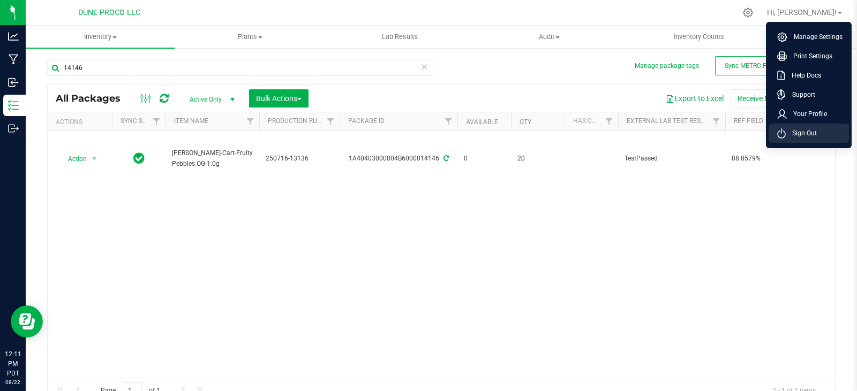
click at [803, 128] on span "Sign Out" at bounding box center [800, 133] width 31 height 11
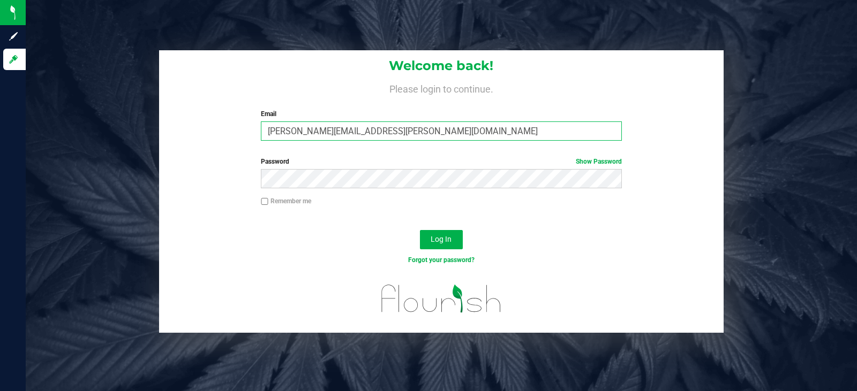
click at [527, 131] on input "nicole.squassoni@perfectharvestco.com" at bounding box center [441, 131] width 360 height 19
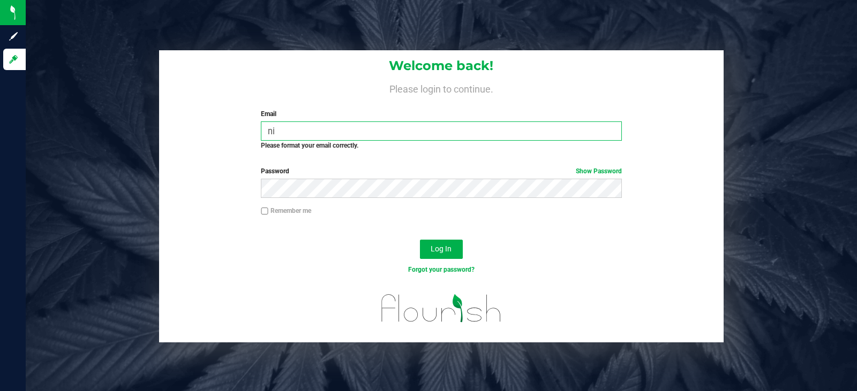
type input "n"
click at [362, 127] on input "jasmine." at bounding box center [441, 131] width 360 height 19
type input "j"
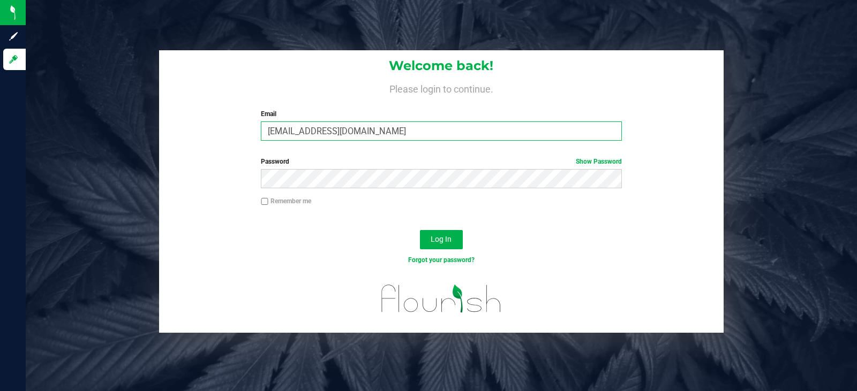
type input "[EMAIL_ADDRESS][DOMAIN_NAME]"
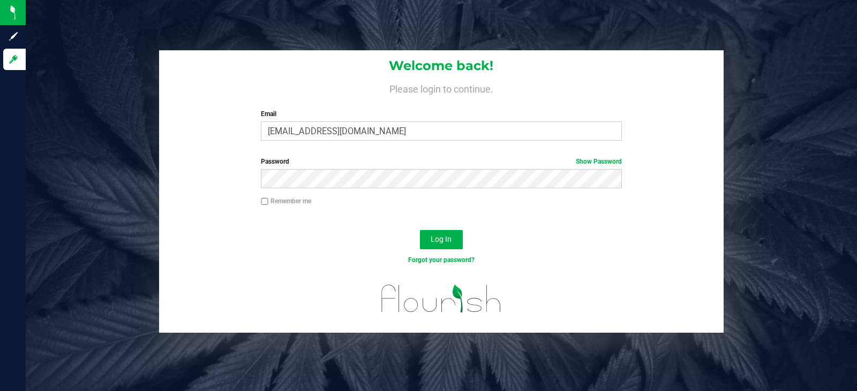
click at [532, 222] on div at bounding box center [441, 221] width 565 height 9
click at [296, 199] on label "Remember me" at bounding box center [286, 201] width 50 height 10
click at [268, 199] on input "Remember me" at bounding box center [264, 201] width 7 height 7
checkbox input "true"
click at [444, 240] on span "Log In" at bounding box center [440, 239] width 21 height 9
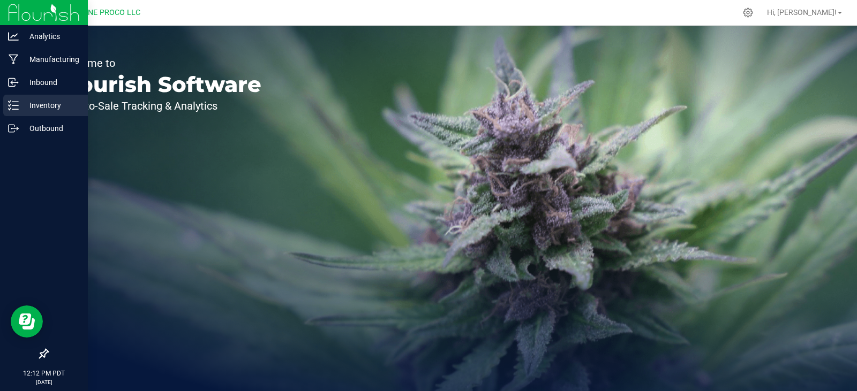
click at [25, 101] on p "Inventory" at bounding box center [51, 105] width 64 height 13
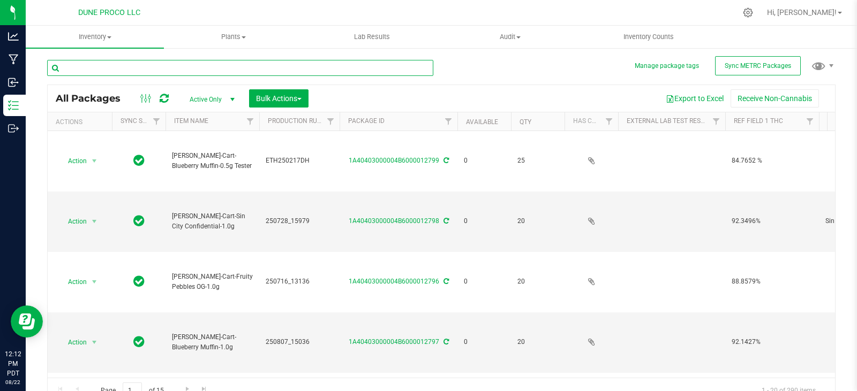
click at [184, 67] on input "text" at bounding box center [240, 68] width 386 height 16
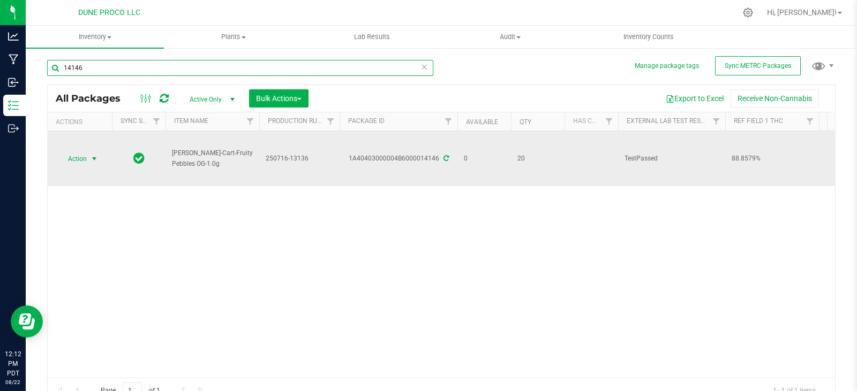
type input "14146"
click at [78, 153] on span "Action" at bounding box center [72, 159] width 29 height 15
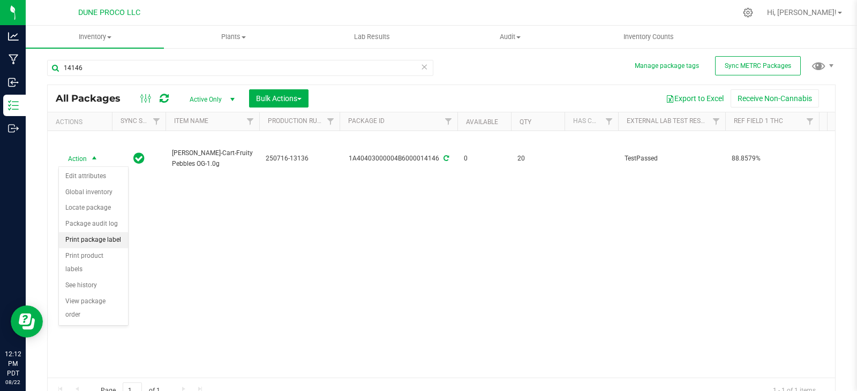
click at [104, 239] on li "Print package label" at bounding box center [93, 240] width 69 height 16
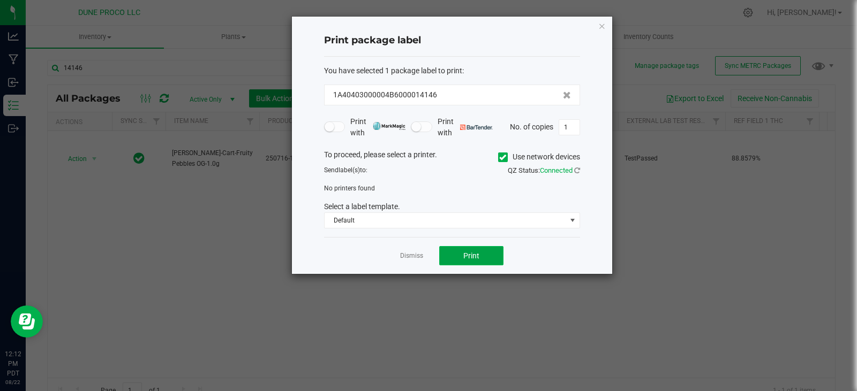
click at [455, 256] on button "Print" at bounding box center [471, 255] width 64 height 19
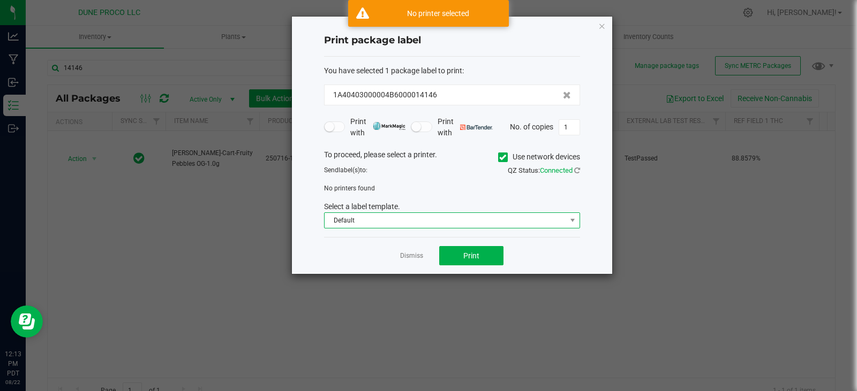
click at [471, 218] on span "Default" at bounding box center [444, 220] width 241 height 15
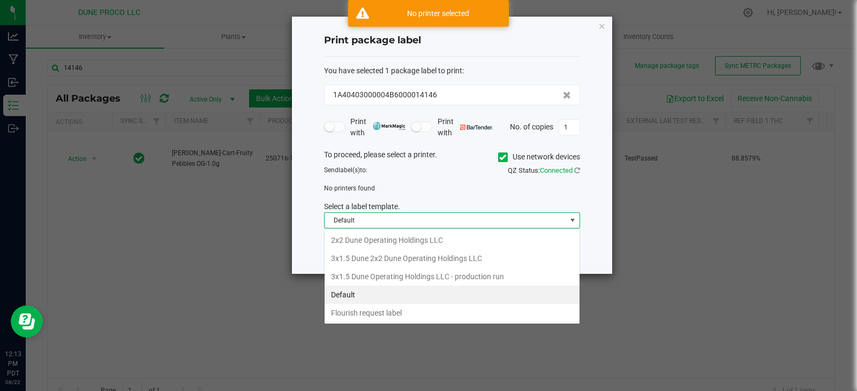
scroll to position [16, 256]
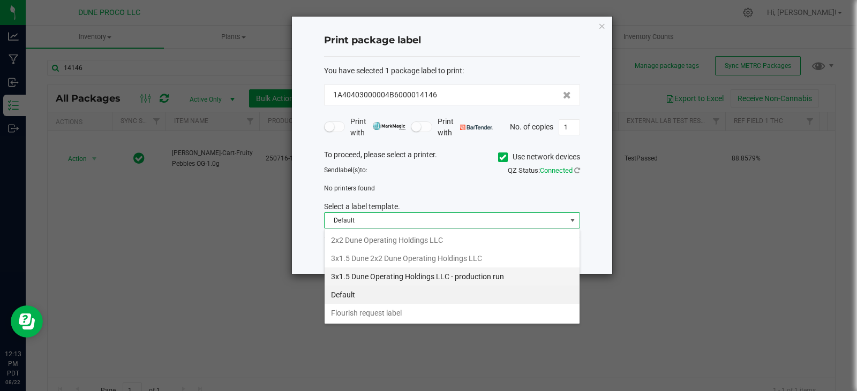
click at [421, 271] on li "3x1.5 Dune Operating Holdings LLC - production run" at bounding box center [451, 277] width 255 height 18
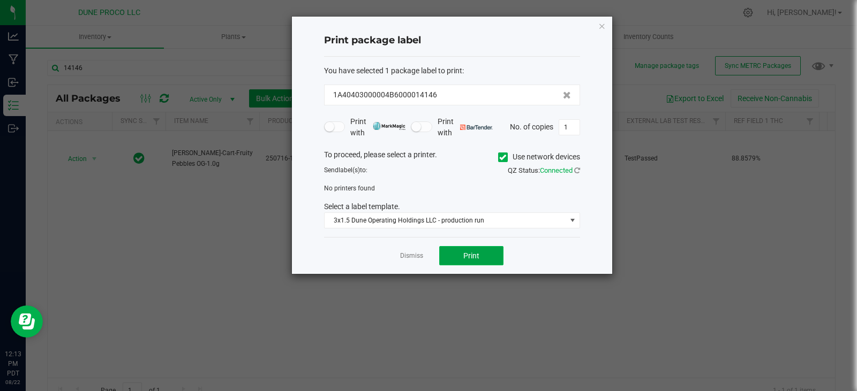
click at [457, 255] on button "Print" at bounding box center [471, 255] width 64 height 19
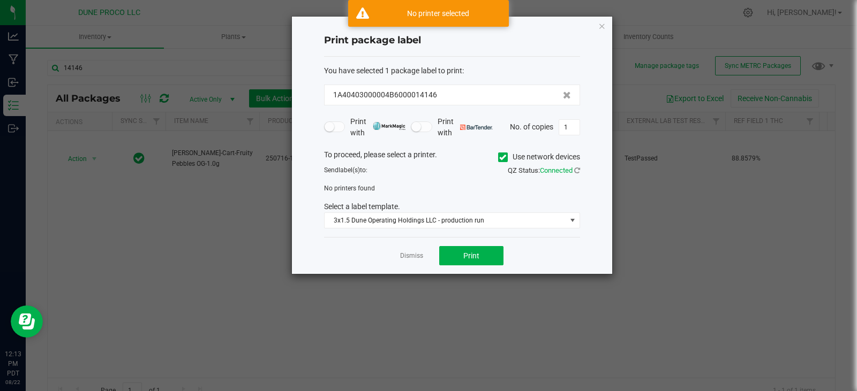
click at [502, 157] on icon at bounding box center [502, 157] width 7 height 0
click at [0, 0] on input "Use network devices" at bounding box center [0, 0] width 0 height 0
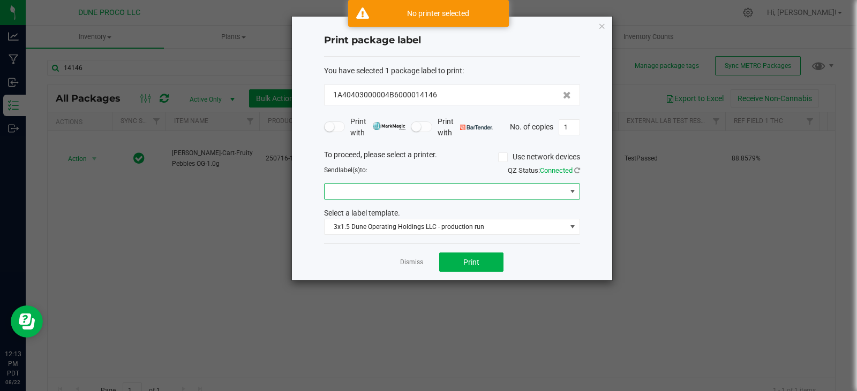
click at [470, 194] on span at bounding box center [444, 191] width 241 height 15
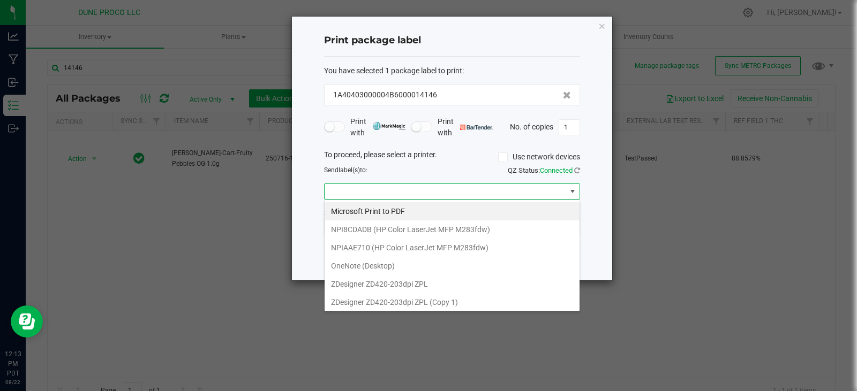
scroll to position [20, 0]
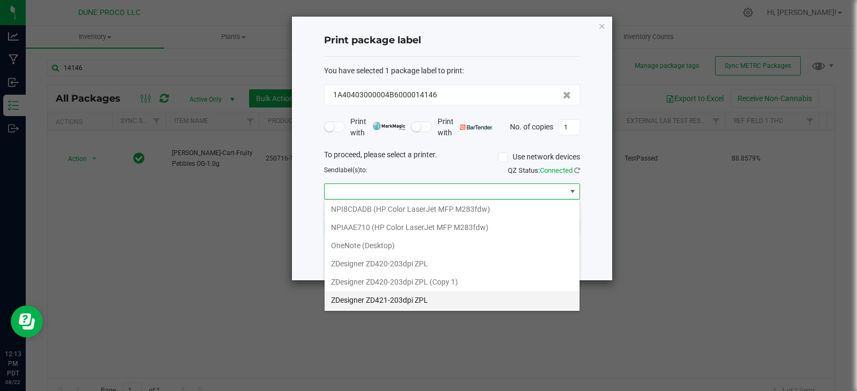
click at [420, 300] on ZPL "ZDesigner ZD421-203dpi ZPL" at bounding box center [451, 300] width 255 height 18
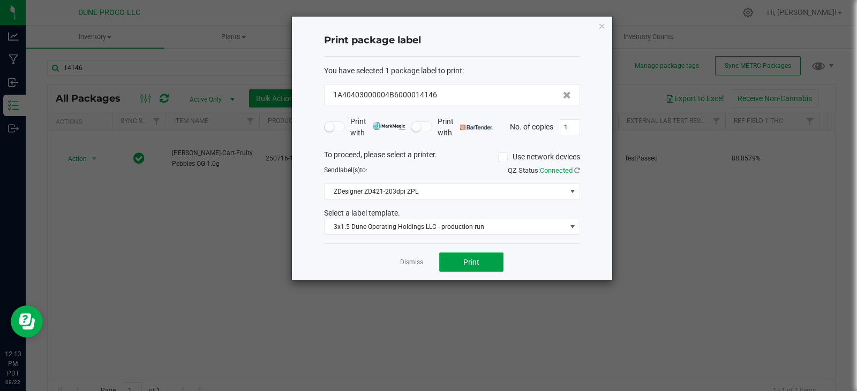
click at [480, 267] on button "Print" at bounding box center [471, 262] width 64 height 19
click at [602, 28] on icon "button" at bounding box center [601, 25] width 7 height 13
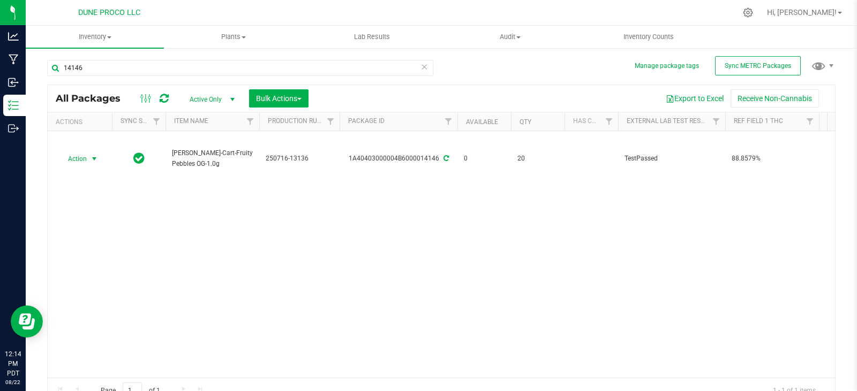
click at [422, 70] on icon at bounding box center [423, 66] width 7 height 13
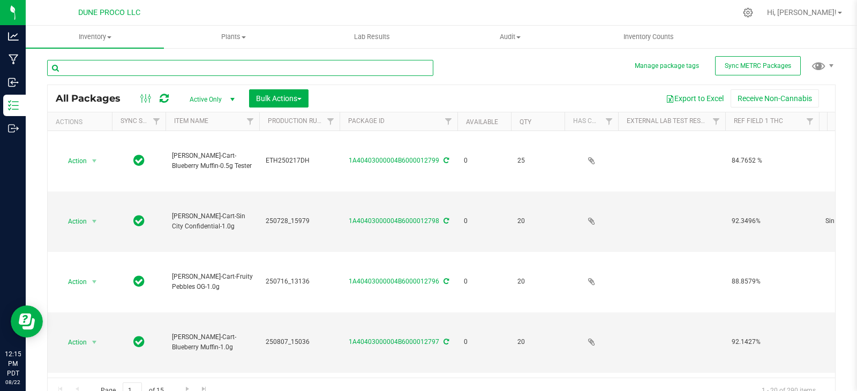
click at [422, 70] on input "text" at bounding box center [240, 68] width 386 height 16
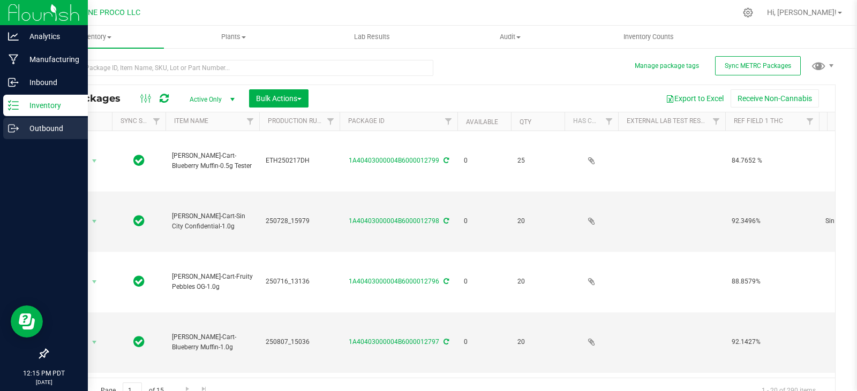
click at [19, 118] on div "Outbound" at bounding box center [45, 128] width 85 height 21
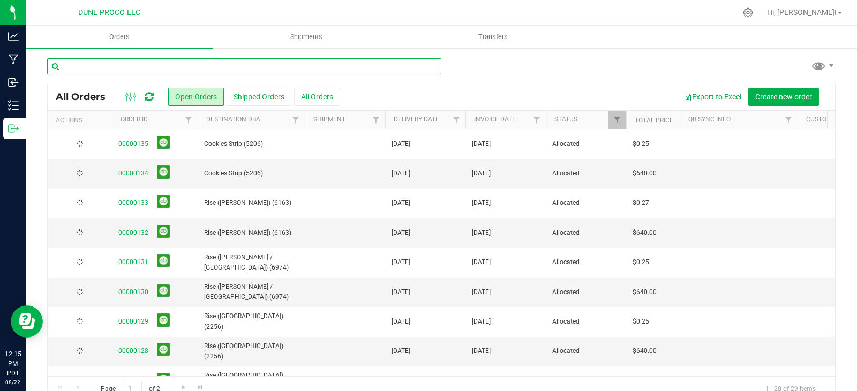
click at [130, 70] on input "text" at bounding box center [244, 66] width 394 height 16
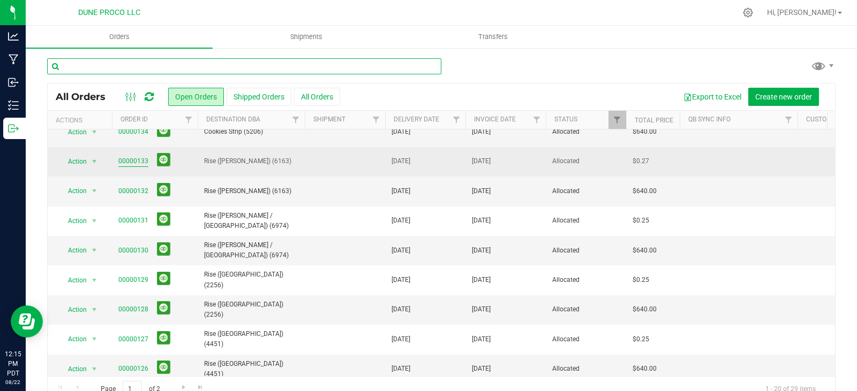
scroll to position [42, 0]
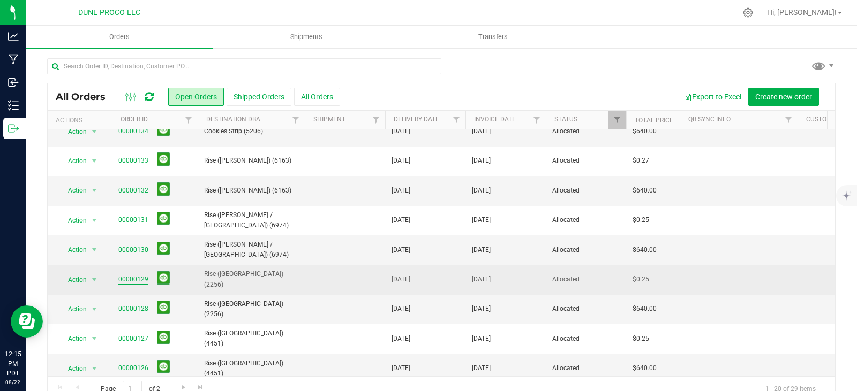
click at [128, 280] on link "00000129" at bounding box center [133, 280] width 30 height 10
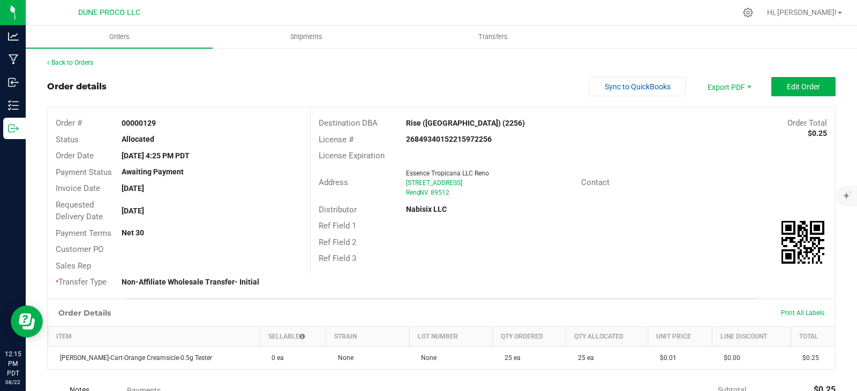
click at [810, 309] on div "Print All Labels" at bounding box center [802, 313] width 54 height 9
click at [810, 314] on span "Print All Labels" at bounding box center [802, 312] width 43 height 7
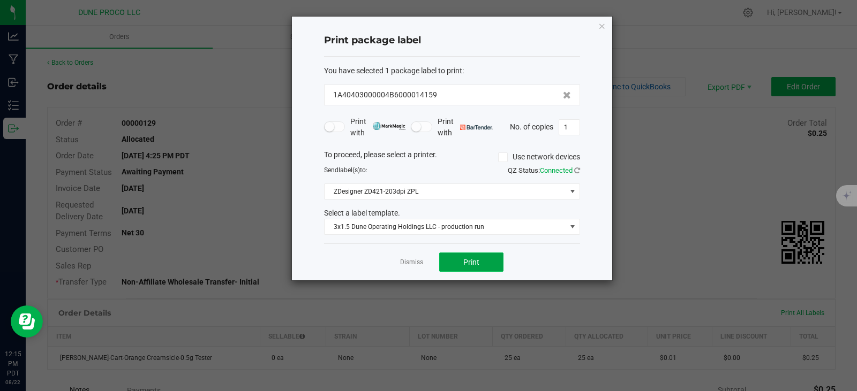
click at [482, 256] on button "Print" at bounding box center [471, 262] width 64 height 19
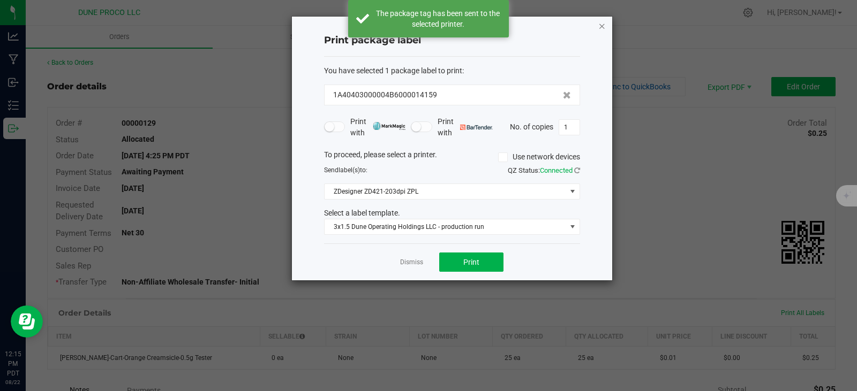
click at [603, 24] on icon "button" at bounding box center [601, 25] width 7 height 13
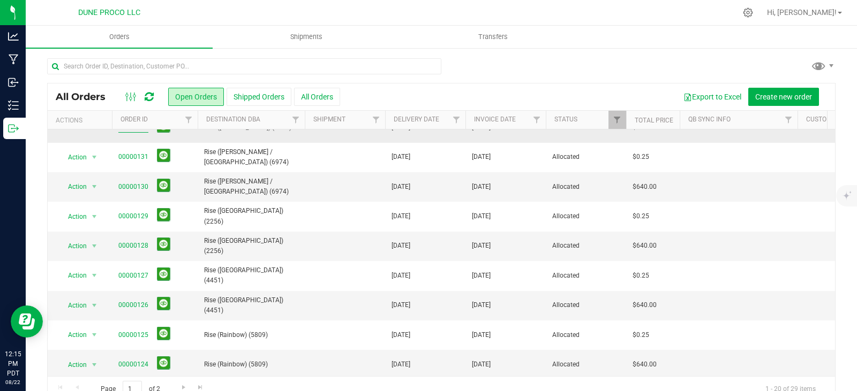
scroll to position [107, 0]
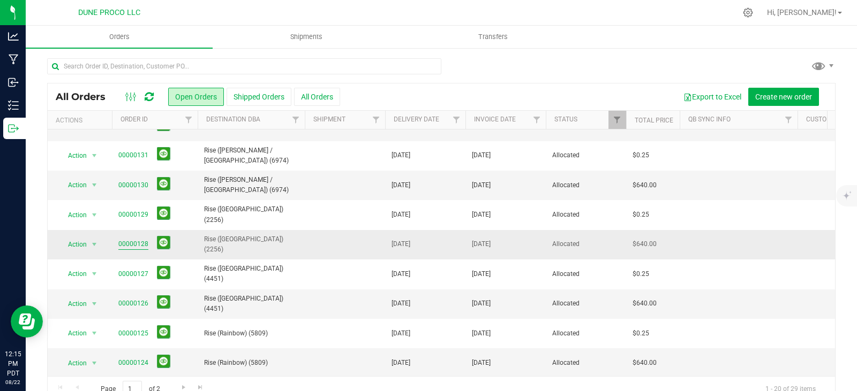
click at [131, 242] on link "00000128" at bounding box center [133, 244] width 30 height 10
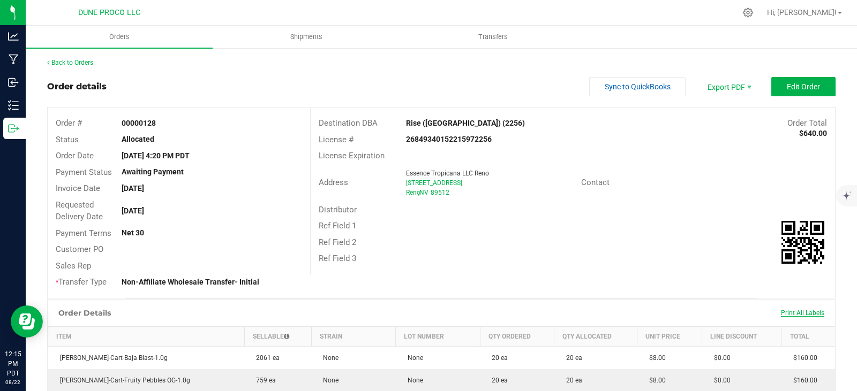
click at [802, 313] on span "Print All Labels" at bounding box center [802, 312] width 43 height 7
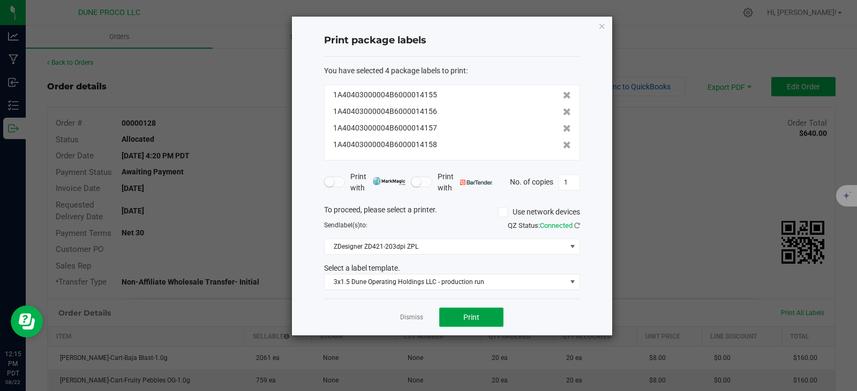
click at [496, 311] on button "Print" at bounding box center [471, 317] width 64 height 19
click at [601, 21] on icon "button" at bounding box center [601, 25] width 7 height 13
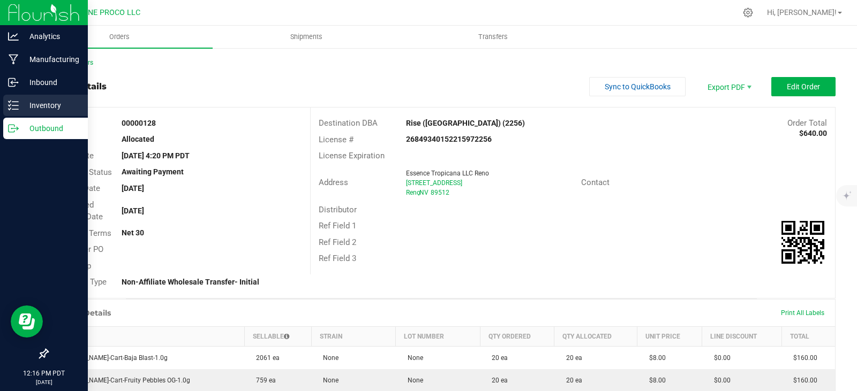
click at [21, 96] on div "Inventory" at bounding box center [45, 105] width 85 height 21
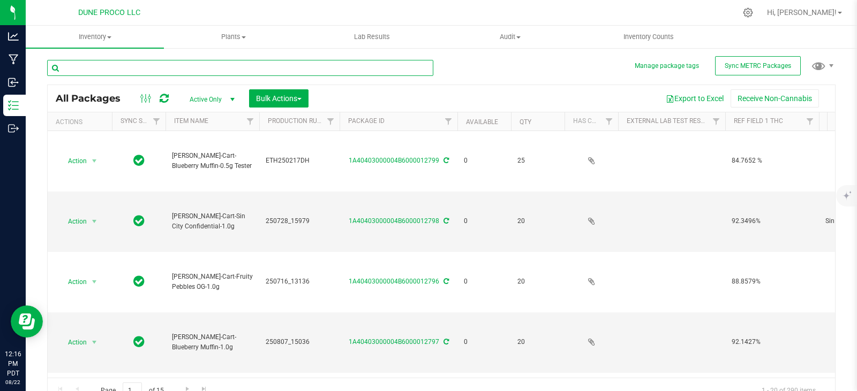
click at [141, 69] on input "text" at bounding box center [240, 68] width 386 height 16
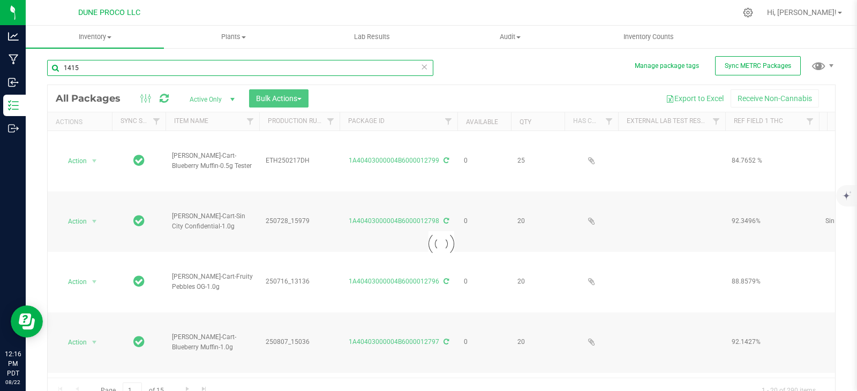
type input "14159"
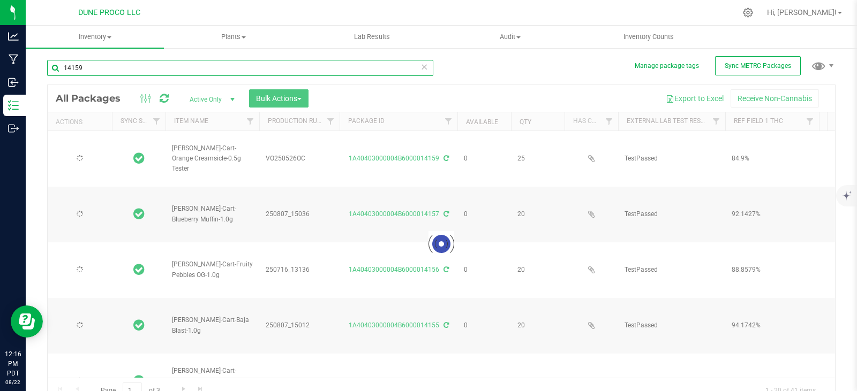
type input "[DATE]"
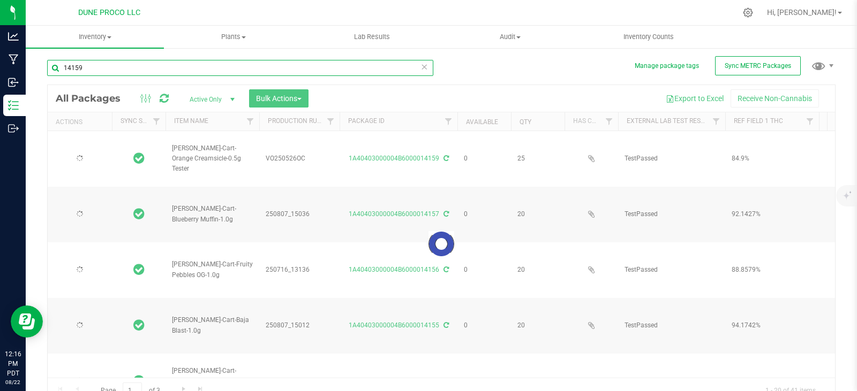
type input "[DATE]"
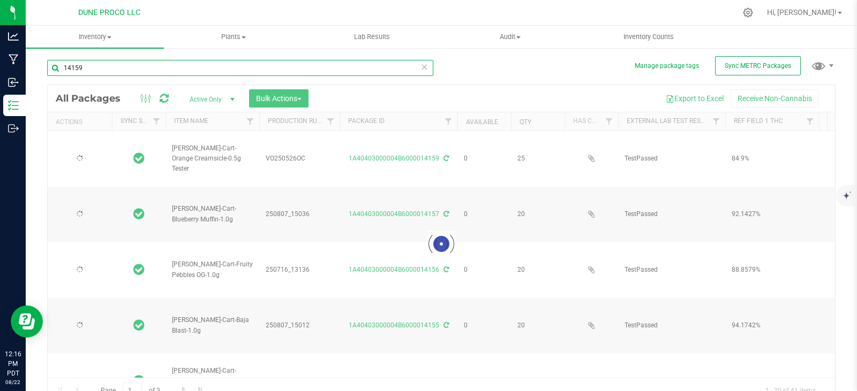
type input "[DATE]"
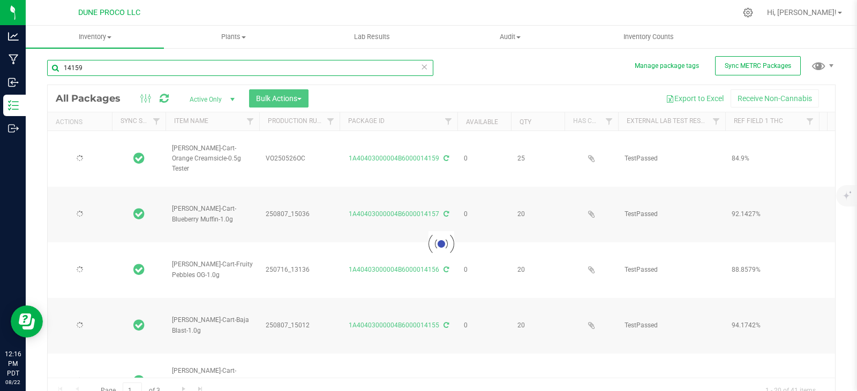
type input "[DATE]"
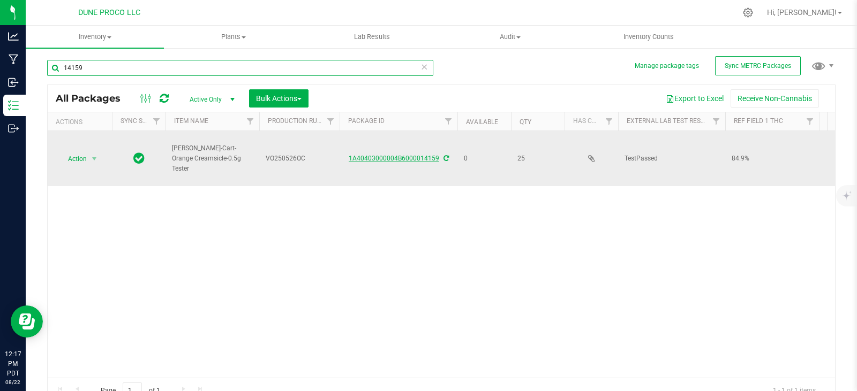
type input "14159"
click at [399, 158] on link "1A40403000004B6000014159" at bounding box center [394, 158] width 90 height 7
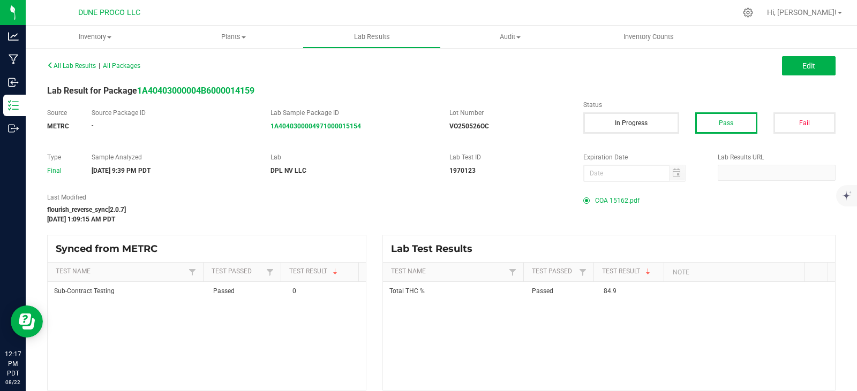
click at [597, 200] on span "COA 15162.pdf" at bounding box center [617, 201] width 44 height 16
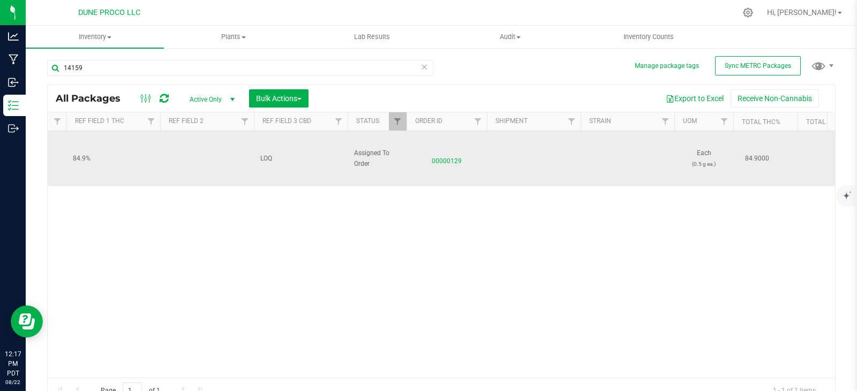
scroll to position [0, 659]
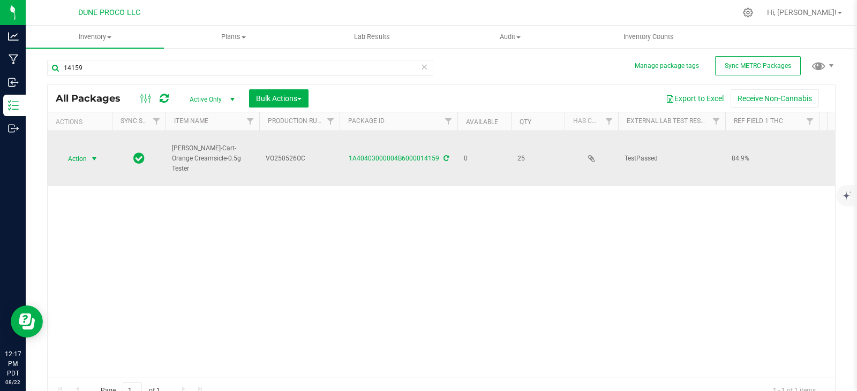
click at [87, 160] on span "Action" at bounding box center [72, 159] width 29 height 15
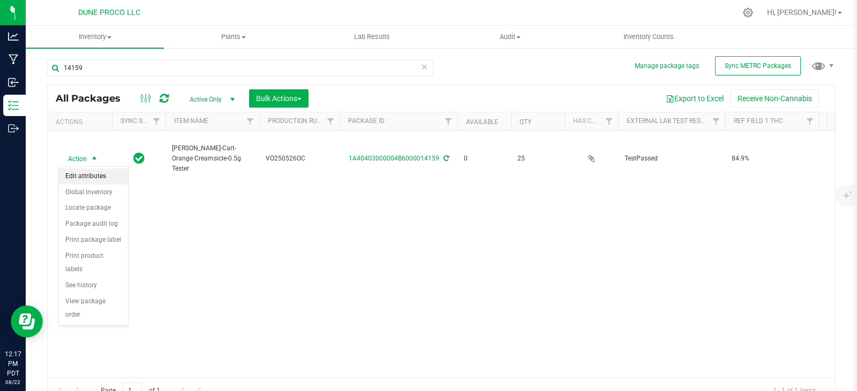
click at [85, 172] on li "Edit attributes" at bounding box center [93, 177] width 69 height 16
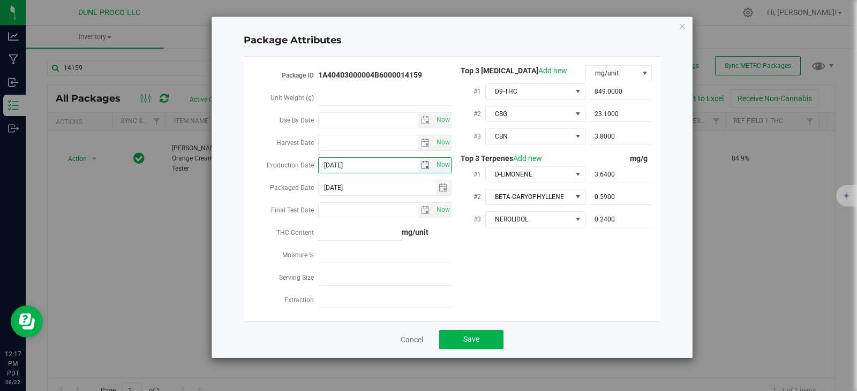
click at [358, 165] on input "[DATE]" at bounding box center [369, 165] width 100 height 15
type input "[DATE]"
click at [468, 335] on span "Save" at bounding box center [471, 339] width 16 height 9
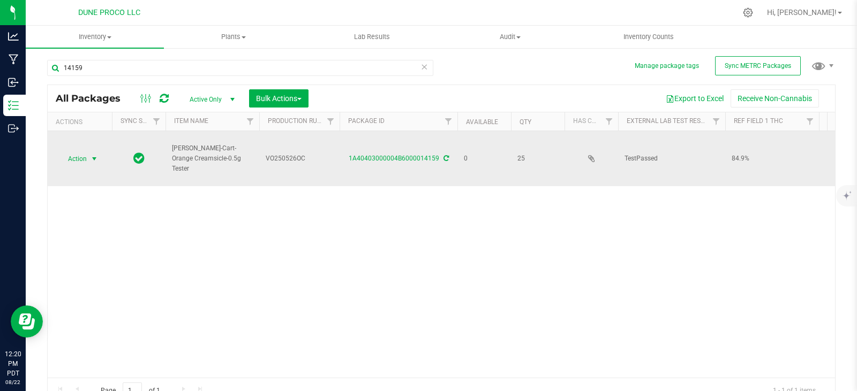
click at [88, 155] on span "select" at bounding box center [94, 159] width 13 height 15
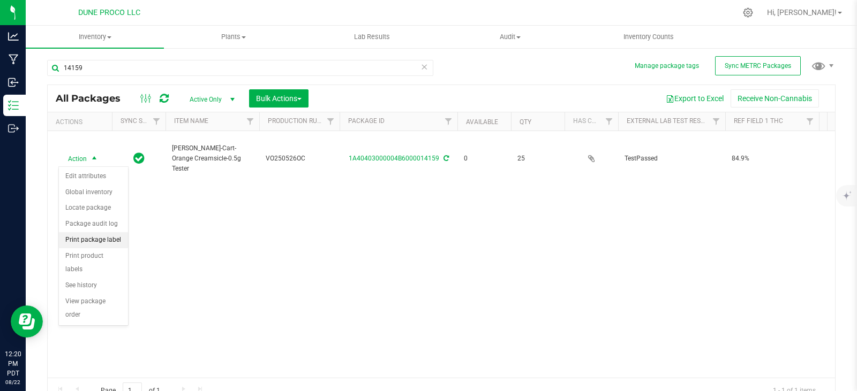
click at [89, 245] on li "Print package label" at bounding box center [93, 240] width 69 height 16
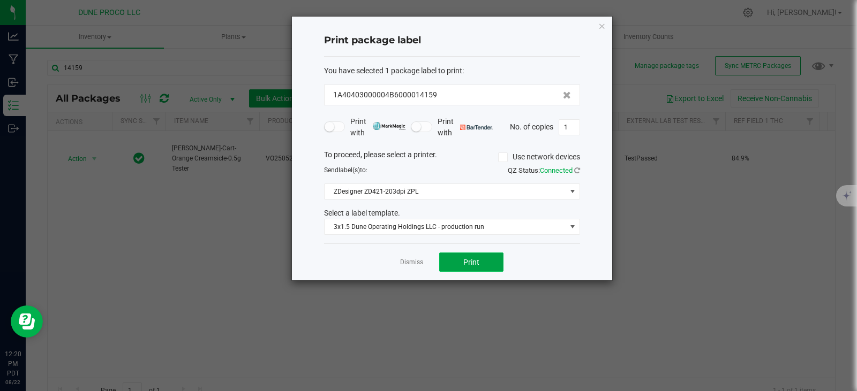
click at [477, 264] on span "Print" at bounding box center [471, 262] width 16 height 9
click at [604, 23] on icon "button" at bounding box center [601, 25] width 7 height 13
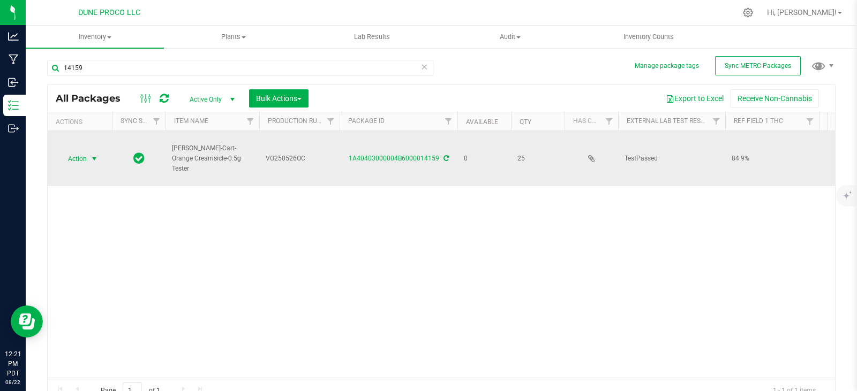
click at [88, 156] on span "select" at bounding box center [94, 159] width 13 height 15
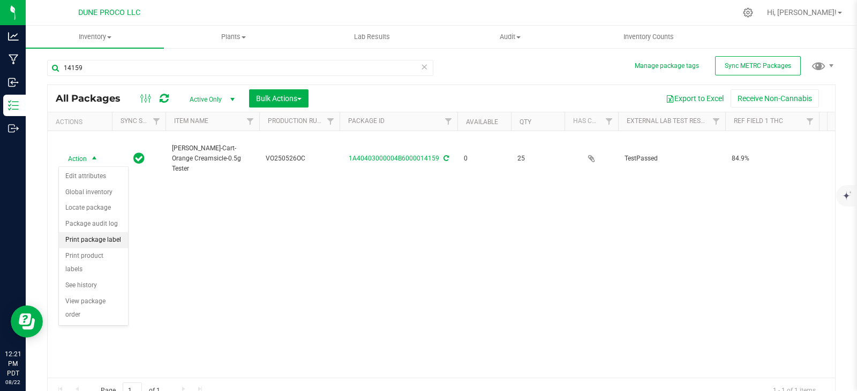
click at [105, 241] on li "Print package label" at bounding box center [93, 240] width 69 height 16
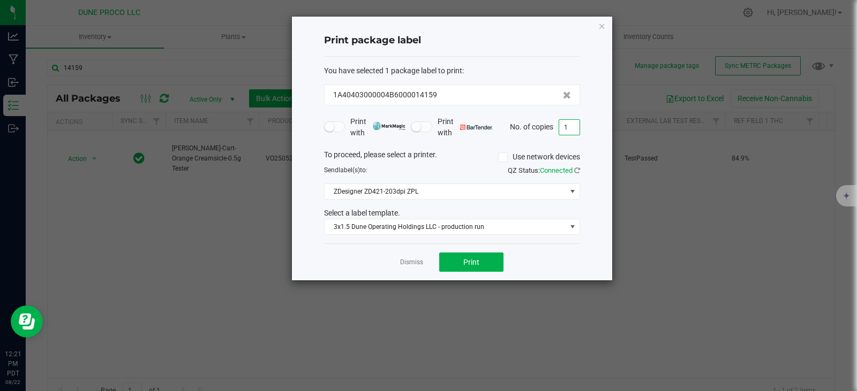
click at [570, 128] on input "1" at bounding box center [569, 127] width 20 height 15
type input "25"
click at [475, 264] on span "Print" at bounding box center [471, 262] width 16 height 9
click at [602, 26] on icon "button" at bounding box center [601, 25] width 7 height 13
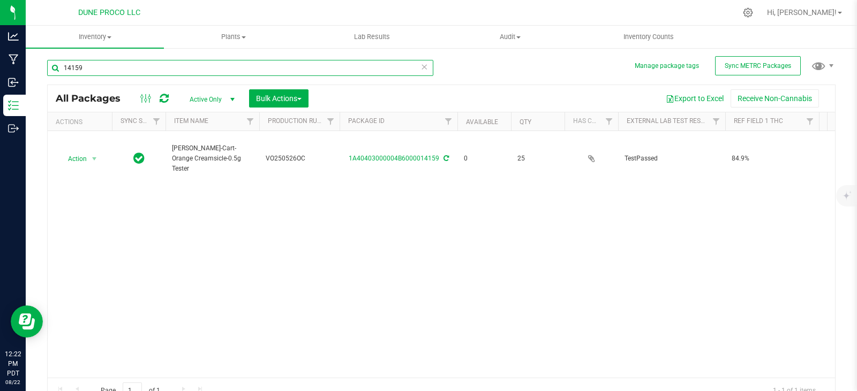
click at [411, 67] on input "14159" at bounding box center [240, 68] width 386 height 16
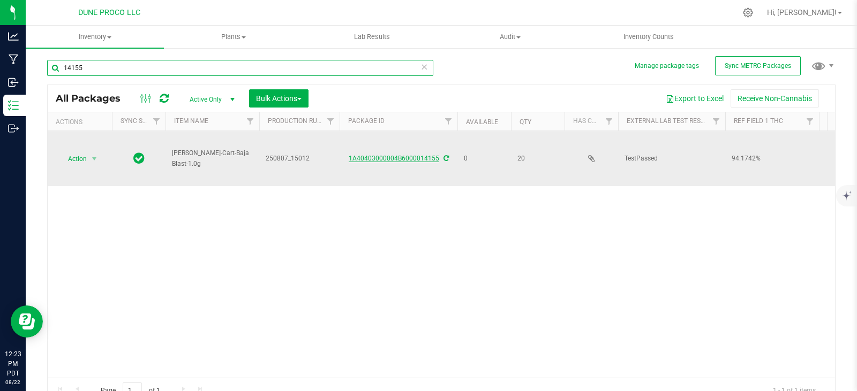
type input "14155"
click at [416, 155] on link "1A40403000004B6000014155" at bounding box center [394, 158] width 90 height 7
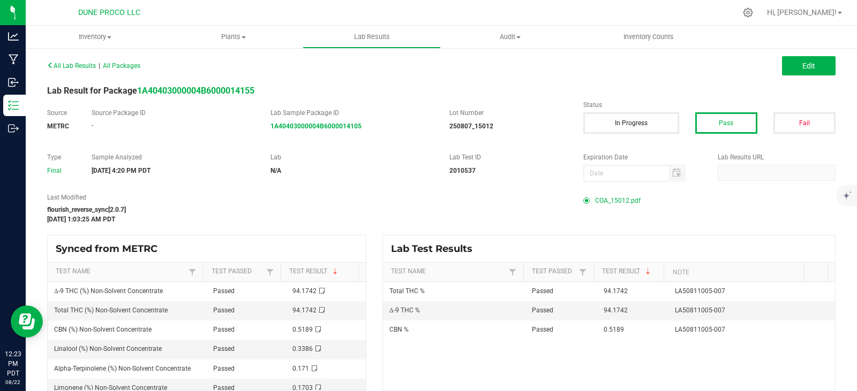
click at [610, 200] on span "COA_15012.pdf" at bounding box center [618, 201] width 46 height 16
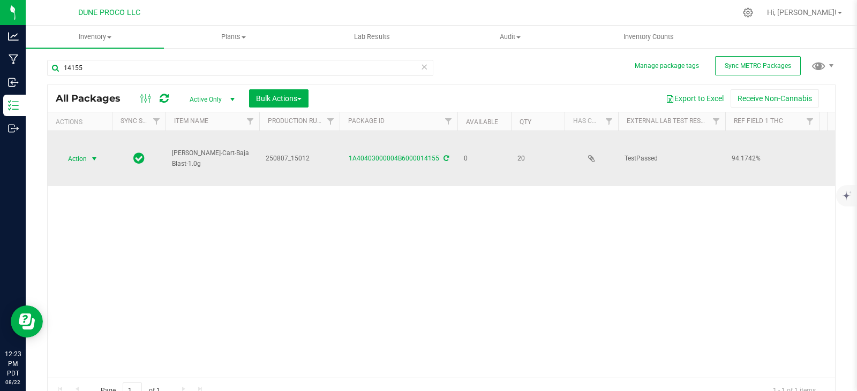
click at [87, 152] on span "Action" at bounding box center [72, 159] width 29 height 15
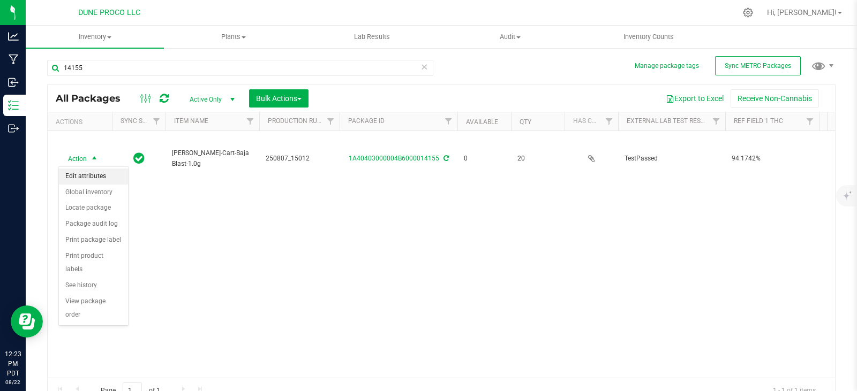
click at [92, 178] on li "Edit attributes" at bounding box center [93, 177] width 69 height 16
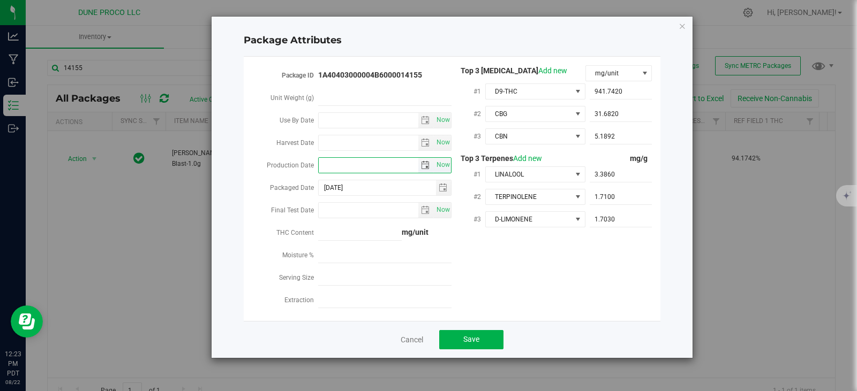
click at [377, 168] on input "Production Date" at bounding box center [369, 165] width 100 height 15
click at [463, 335] on span "Save" at bounding box center [471, 339] width 16 height 9
click at [426, 161] on span "select" at bounding box center [425, 165] width 9 height 9
click at [428, 164] on span "select" at bounding box center [425, 165] width 9 height 9
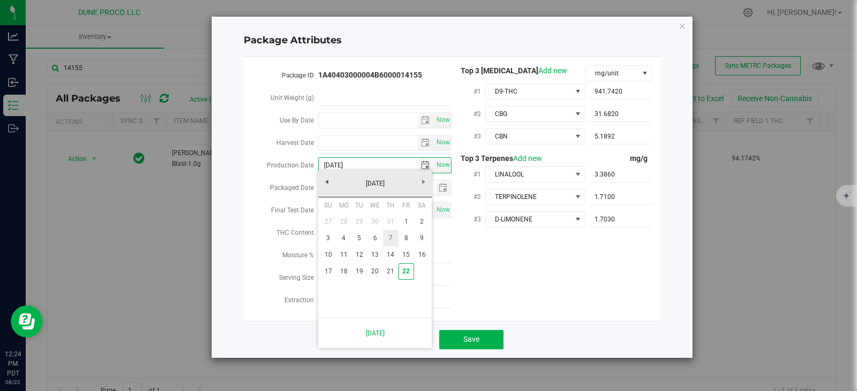
click at [390, 239] on link "7" at bounding box center [391, 238] width 16 height 17
type input "[DATE]"
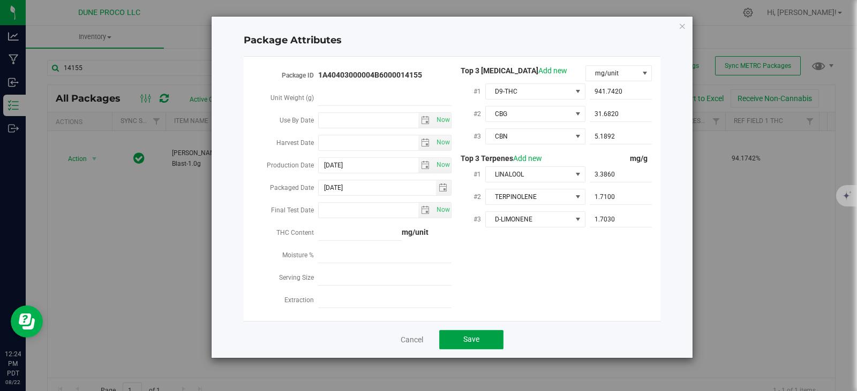
click at [480, 336] on button "Save" at bounding box center [471, 339] width 64 height 19
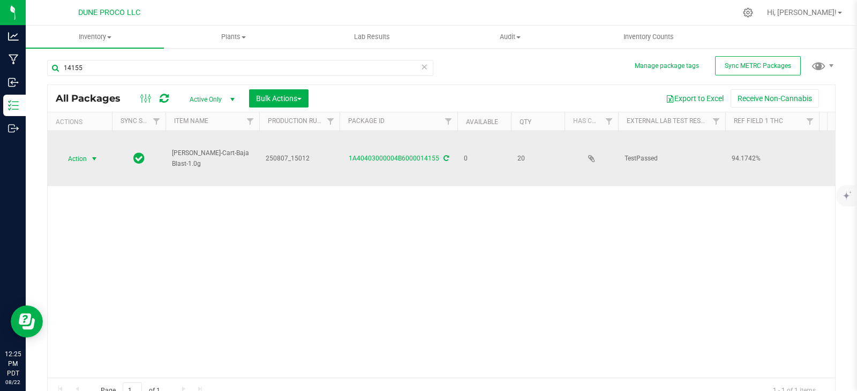
click at [81, 156] on span "Action" at bounding box center [72, 159] width 29 height 15
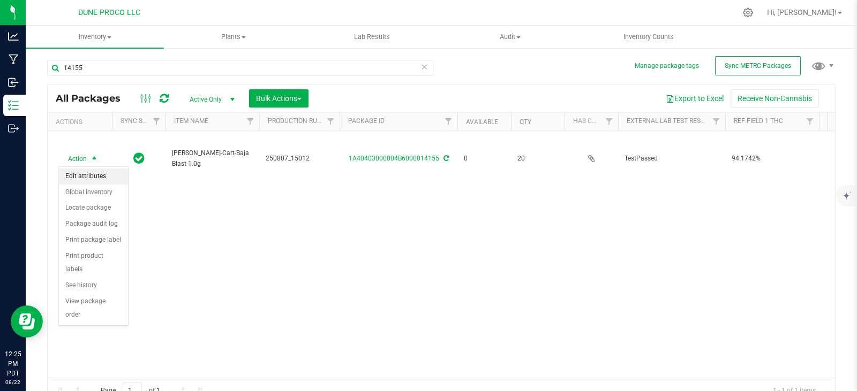
click at [94, 173] on li "Edit attributes" at bounding box center [93, 177] width 69 height 16
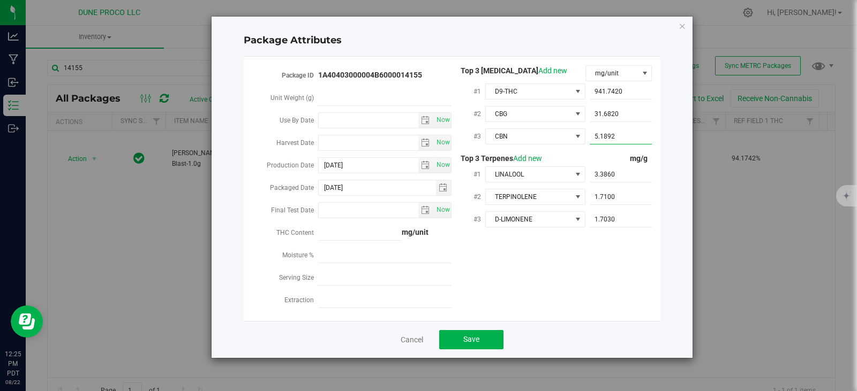
click at [617, 136] on span "5.1892 5.1892" at bounding box center [620, 137] width 63 height 16
click at [617, 136] on input "5.1892" at bounding box center [620, 136] width 63 height 15
paste input "5.18919"
type input "5.18919"
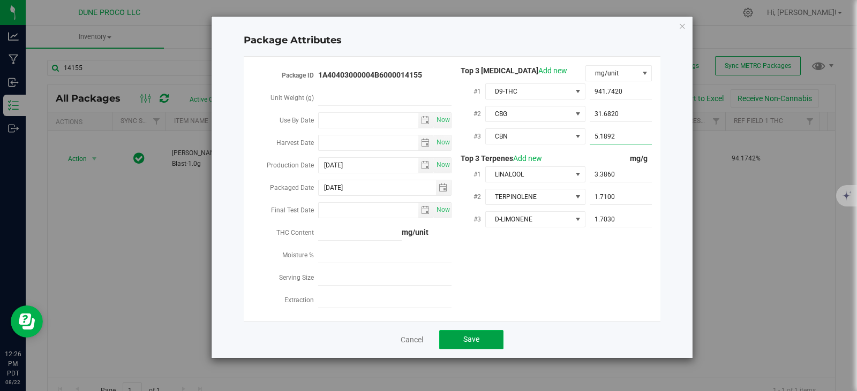
click at [468, 335] on span "Save" at bounding box center [471, 339] width 16 height 9
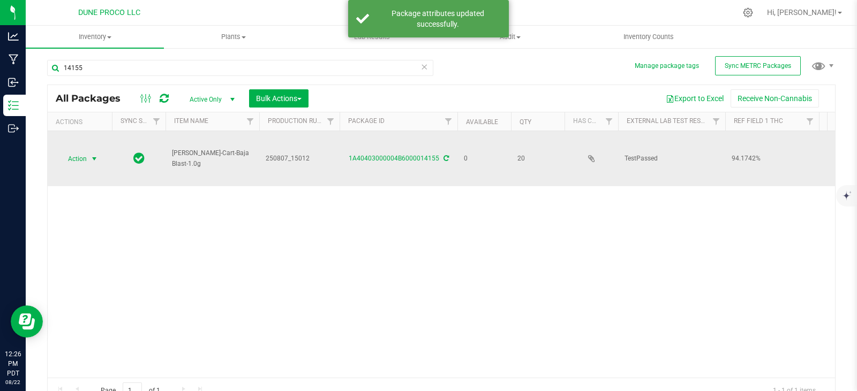
click at [87, 155] on span "Action" at bounding box center [72, 159] width 29 height 15
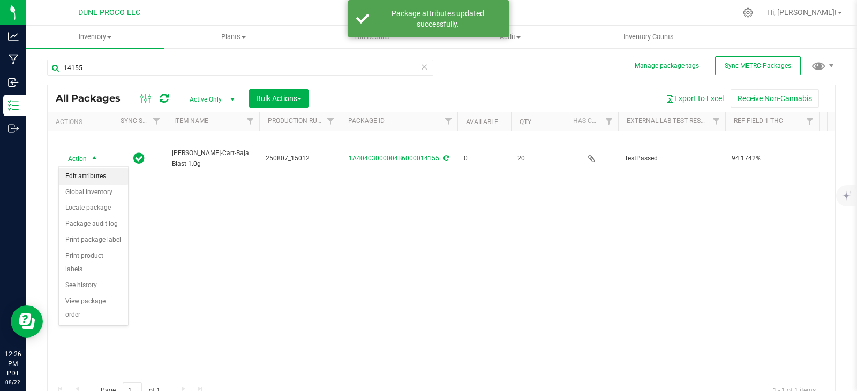
click at [109, 176] on li "Edit attributes" at bounding box center [93, 177] width 69 height 16
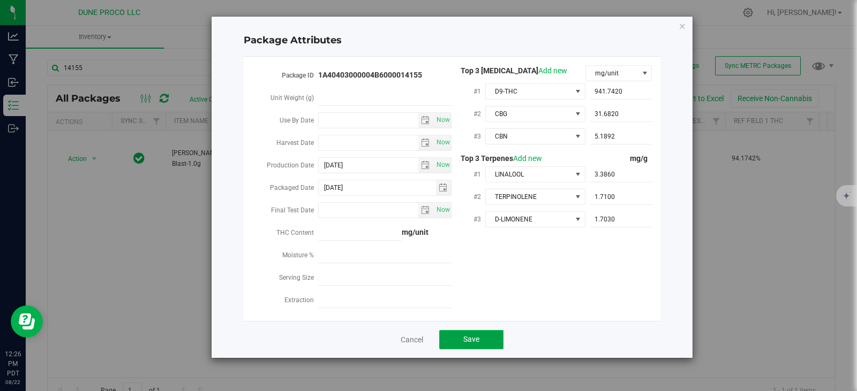
click at [489, 331] on button "Save" at bounding box center [471, 339] width 64 height 19
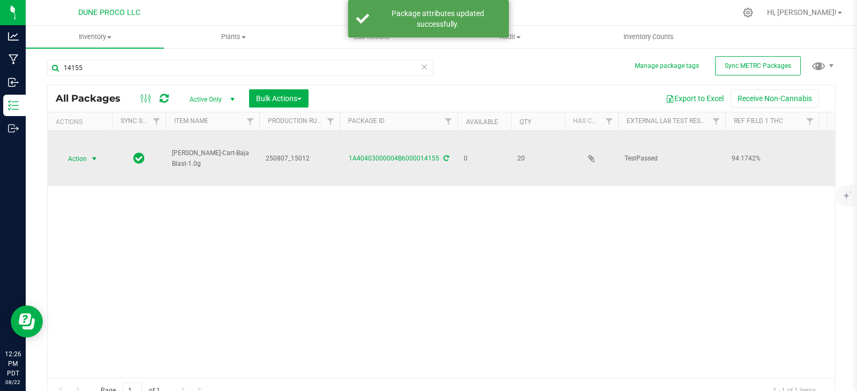
click at [91, 155] on span "select" at bounding box center [94, 159] width 9 height 9
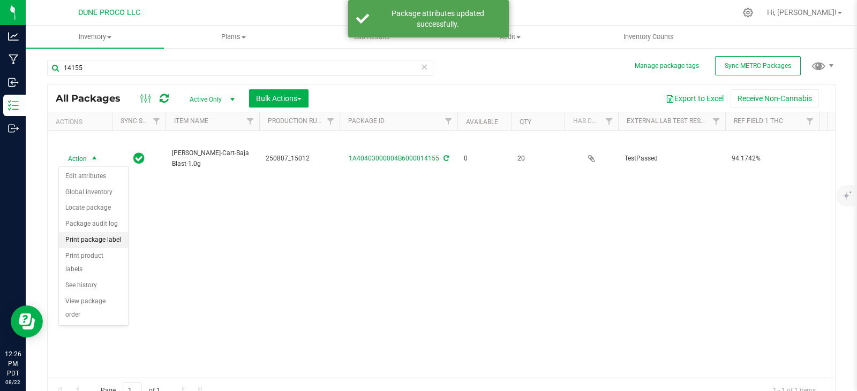
click at [104, 237] on li "Print package label" at bounding box center [93, 240] width 69 height 16
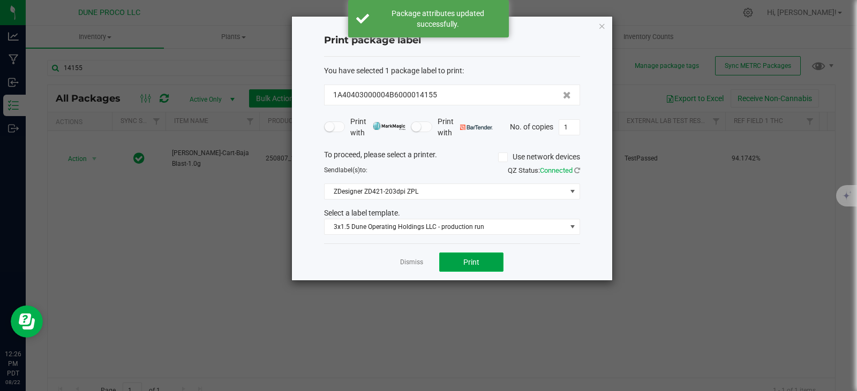
click at [475, 264] on span "Print" at bounding box center [471, 262] width 16 height 9
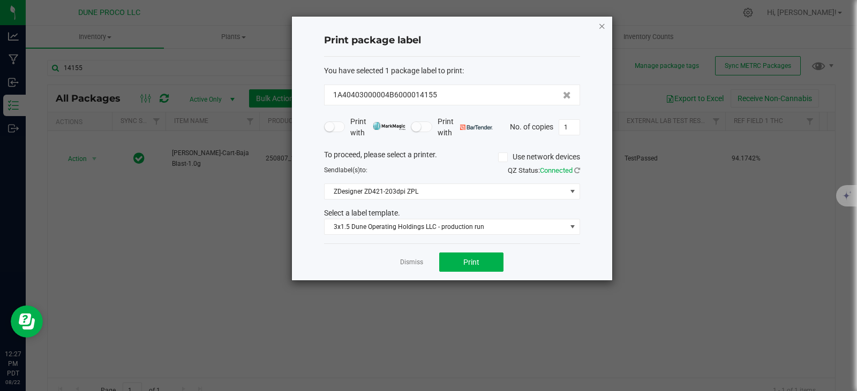
click at [603, 26] on icon "button" at bounding box center [601, 25] width 7 height 13
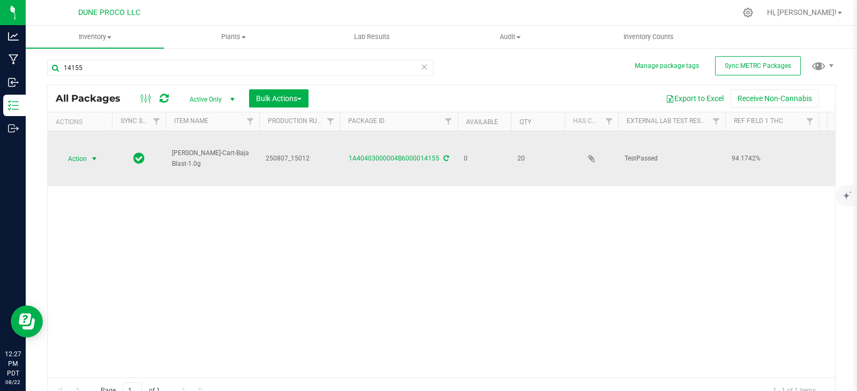
click at [91, 157] on span "select" at bounding box center [94, 159] width 9 height 9
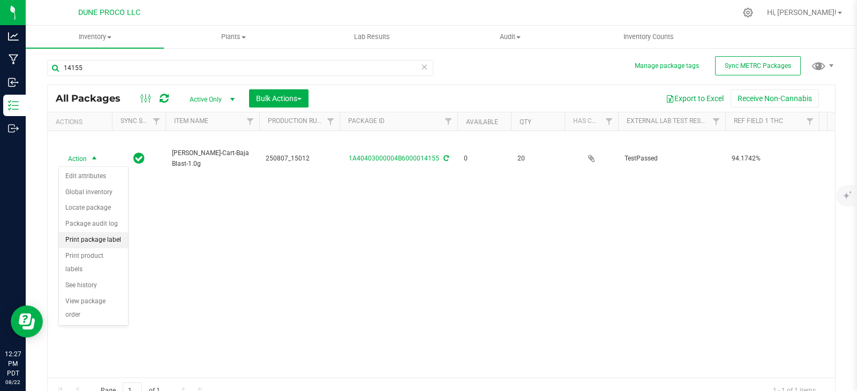
click at [93, 237] on li "Print package label" at bounding box center [93, 240] width 69 height 16
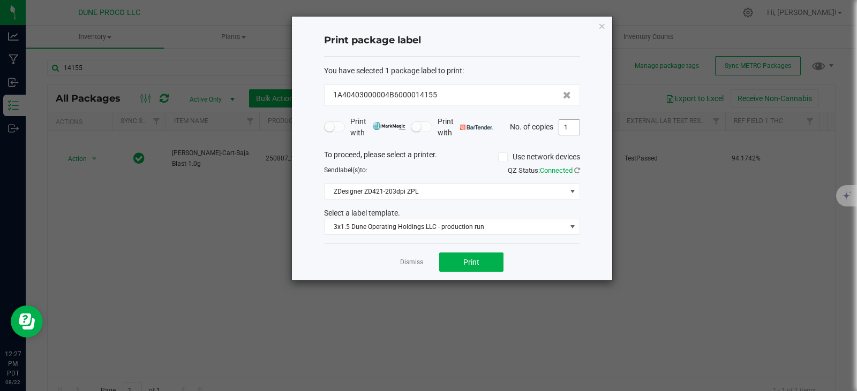
click at [570, 126] on input "1" at bounding box center [569, 127] width 20 height 15
type input "20"
click at [478, 265] on span "Print" at bounding box center [471, 262] width 16 height 9
click at [600, 31] on icon "button" at bounding box center [601, 25] width 7 height 13
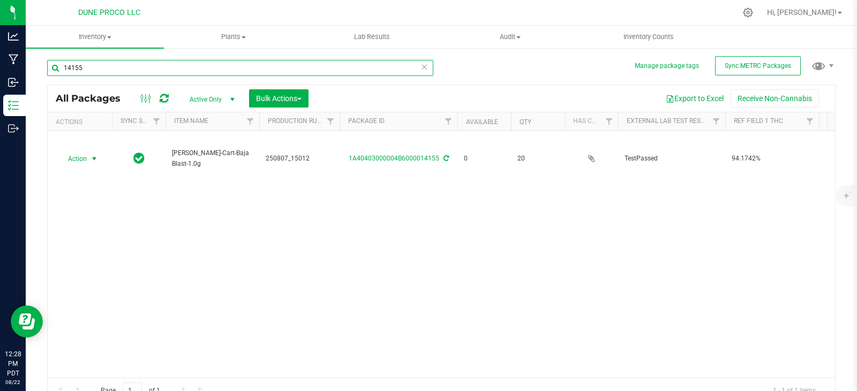
click at [313, 67] on input "14155" at bounding box center [240, 68] width 386 height 16
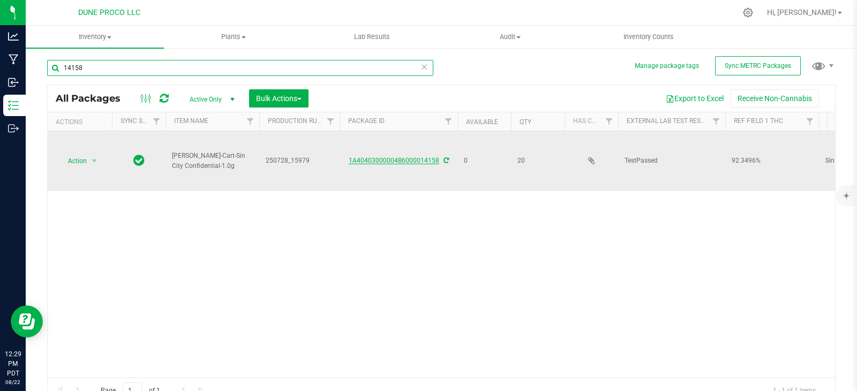
type input "14158"
click at [387, 158] on link "1A40403000004B6000014158" at bounding box center [394, 160] width 90 height 7
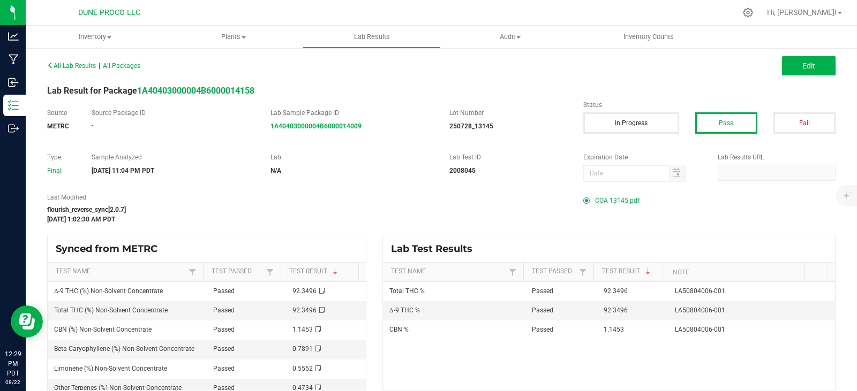
click at [595, 205] on span "COA 13145.pdf" at bounding box center [617, 201] width 44 height 16
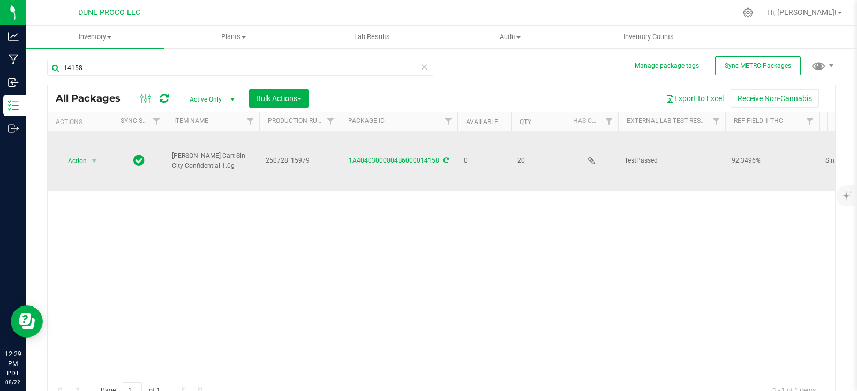
click at [305, 161] on span "250728_15979" at bounding box center [299, 161] width 67 height 10
click at [304, 158] on input "250728_15979" at bounding box center [297, 161] width 77 height 17
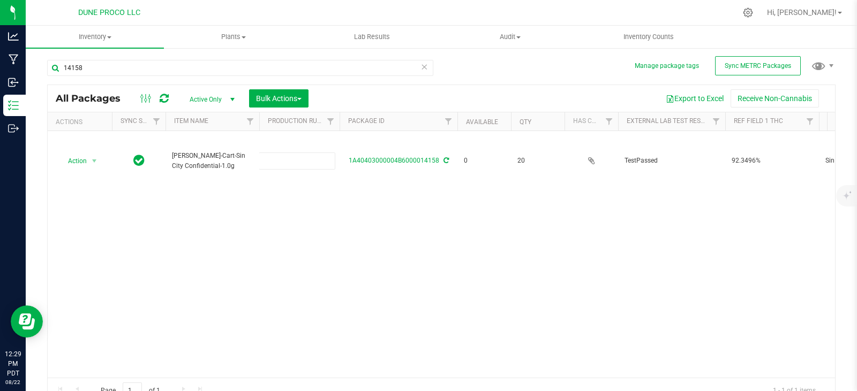
type input "250728_13145"
click at [250, 188] on div "All Packages Active Only Active Only Lab Samples Locked All External Internal B…" at bounding box center [441, 244] width 788 height 319
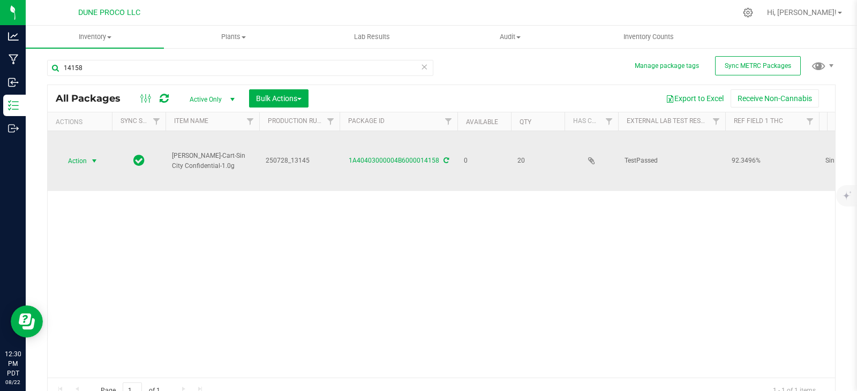
click at [99, 157] on span "select" at bounding box center [94, 161] width 9 height 9
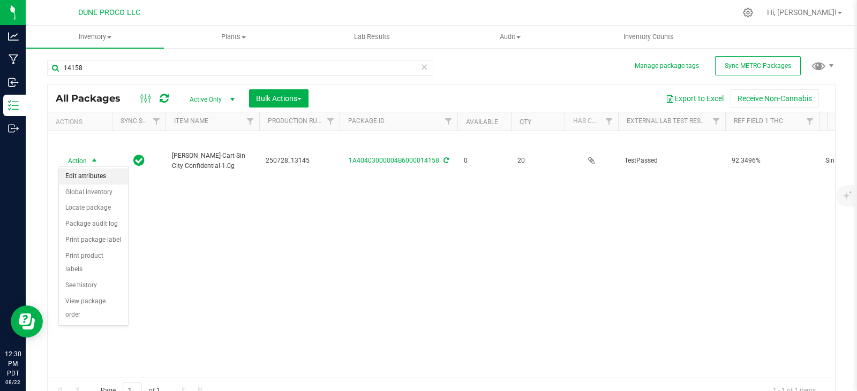
click at [88, 178] on li "Edit attributes" at bounding box center [93, 177] width 69 height 16
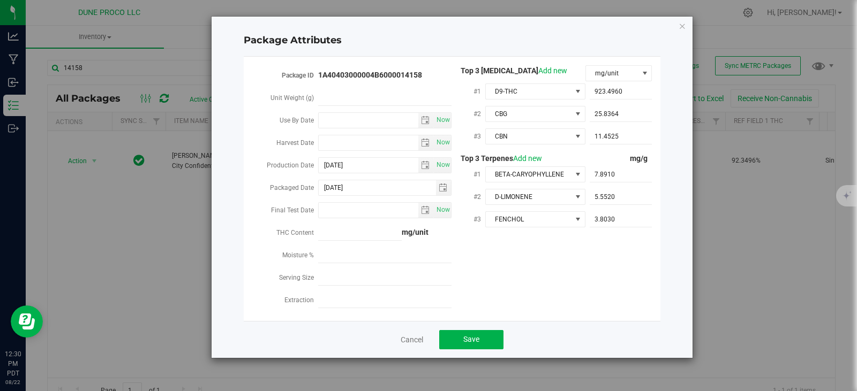
click at [476, 323] on div "Cancel Save" at bounding box center [452, 339] width 417 height 37
click at [477, 335] on span "Save" at bounding box center [471, 339] width 16 height 9
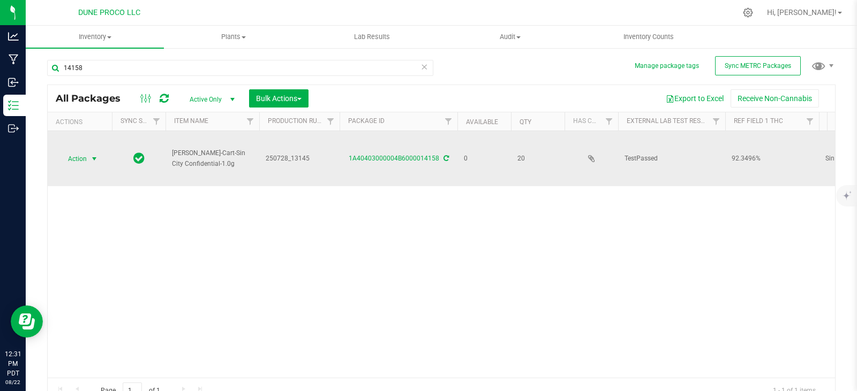
click at [72, 155] on span "Action" at bounding box center [72, 159] width 29 height 15
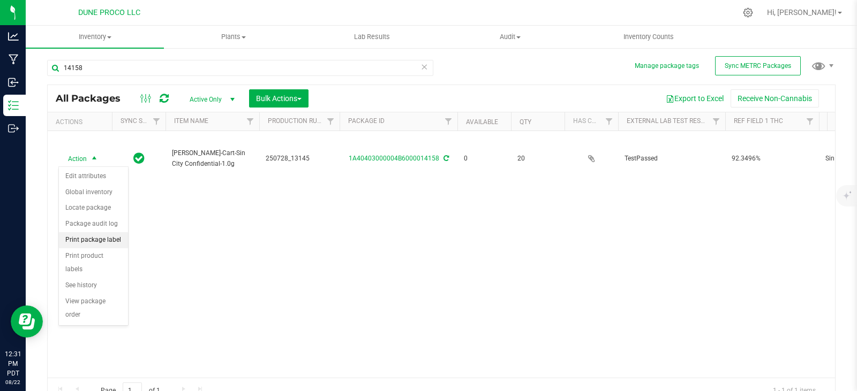
click at [100, 243] on li "Print package label" at bounding box center [93, 240] width 69 height 16
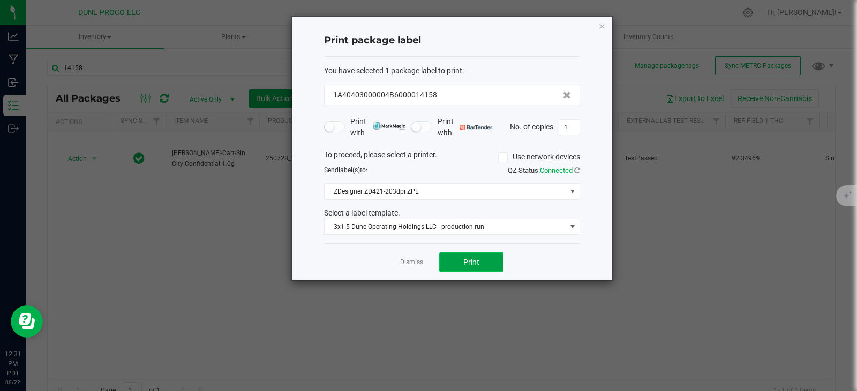
click at [482, 265] on button "Print" at bounding box center [471, 262] width 64 height 19
click at [606, 23] on div "Print package label You have selected 1 package label to print : 1A40403000004B…" at bounding box center [452, 149] width 320 height 264
click at [599, 27] on icon "button" at bounding box center [601, 25] width 7 height 13
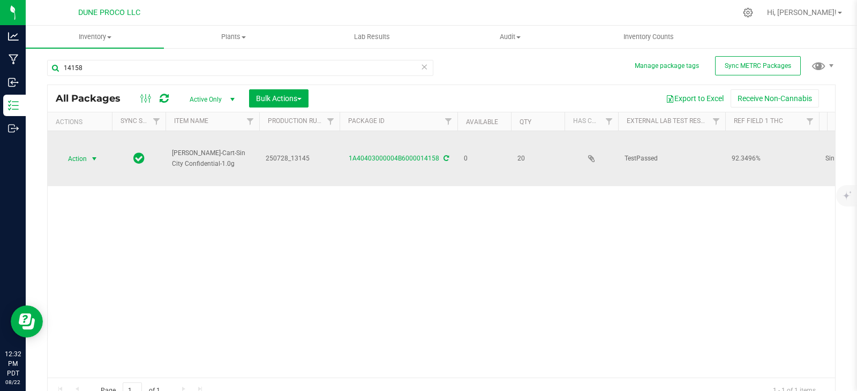
click at [83, 155] on span "Action" at bounding box center [72, 159] width 29 height 15
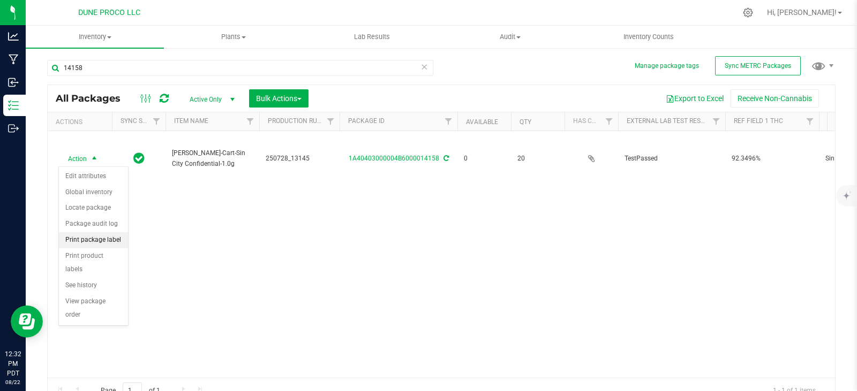
click at [110, 241] on li "Print package label" at bounding box center [93, 240] width 69 height 16
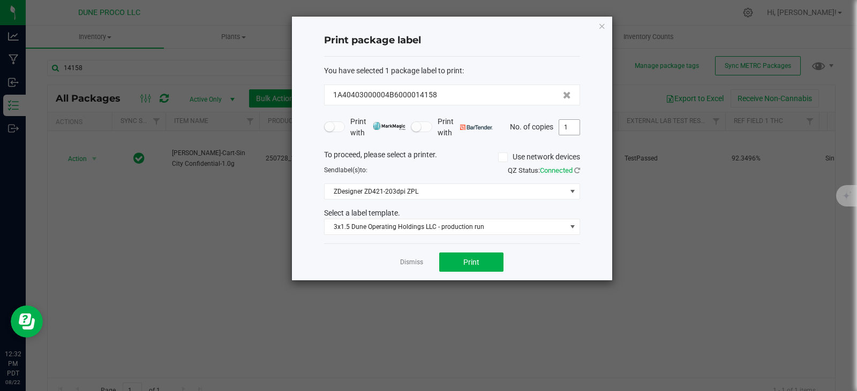
click at [568, 126] on input "1" at bounding box center [569, 127] width 20 height 15
type input "20"
click at [487, 262] on button "Print" at bounding box center [471, 262] width 64 height 19
click at [599, 25] on icon "button" at bounding box center [601, 25] width 7 height 13
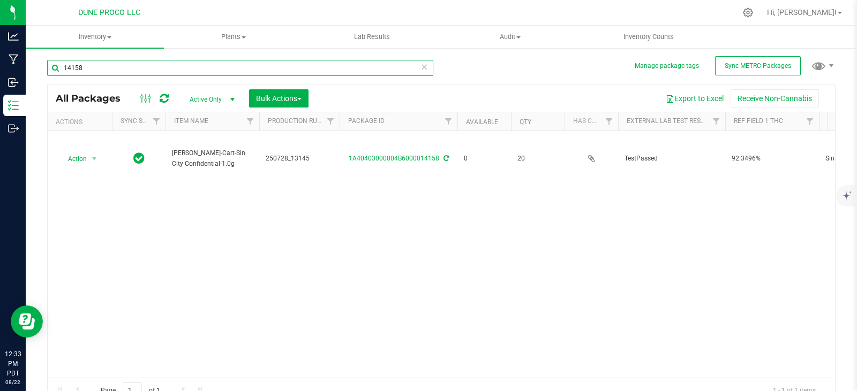
click at [235, 61] on input "14158" at bounding box center [240, 68] width 386 height 16
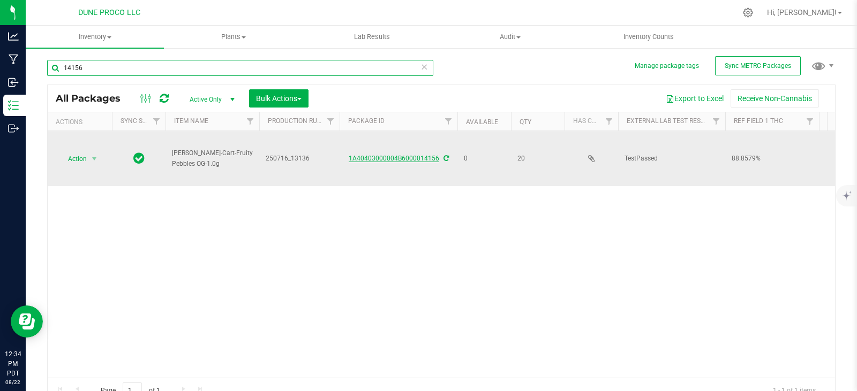
type input "14156"
click at [387, 157] on link "1A40403000004B6000014156" at bounding box center [394, 158] width 90 height 7
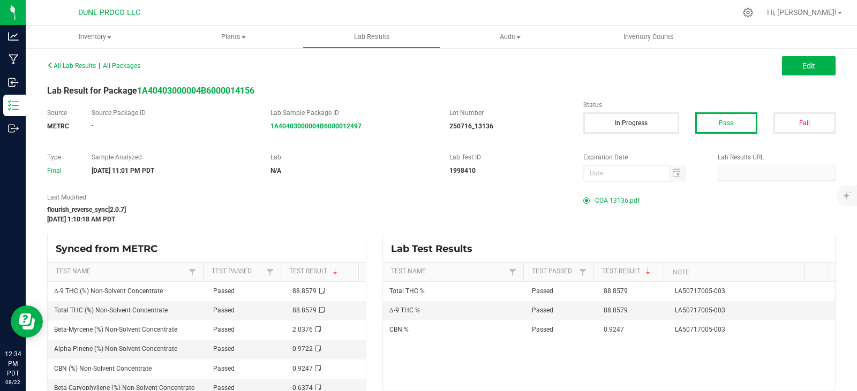
click at [623, 200] on span "COA 13136.pdf" at bounding box center [617, 201] width 44 height 16
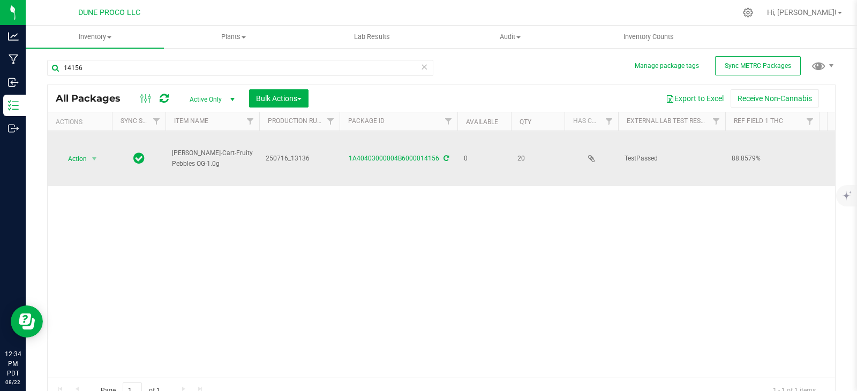
click at [288, 159] on span "250716_13136" at bounding box center [299, 159] width 67 height 10
click at [288, 159] on input "250716_13136" at bounding box center [297, 158] width 77 height 17
type input "250716-13136"
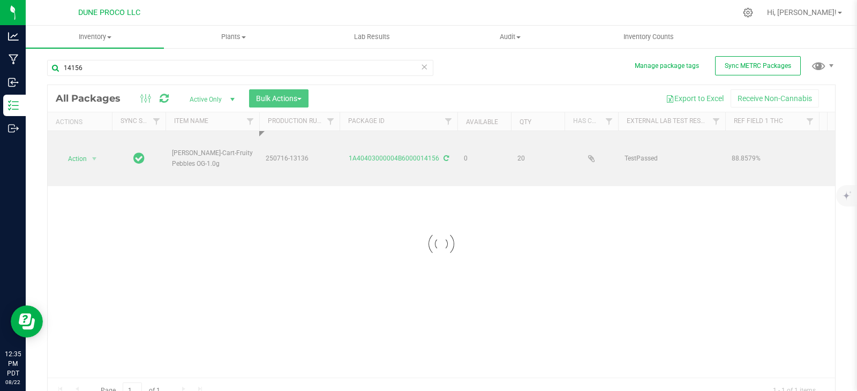
click at [297, 193] on div "Loading... All Packages Active Only Active Only Lab Samples Locked All External…" at bounding box center [441, 244] width 788 height 319
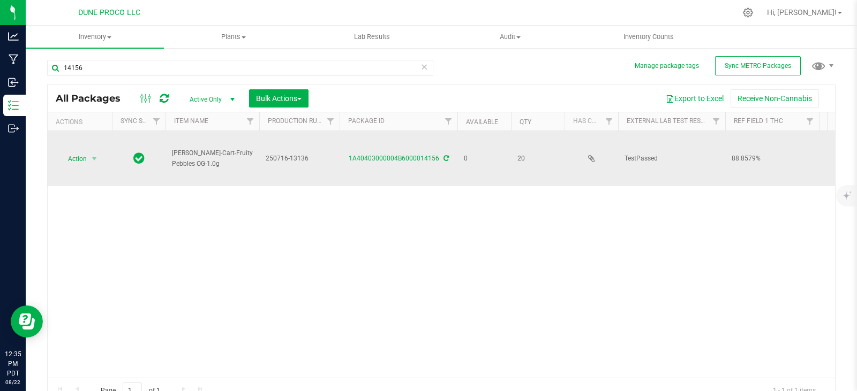
click at [285, 161] on span "250716-13136" at bounding box center [299, 159] width 67 height 10
click at [287, 161] on input "250716-13136" at bounding box center [297, 158] width 77 height 17
click at [288, 161] on input "250716-13136" at bounding box center [297, 158] width 77 height 17
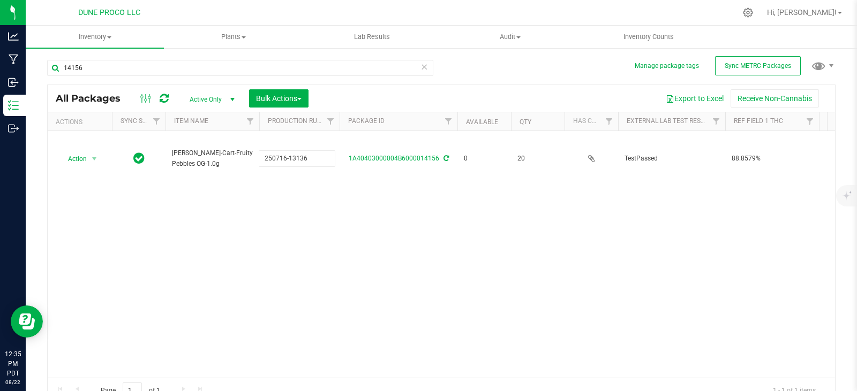
click at [164, 204] on div "Action Action Edit attributes Global inventory Locate package Package audit log…" at bounding box center [441, 254] width 787 height 247
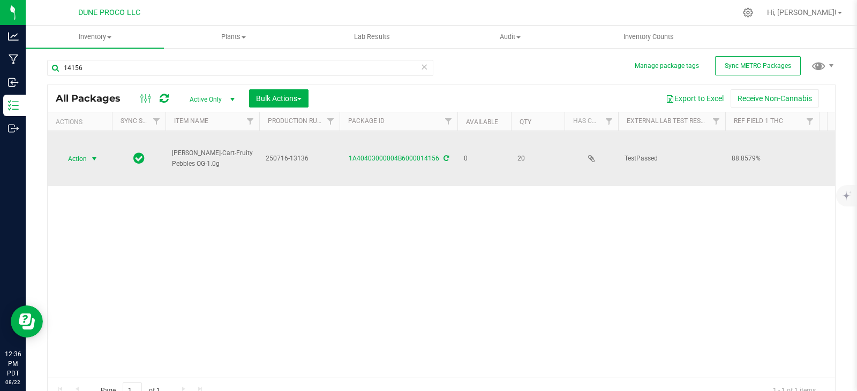
click at [85, 154] on span "Action" at bounding box center [72, 159] width 29 height 15
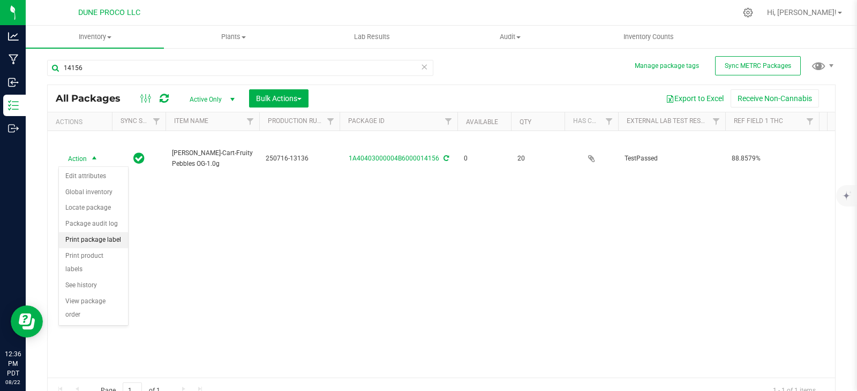
click at [97, 244] on li "Print package label" at bounding box center [93, 240] width 69 height 16
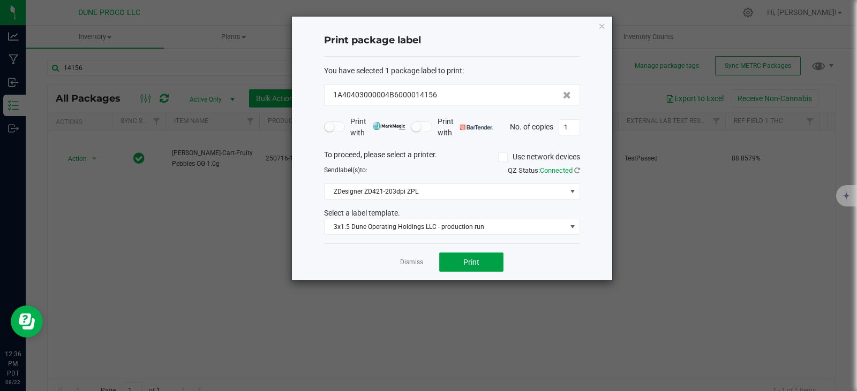
click at [448, 257] on button "Print" at bounding box center [471, 262] width 64 height 19
click at [603, 25] on icon "button" at bounding box center [601, 25] width 7 height 13
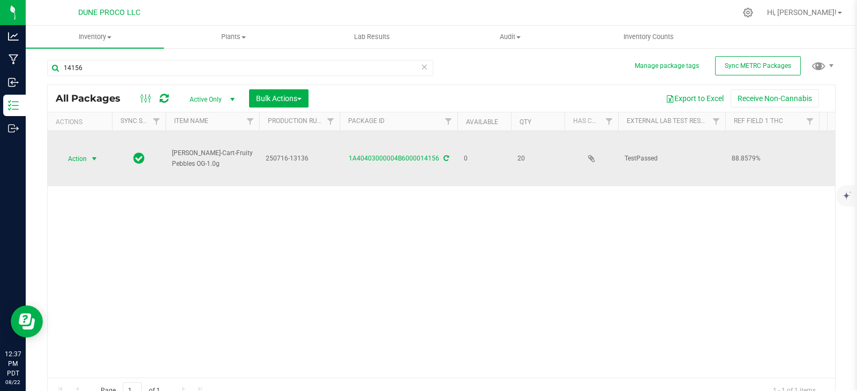
click at [80, 163] on span "Action" at bounding box center [72, 159] width 29 height 15
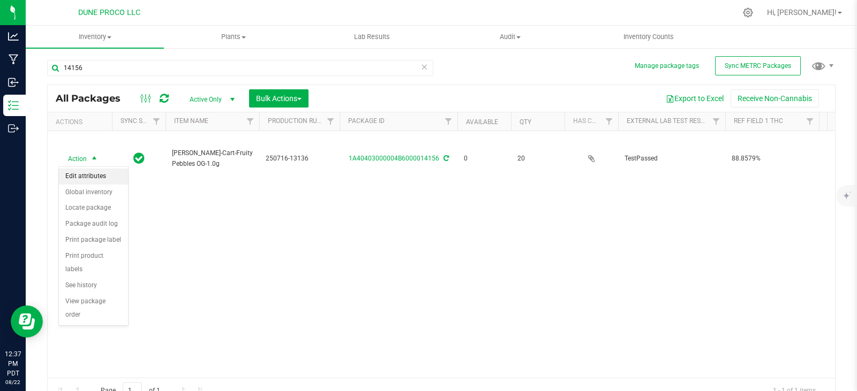
click at [86, 172] on li "Edit attributes" at bounding box center [93, 177] width 69 height 16
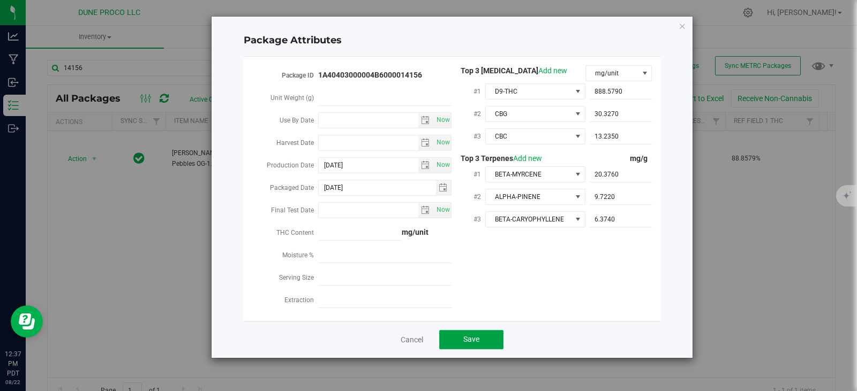
click at [472, 335] on span "Save" at bounding box center [471, 339] width 16 height 9
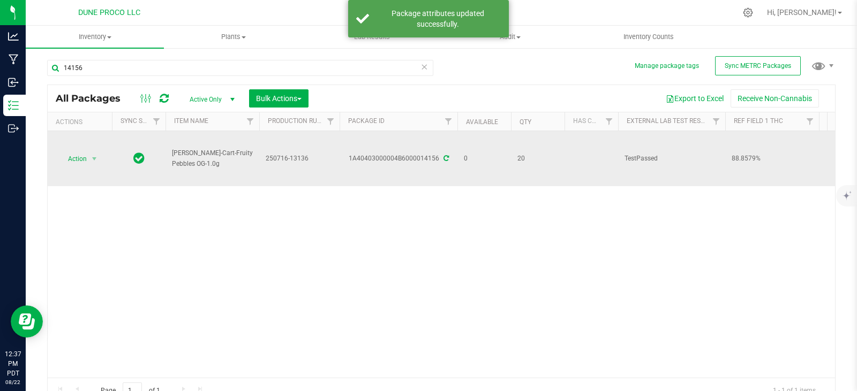
click at [444, 158] on icon at bounding box center [445, 158] width 5 height 6
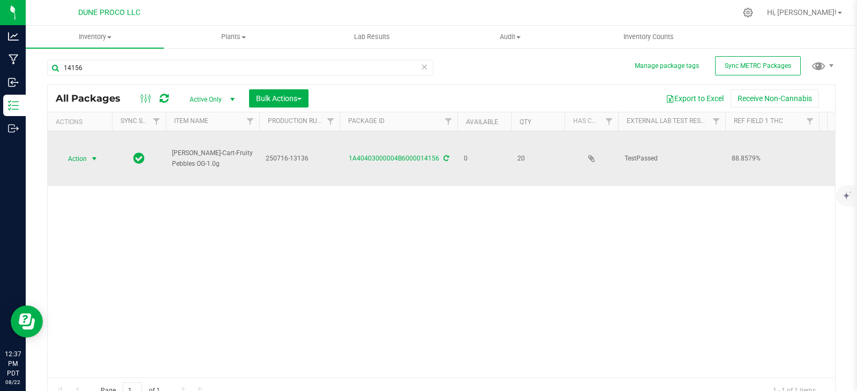
click at [93, 155] on span "select" at bounding box center [94, 159] width 9 height 9
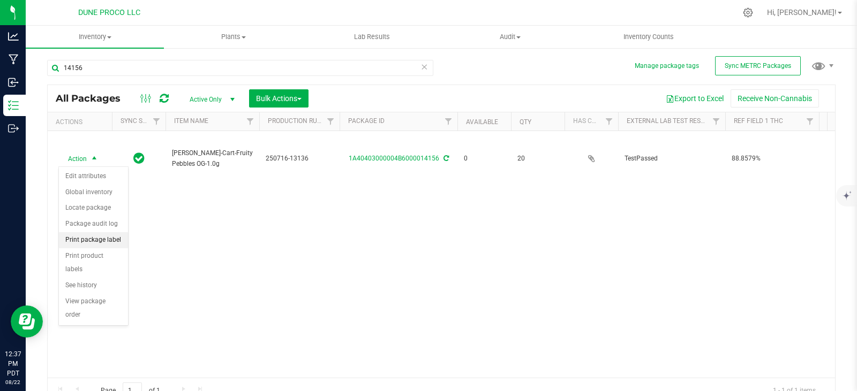
click at [101, 244] on li "Print package label" at bounding box center [93, 240] width 69 height 16
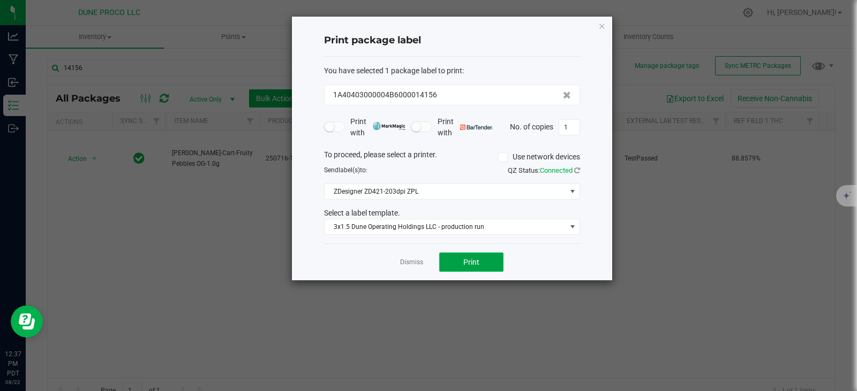
click at [473, 267] on button "Print" at bounding box center [471, 262] width 64 height 19
click at [603, 22] on icon "button" at bounding box center [601, 25] width 7 height 13
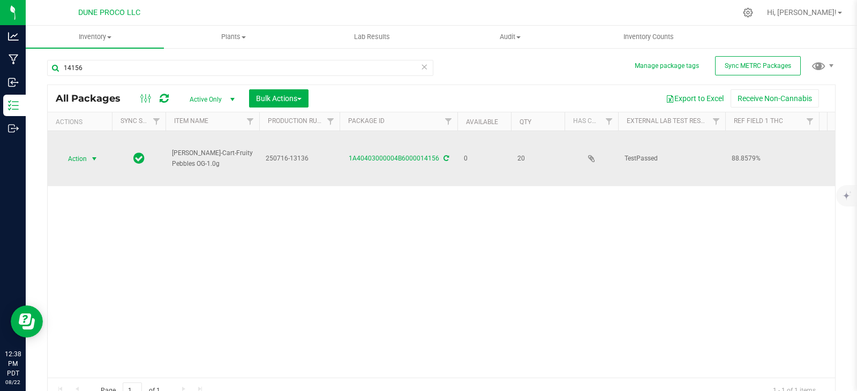
click at [89, 160] on span "select" at bounding box center [94, 159] width 13 height 15
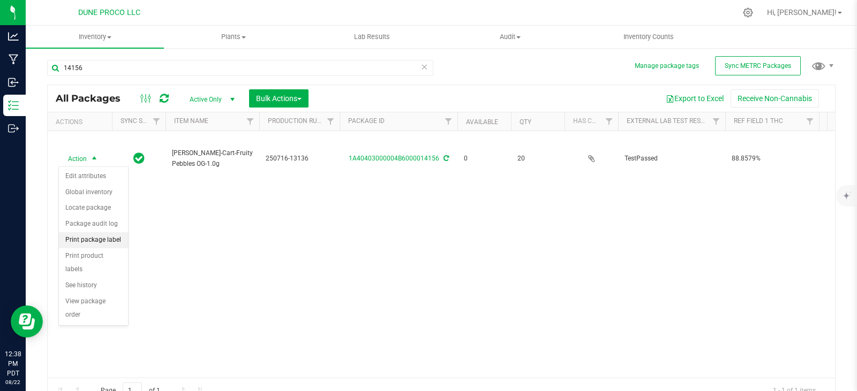
click at [103, 240] on li "Print package label" at bounding box center [93, 240] width 69 height 16
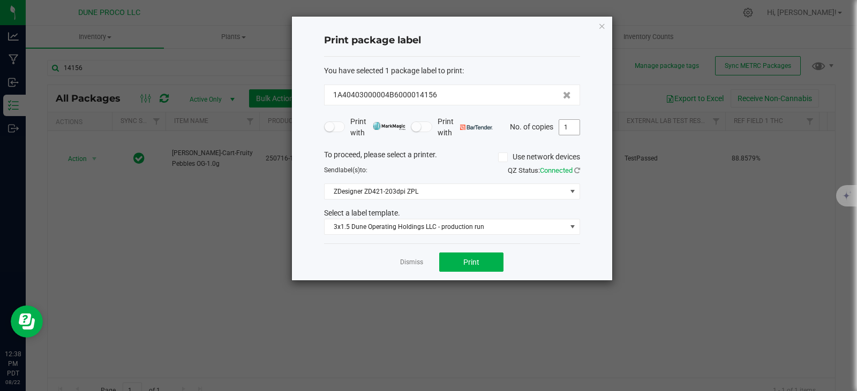
click at [571, 123] on input "1" at bounding box center [569, 127] width 20 height 15
type input "20"
click at [474, 264] on span "Print" at bounding box center [471, 262] width 16 height 9
click at [598, 29] on icon "button" at bounding box center [601, 25] width 7 height 13
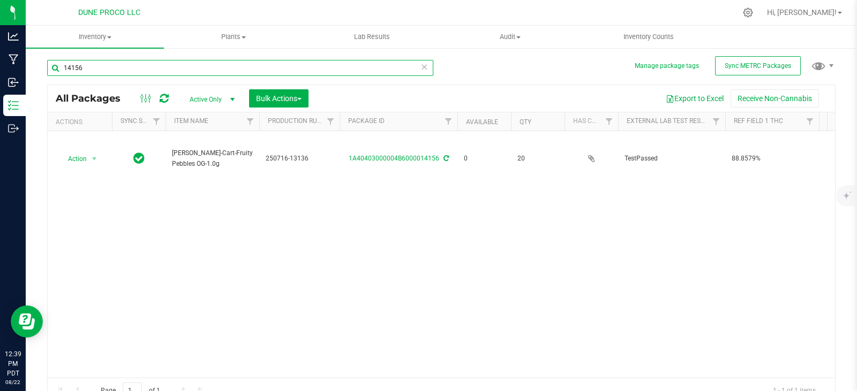
click at [380, 64] on input "14156" at bounding box center [240, 68] width 386 height 16
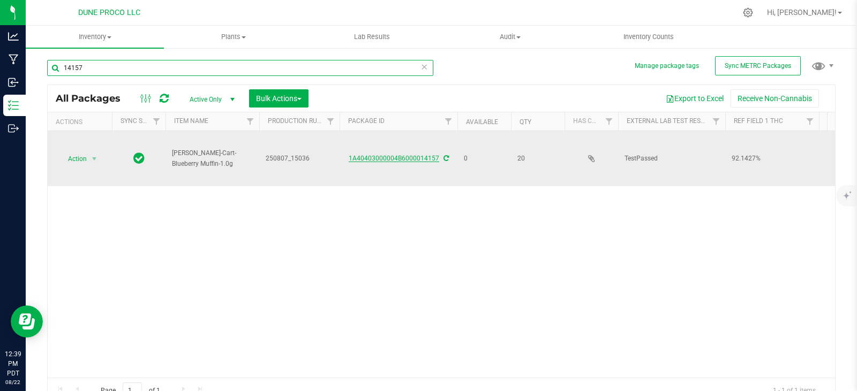
type input "14157"
click at [407, 161] on link "1A40403000004B6000014157" at bounding box center [394, 158] width 90 height 7
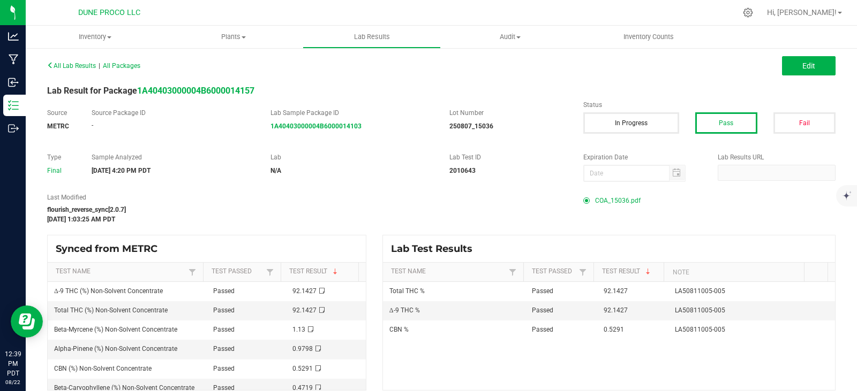
click at [595, 202] on span "COA_15036.pdf" at bounding box center [618, 201] width 46 height 16
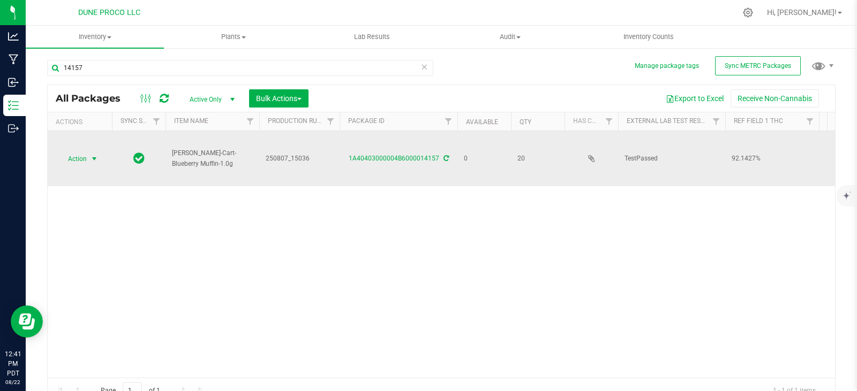
click at [94, 155] on span "select" at bounding box center [94, 159] width 9 height 9
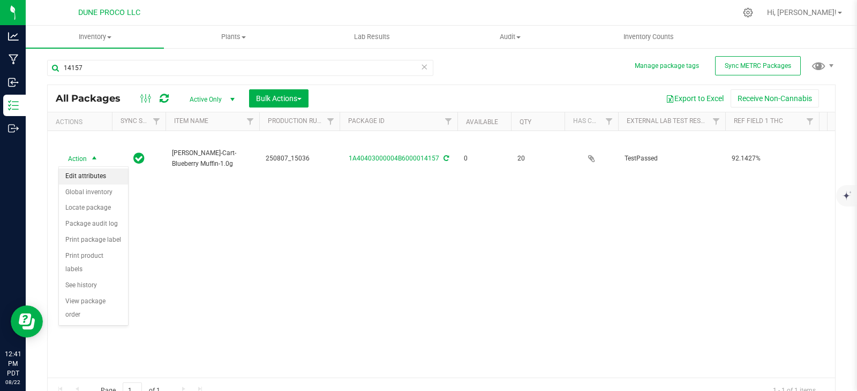
click at [95, 183] on li "Edit attributes" at bounding box center [93, 177] width 69 height 16
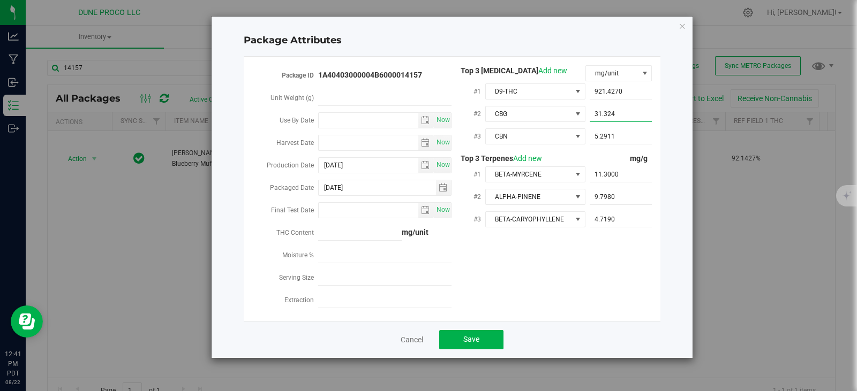
click at [635, 115] on span "31.3240 31.324" at bounding box center [620, 115] width 63 height 16
type input "3"
click at [604, 113] on input "text" at bounding box center [620, 114] width 63 height 15
paste input "31.3324"
type input "31.3324"
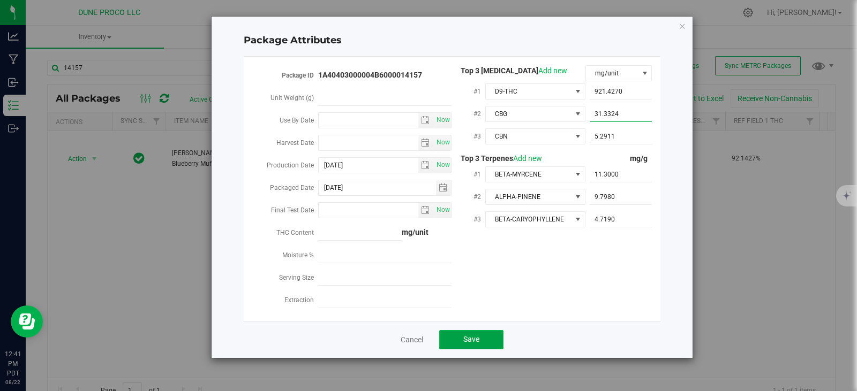
type input "31.3324"
click at [489, 331] on button "Save" at bounding box center [471, 339] width 64 height 19
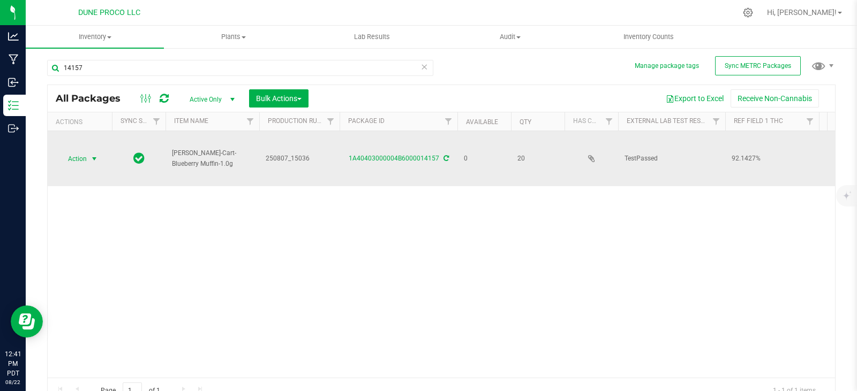
click at [81, 156] on span "Action" at bounding box center [72, 159] width 29 height 15
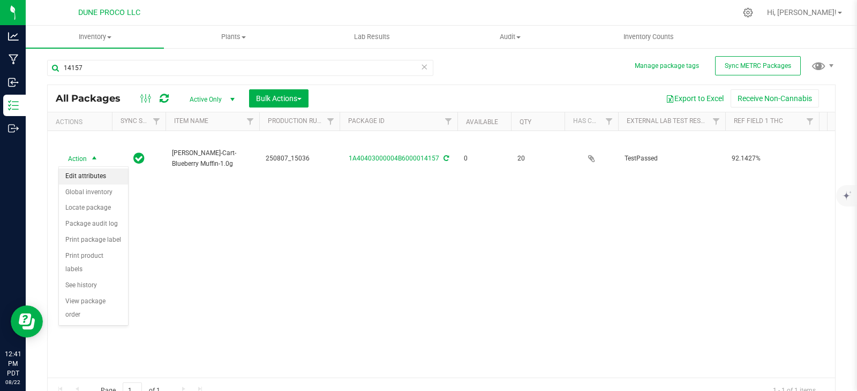
click at [91, 176] on li "Edit attributes" at bounding box center [93, 177] width 69 height 16
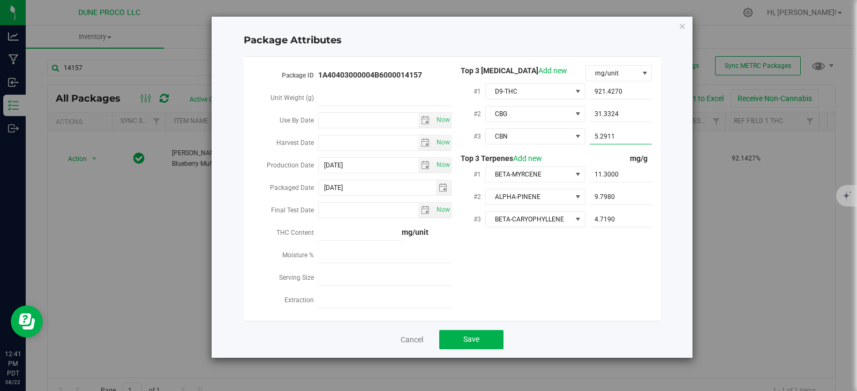
click at [611, 132] on span "5.2911 5.2911" at bounding box center [620, 137] width 63 height 16
click at [611, 132] on input "5.2911" at bounding box center [620, 136] width 63 height 15
paste input "5.29117"
type input "5.29117"
type input "5.2912"
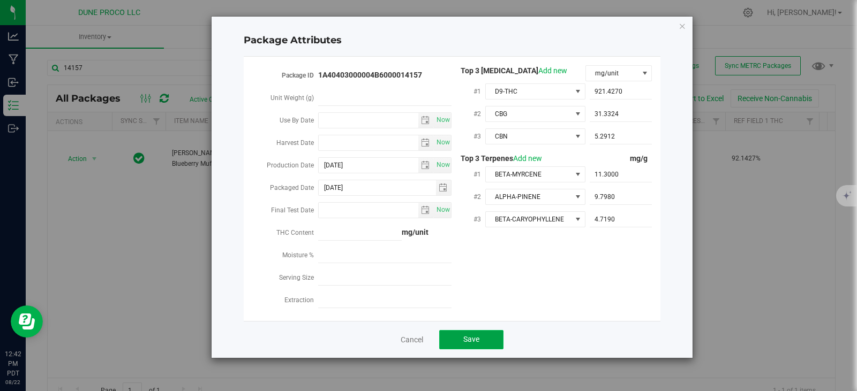
click at [467, 335] on span "Save" at bounding box center [471, 339] width 16 height 9
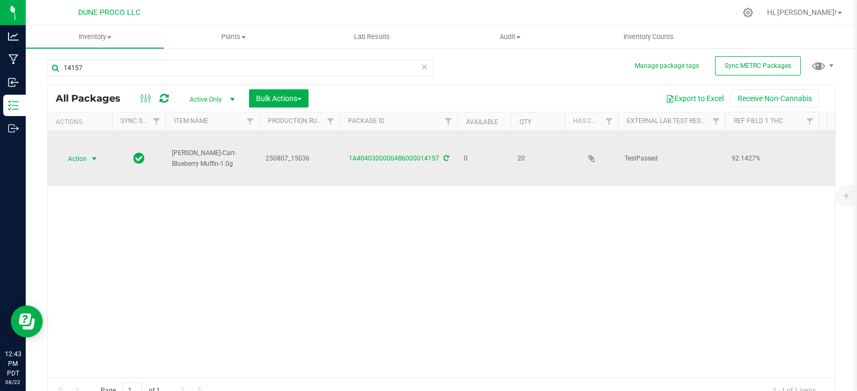
click at [95, 158] on span "select" at bounding box center [94, 159] width 9 height 9
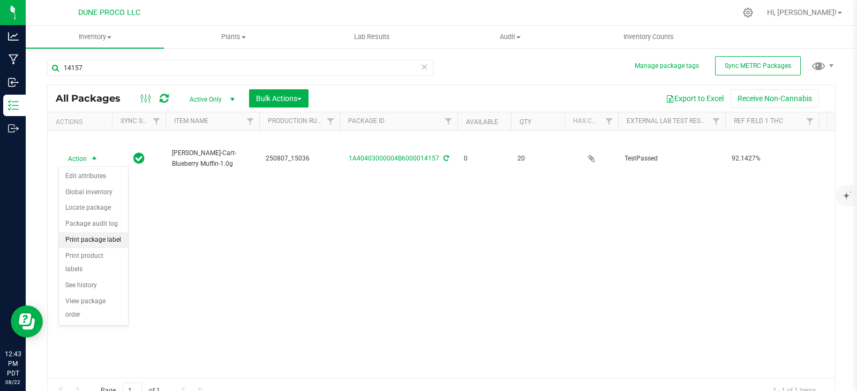
click at [110, 240] on li "Print package label" at bounding box center [93, 240] width 69 height 16
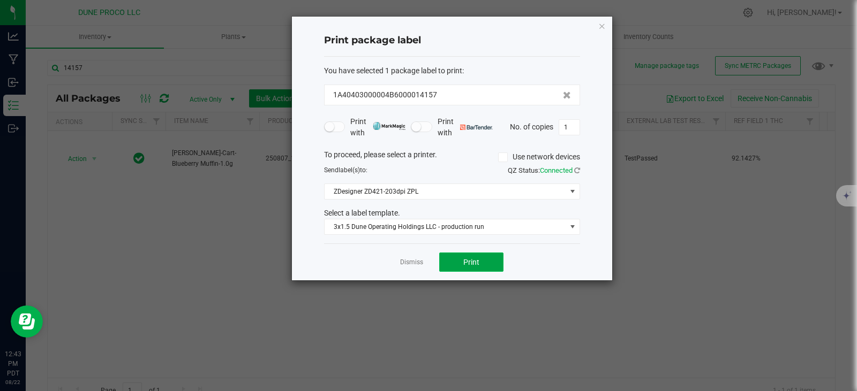
click at [483, 266] on button "Print" at bounding box center [471, 262] width 64 height 19
click at [600, 26] on icon "button" at bounding box center [601, 25] width 7 height 13
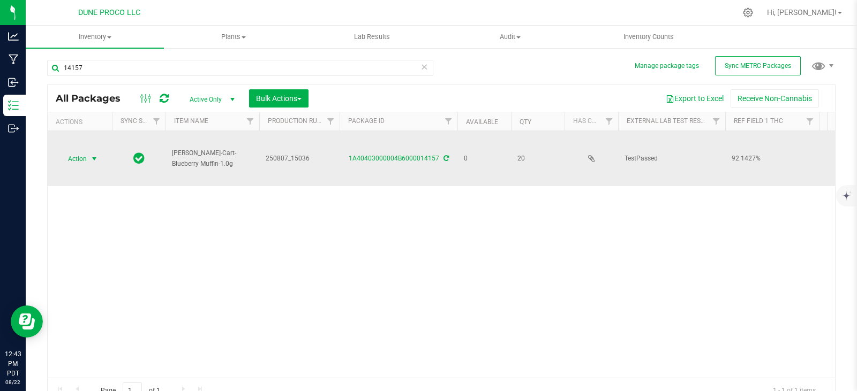
click at [90, 158] on span "select" at bounding box center [94, 159] width 9 height 9
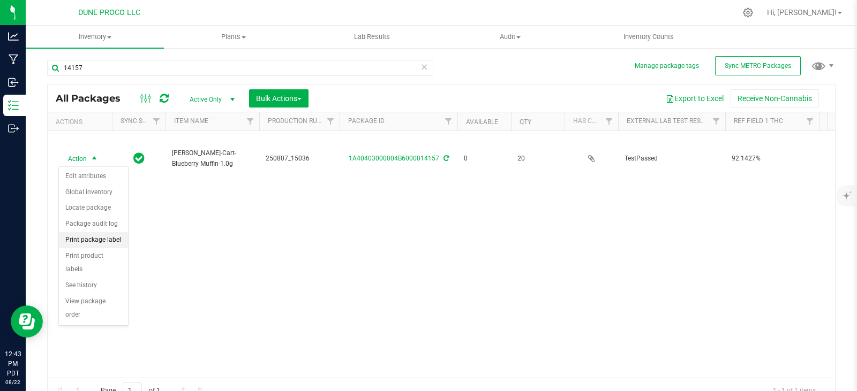
click at [109, 238] on li "Print package label" at bounding box center [93, 240] width 69 height 16
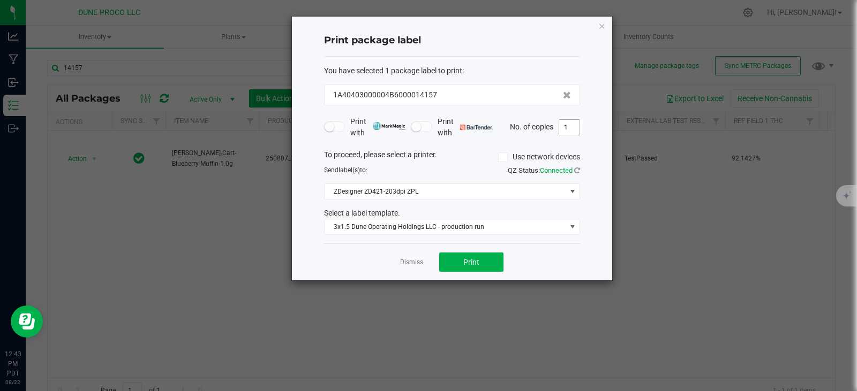
click at [571, 131] on input "1" at bounding box center [569, 127] width 20 height 15
type input "20"
click at [482, 258] on button "Print" at bounding box center [471, 262] width 64 height 19
click at [603, 23] on icon "button" at bounding box center [601, 25] width 7 height 13
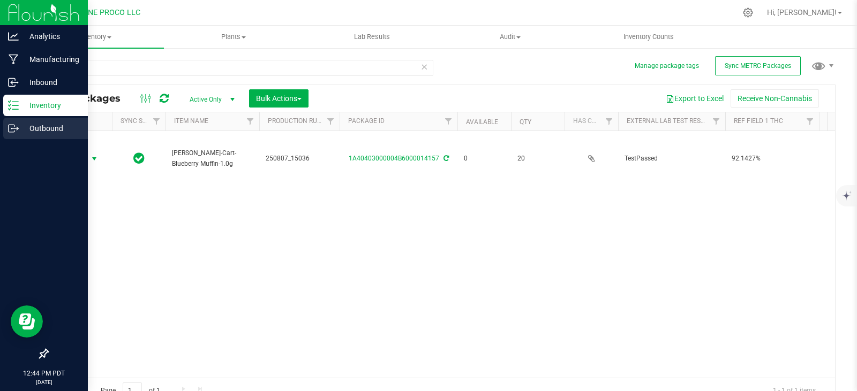
click at [16, 130] on icon at bounding box center [13, 128] width 11 height 11
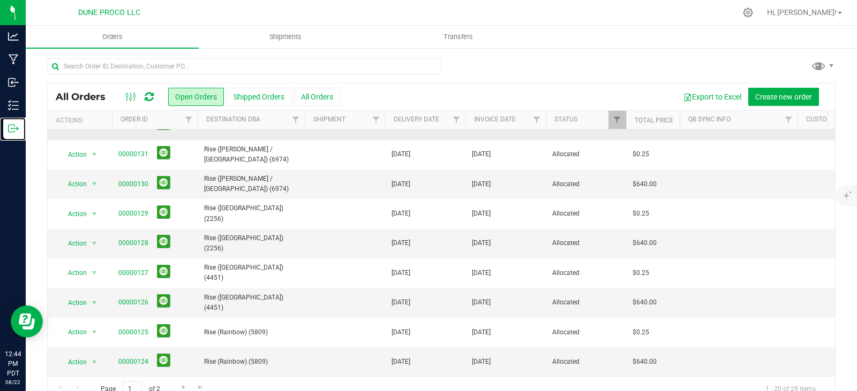
scroll to position [109, 0]
click at [133, 304] on link "00000126" at bounding box center [133, 302] width 30 height 10
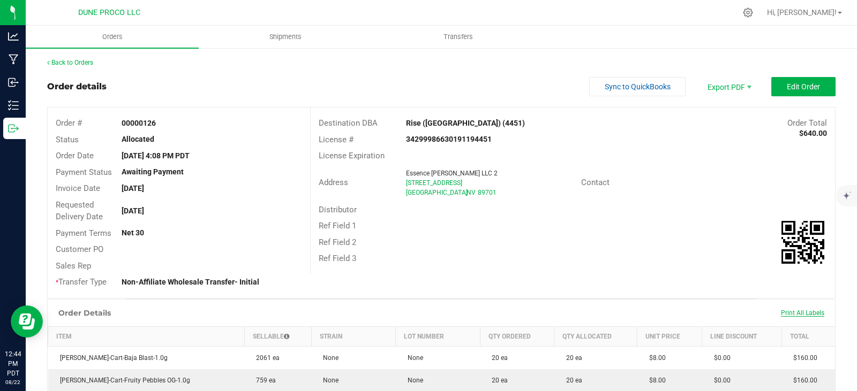
click at [781, 310] on span "Print All Labels" at bounding box center [802, 312] width 43 height 7
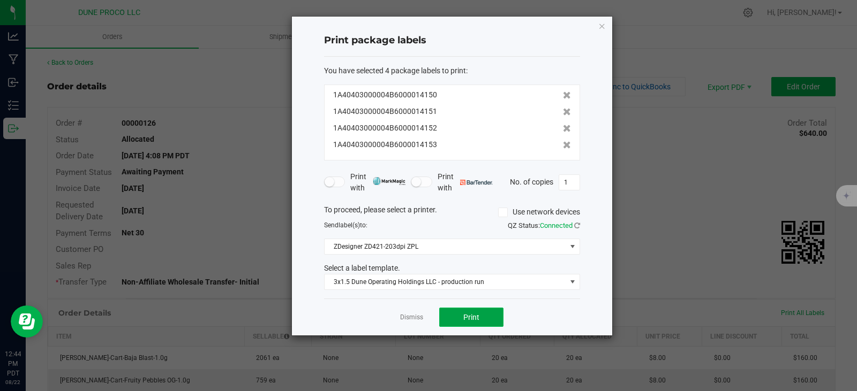
click at [480, 318] on button "Print" at bounding box center [471, 317] width 64 height 19
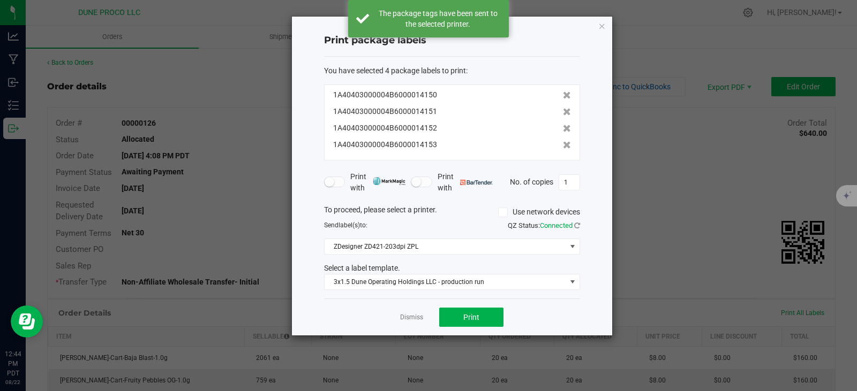
click at [230, 104] on ngb-modal-window "Print package labels You have selected 4 package labels to print : 1A4040300000…" at bounding box center [432, 195] width 865 height 391
click at [601, 25] on icon "button" at bounding box center [601, 25] width 7 height 13
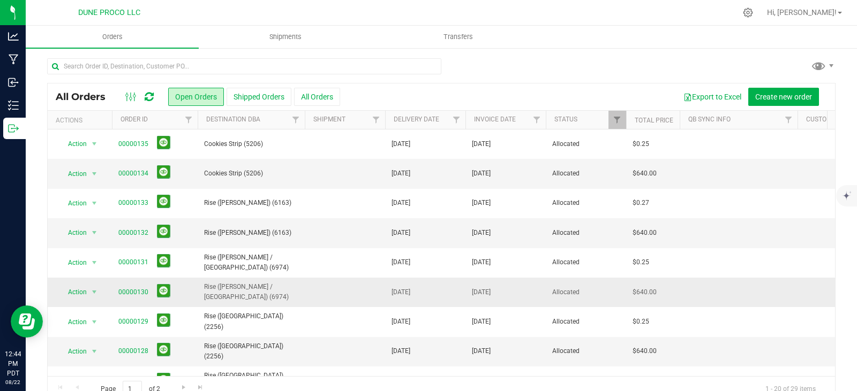
scroll to position [47, 0]
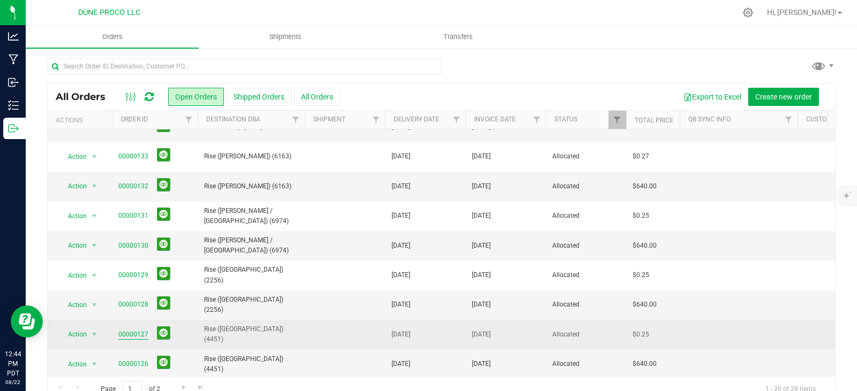
click at [132, 333] on link "00000127" at bounding box center [133, 335] width 30 height 10
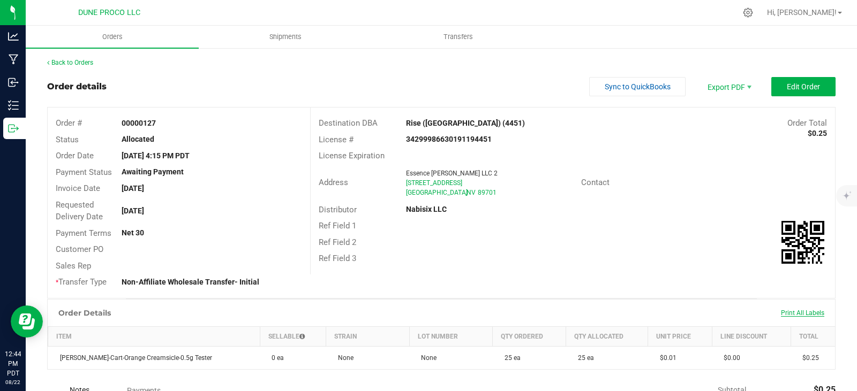
click at [801, 311] on span "Print All Labels" at bounding box center [802, 312] width 43 height 7
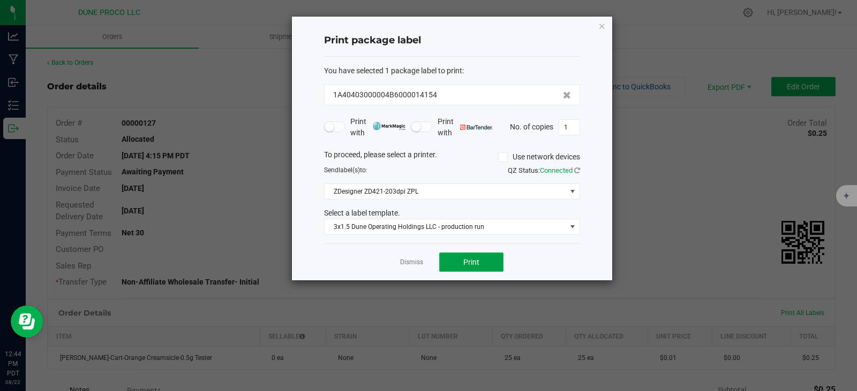
click at [464, 264] on span "Print" at bounding box center [471, 262] width 16 height 9
click at [602, 24] on icon "button" at bounding box center [601, 25] width 7 height 13
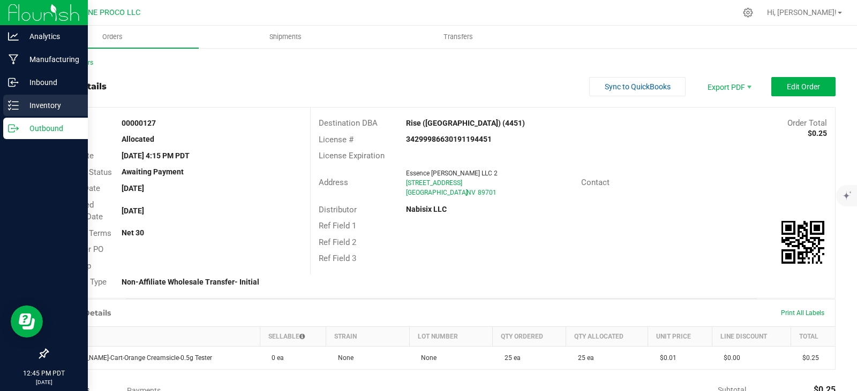
click at [16, 102] on line at bounding box center [15, 102] width 6 height 0
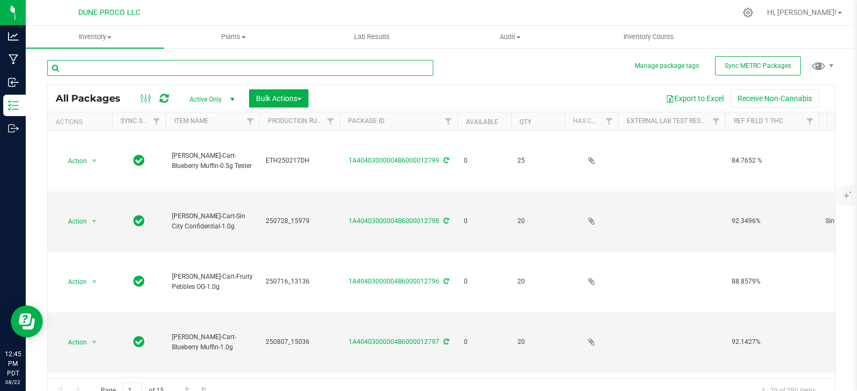
click at [141, 69] on input "text" at bounding box center [240, 68] width 386 height 16
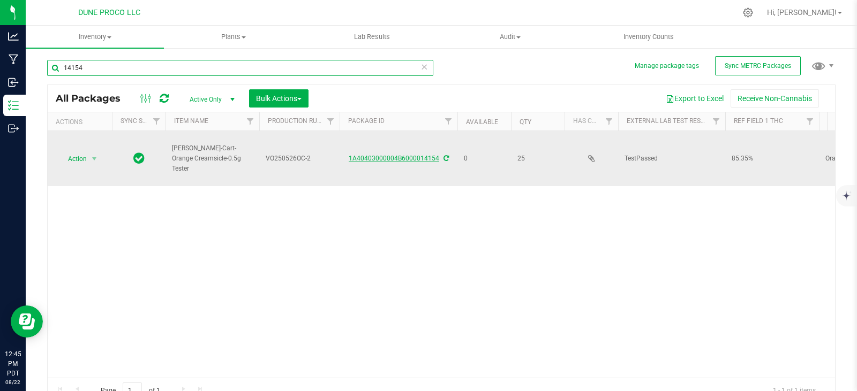
type input "14154"
click at [397, 161] on link "1A40403000004B6000014154" at bounding box center [394, 158] width 90 height 7
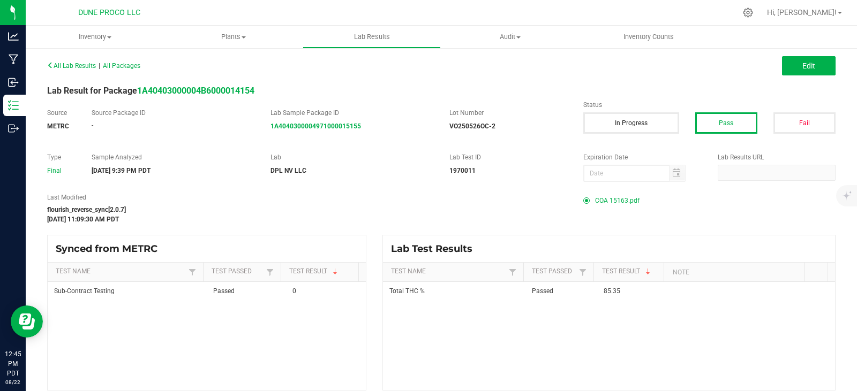
click at [595, 202] on span "COA 15163.pdf" at bounding box center [617, 201] width 44 height 16
